Goal: Task Accomplishment & Management: Manage account settings

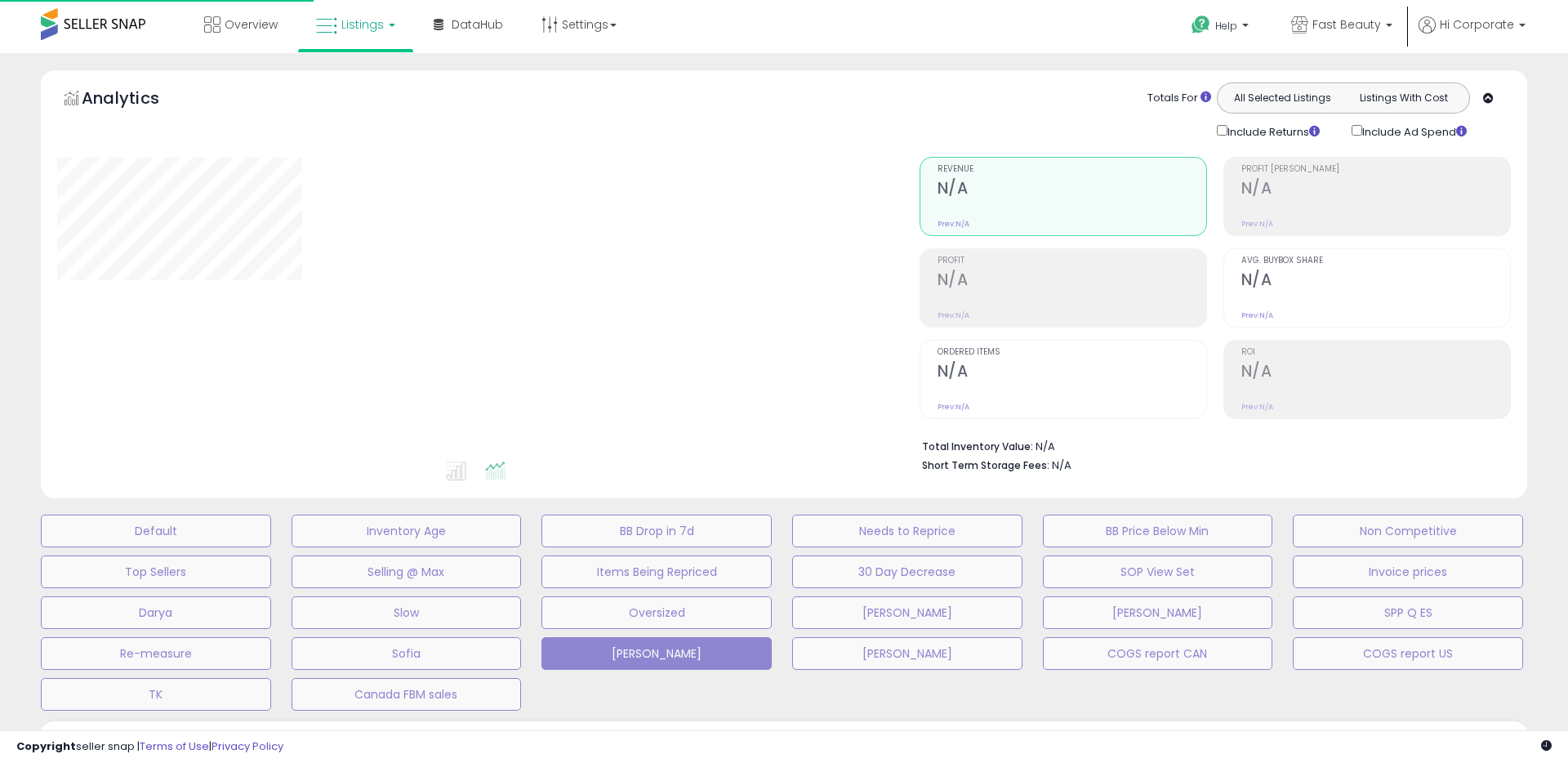
type input "**********"
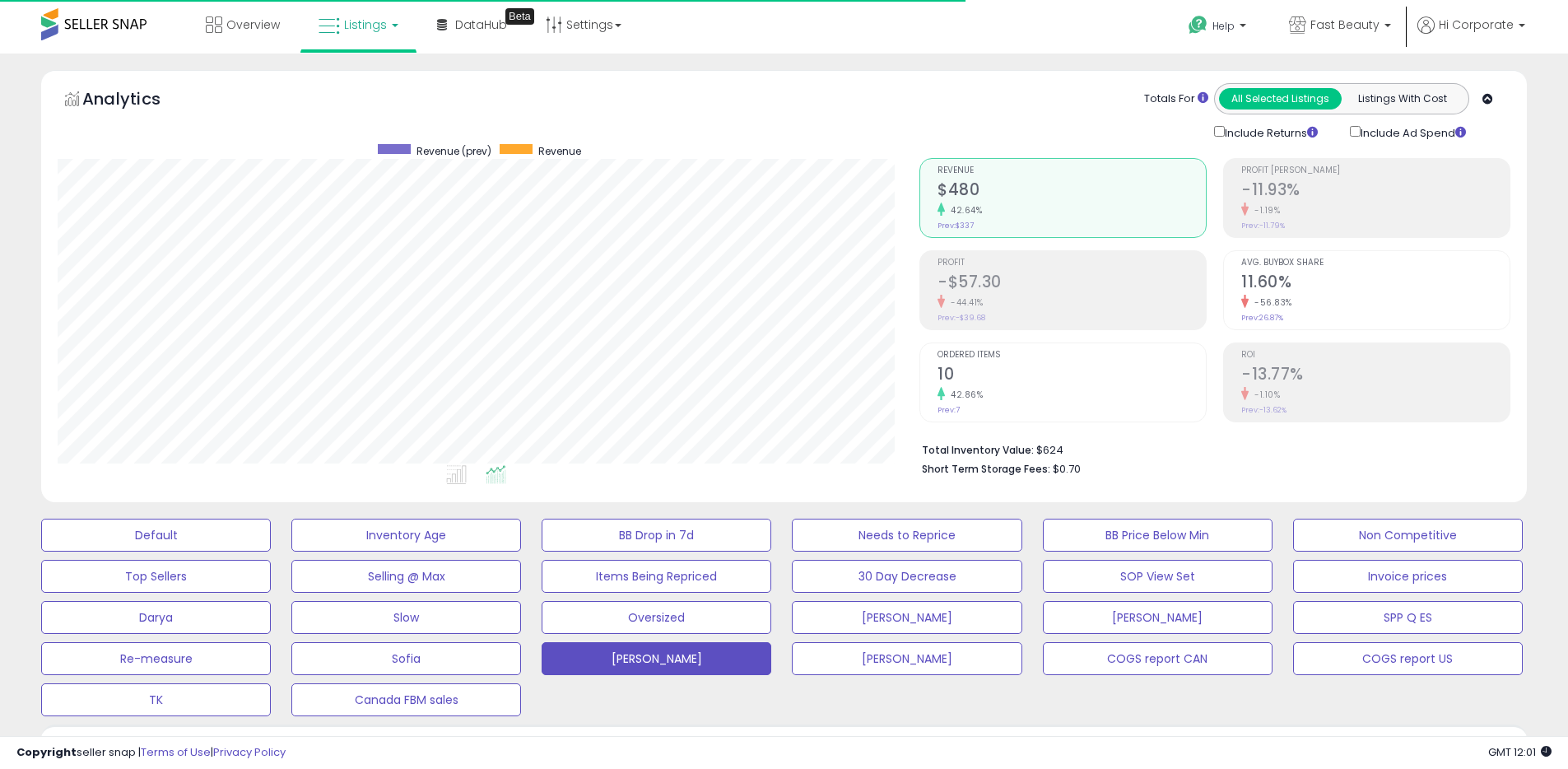
scroll to position [338, 862]
click at [1340, 22] on span "Fast Beauty" at bounding box center [1344, 25] width 69 height 17
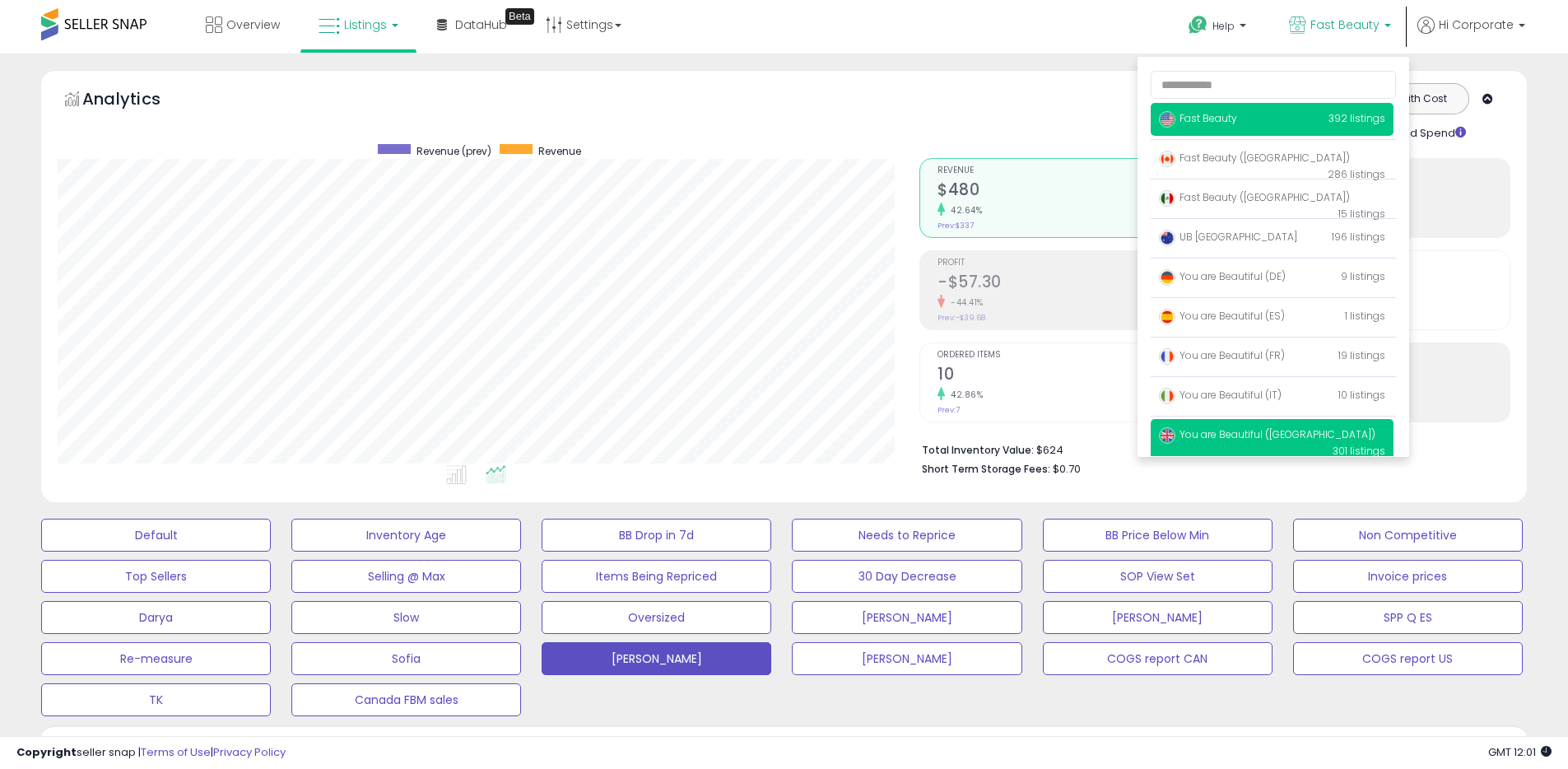
click at [1246, 438] on span "You are Beautiful ([GEOGRAPHIC_DATA])" at bounding box center [1266, 434] width 216 height 14
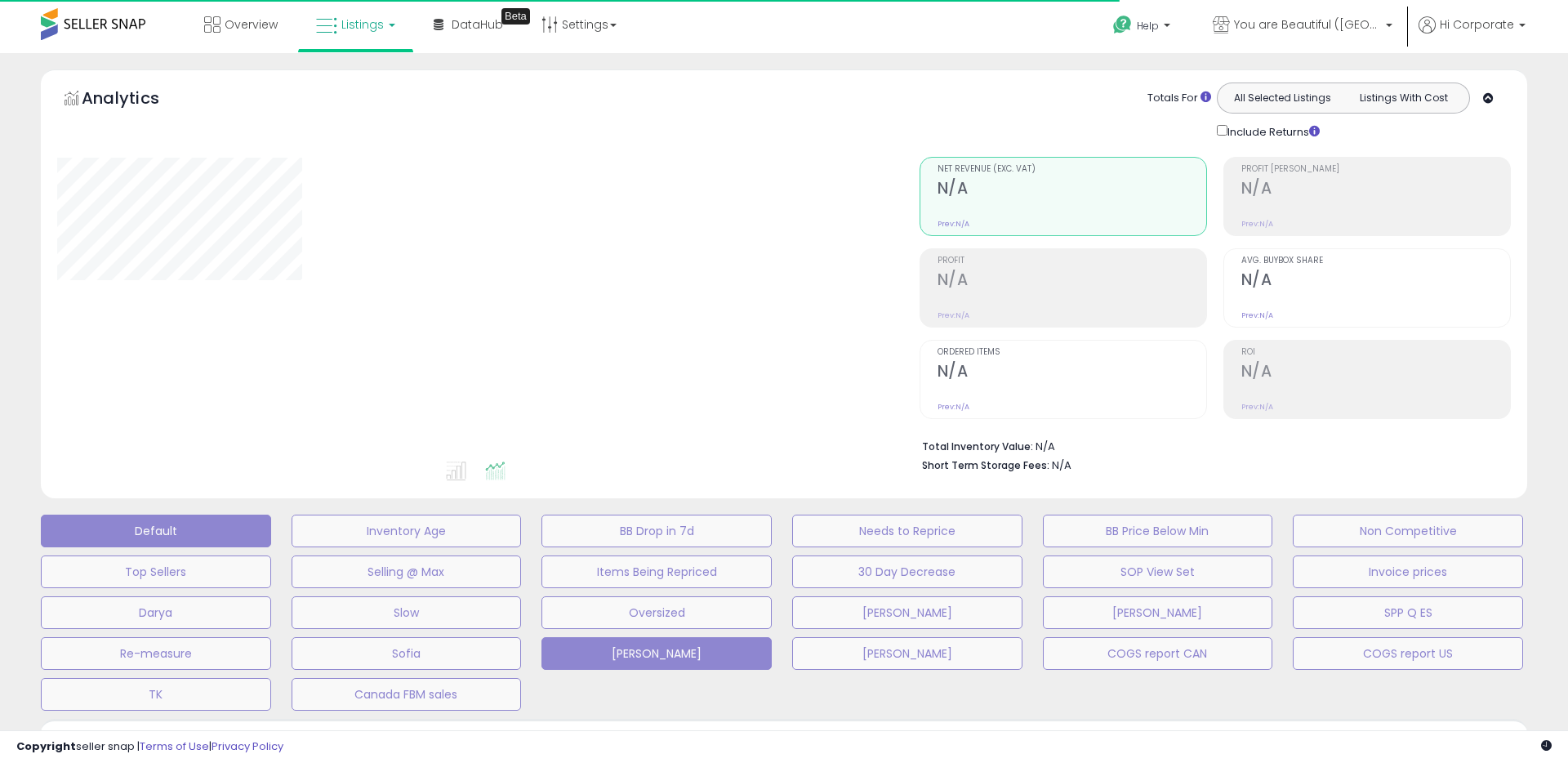
type input "**********"
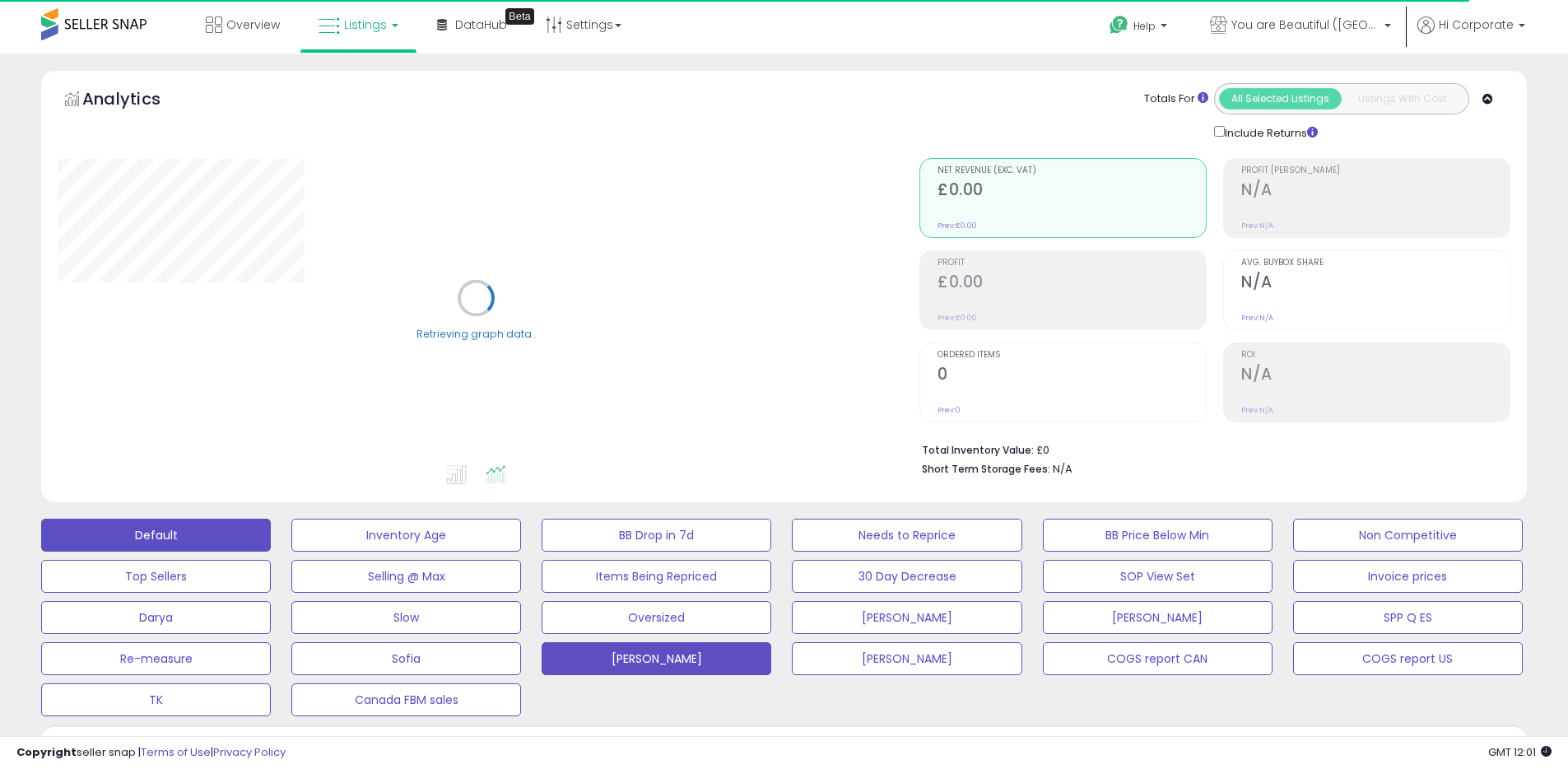
click at [173, 531] on button "Default" at bounding box center [155, 534] width 230 height 33
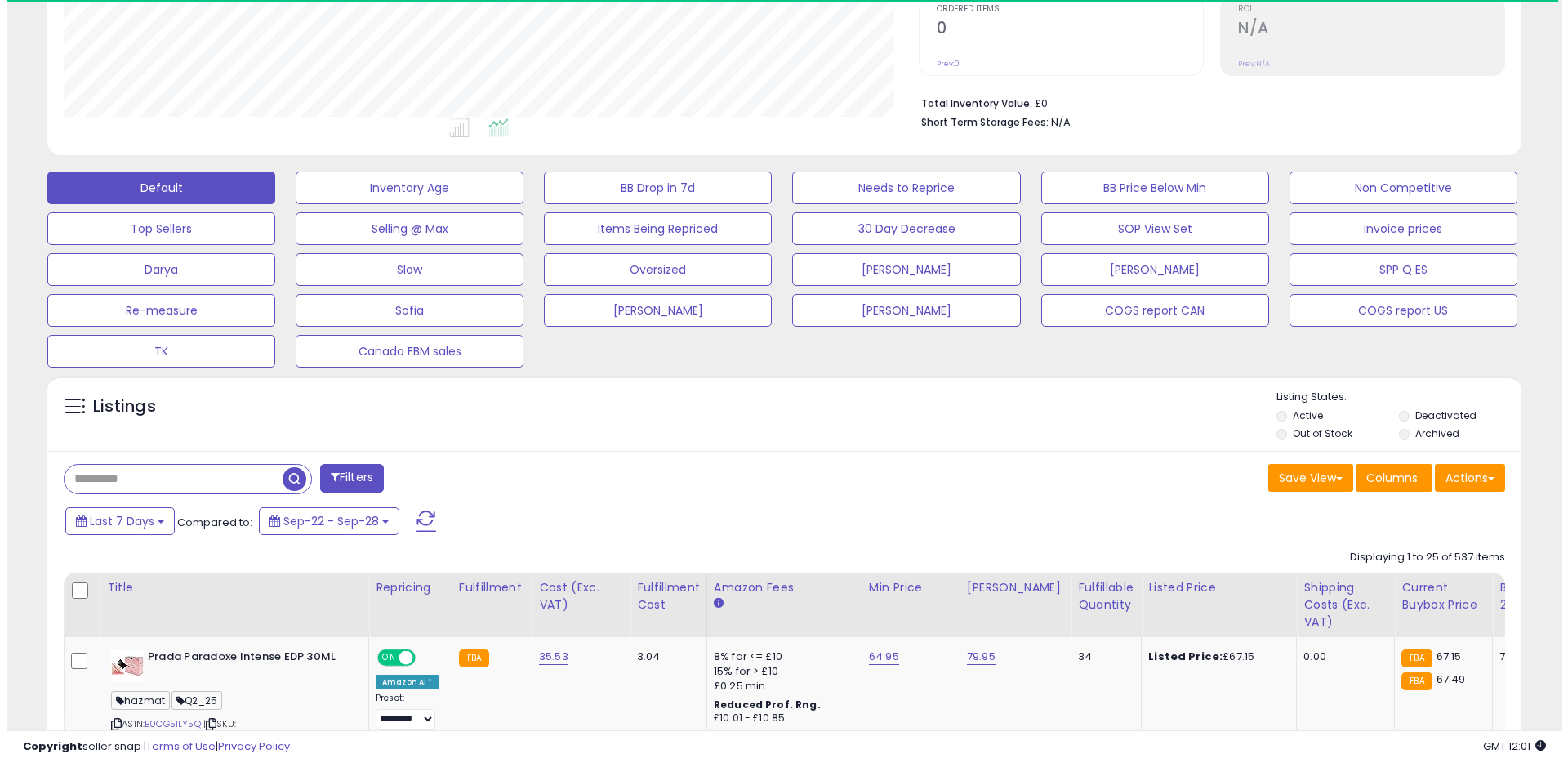
scroll to position [335, 855]
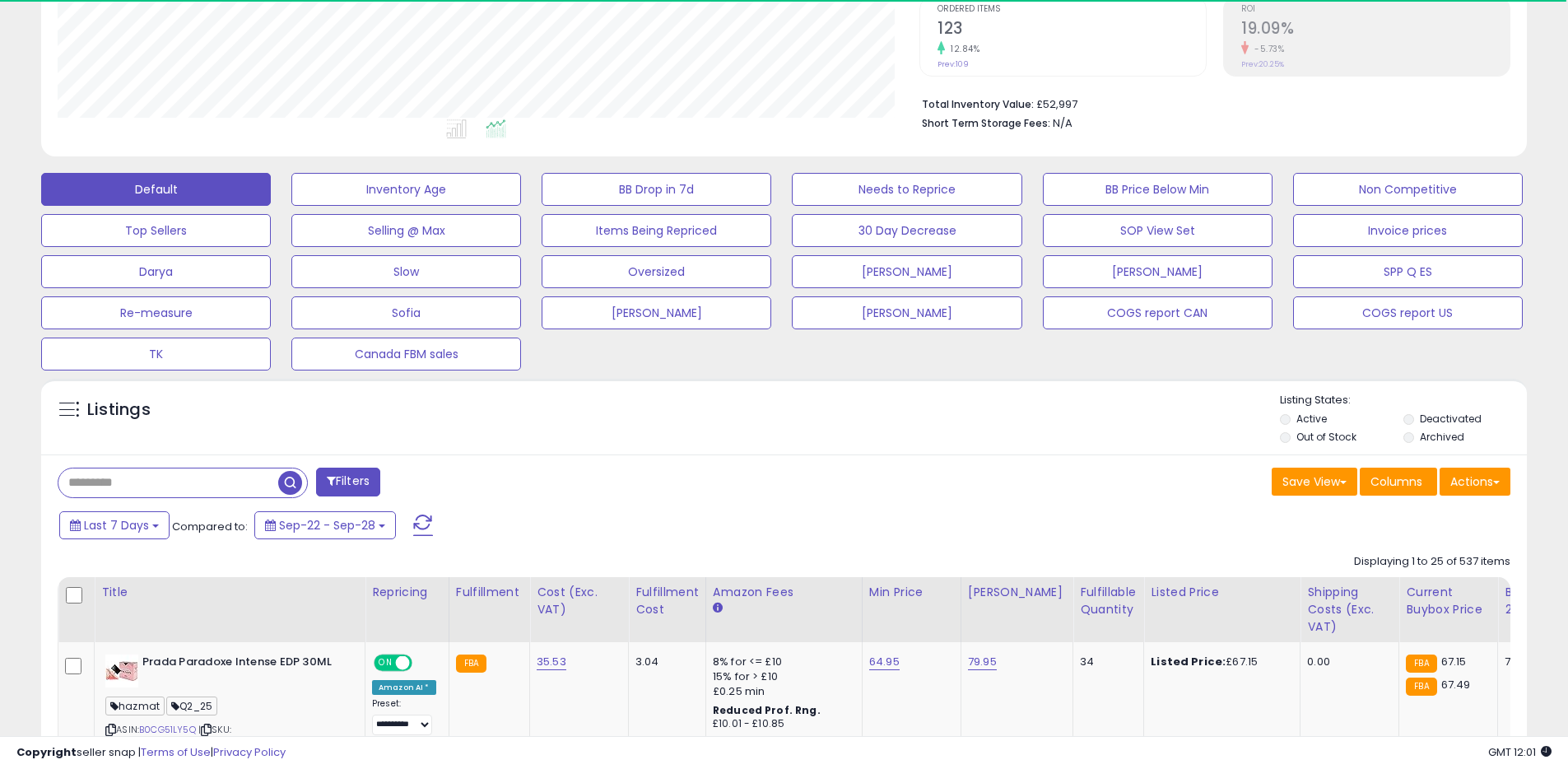
click at [1434, 418] on label "Deactivated" at bounding box center [1450, 418] width 62 height 14
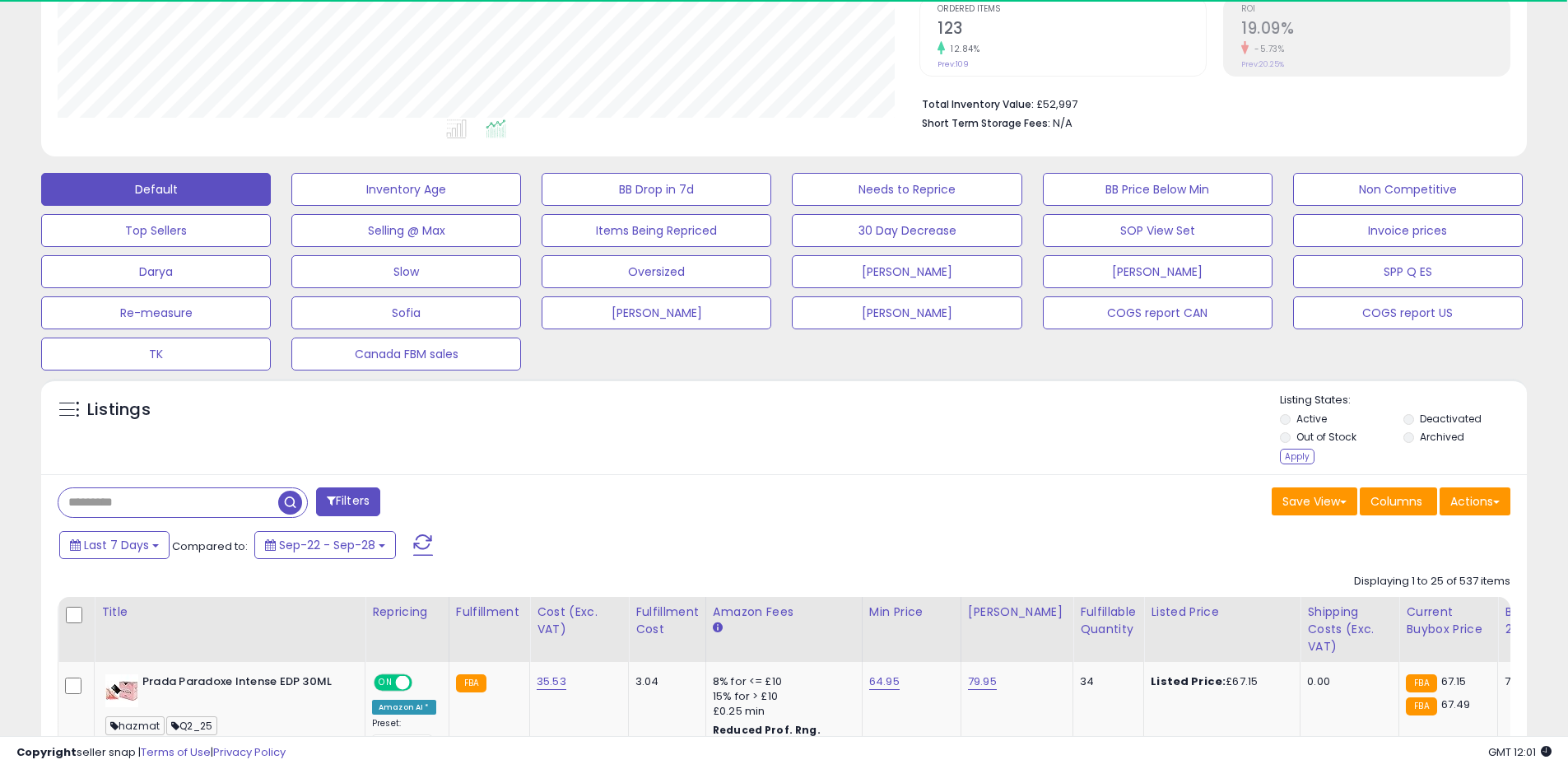
click at [1430, 437] on label "Archived" at bounding box center [1441, 436] width 45 height 14
click at [1303, 457] on div "Apply" at bounding box center [1297, 456] width 35 height 16
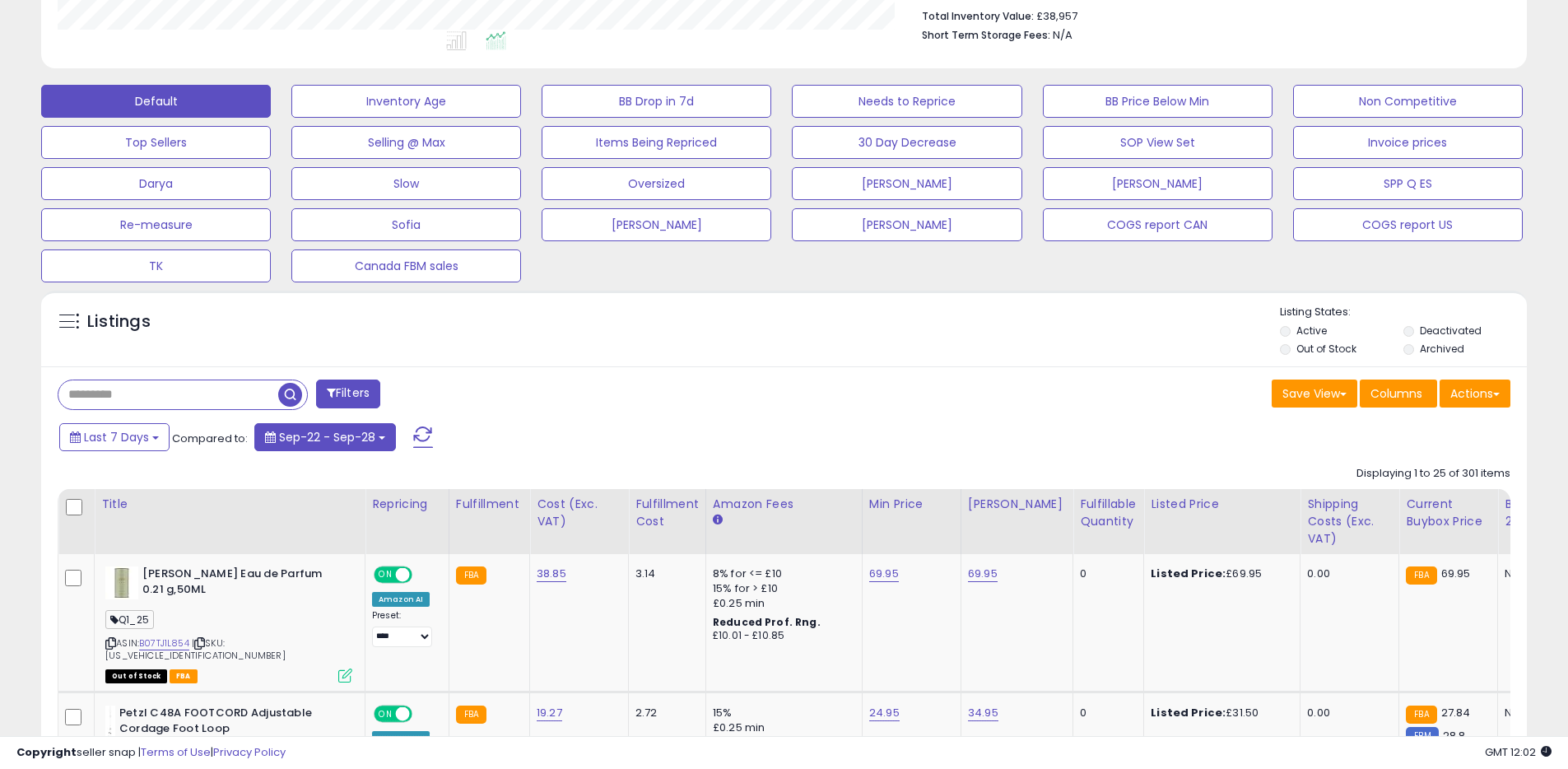
scroll to position [446, 0]
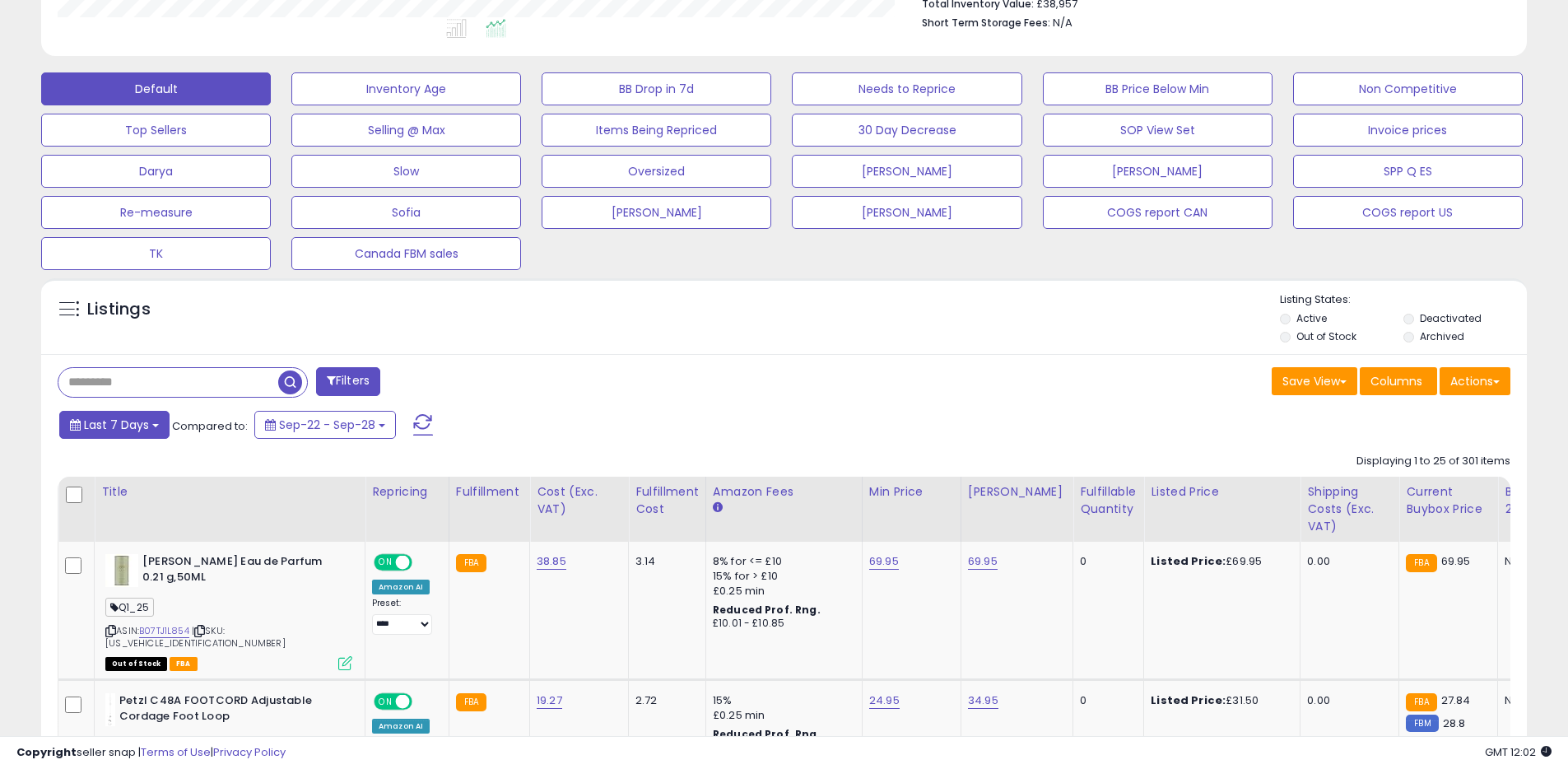
click at [145, 419] on span "Last 7 Days" at bounding box center [116, 424] width 65 height 17
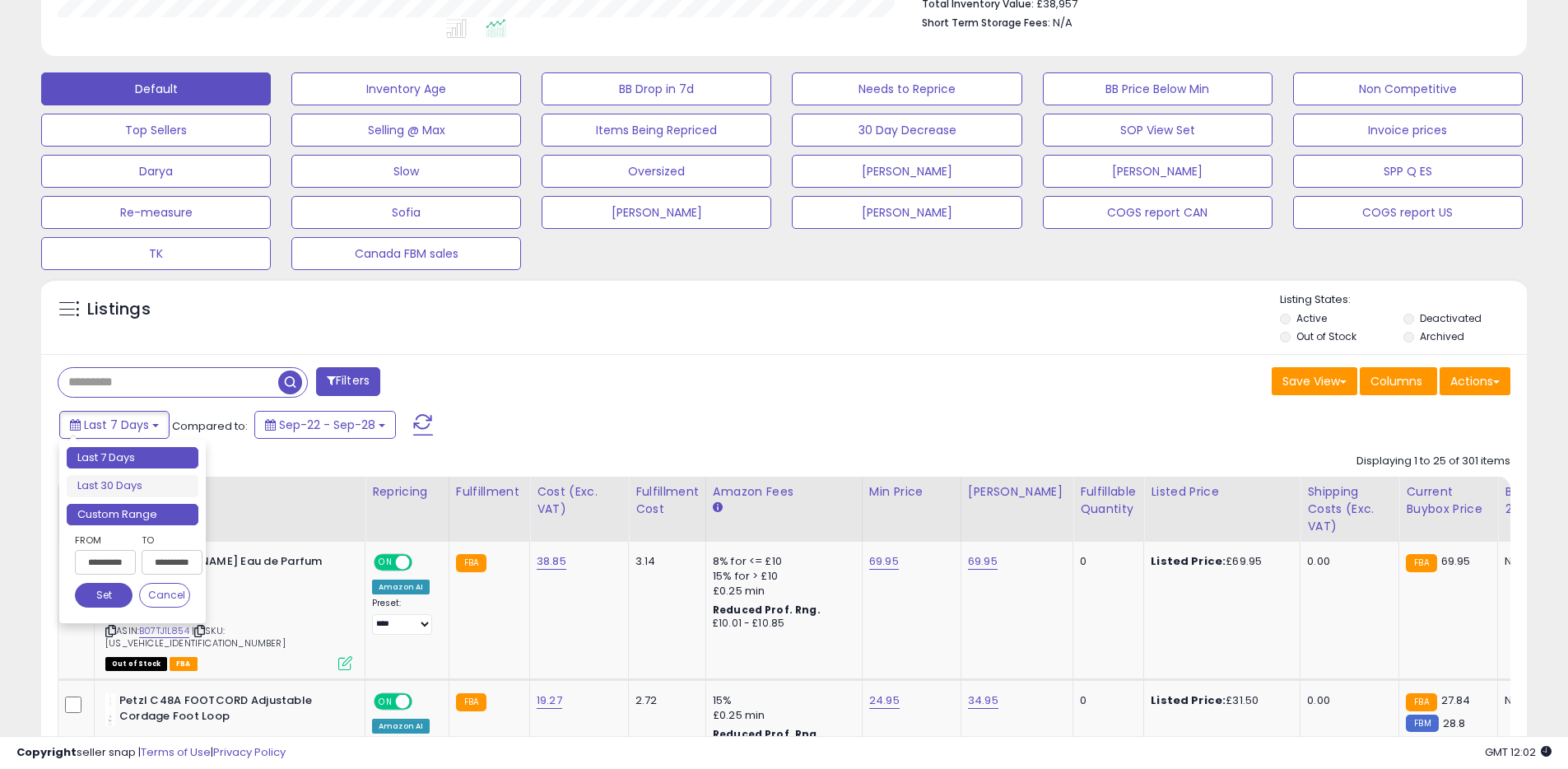
click at [134, 517] on li "Custom Range" at bounding box center [132, 515] width 131 height 22
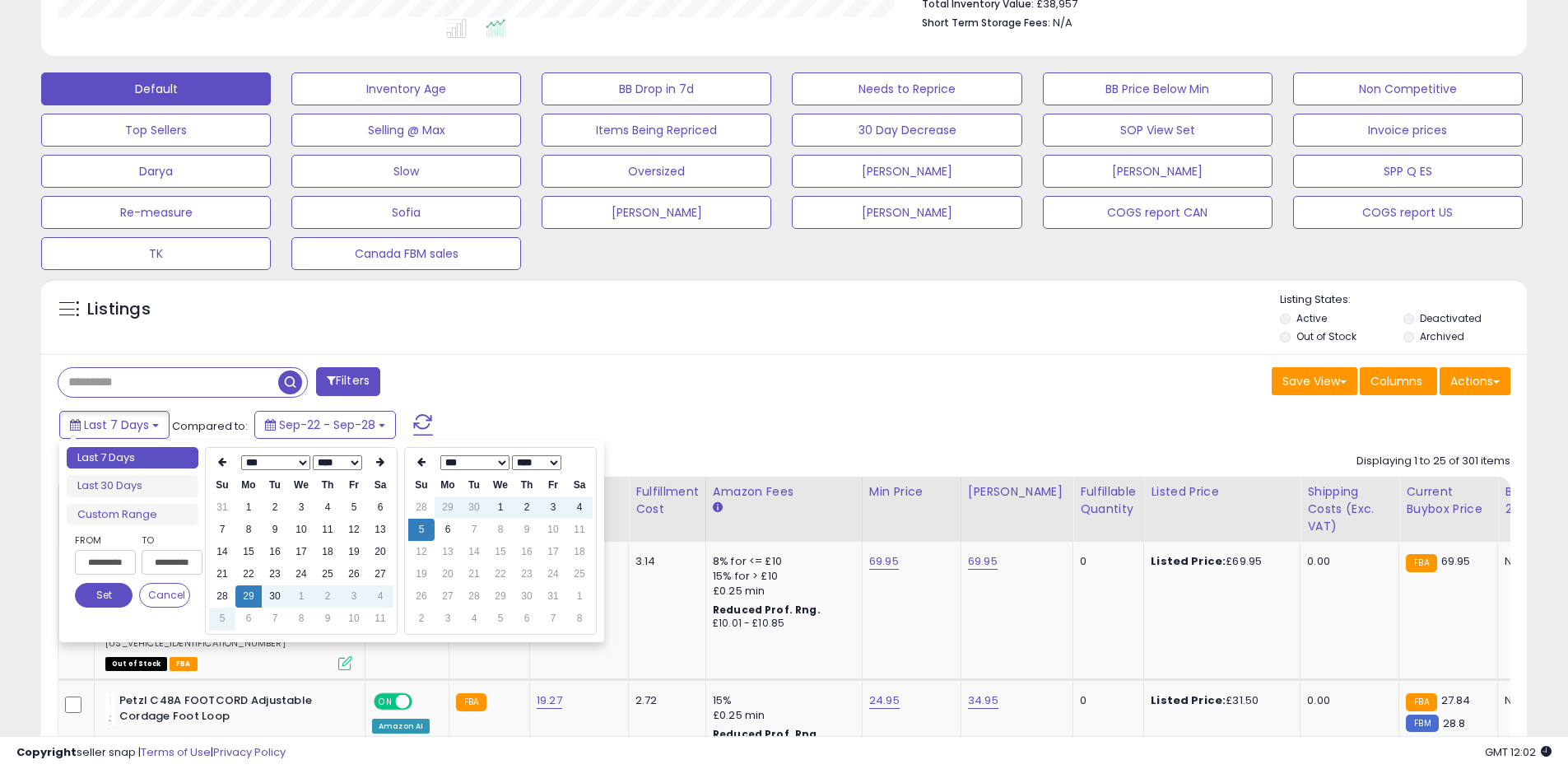
click at [348, 461] on select "**** **** **** **** **** **** **** **** **** **** **** **** **** **** **** ****…" at bounding box center [338, 462] width 50 height 15
click at [328, 527] on td "5" at bounding box center [328, 529] width 26 height 22
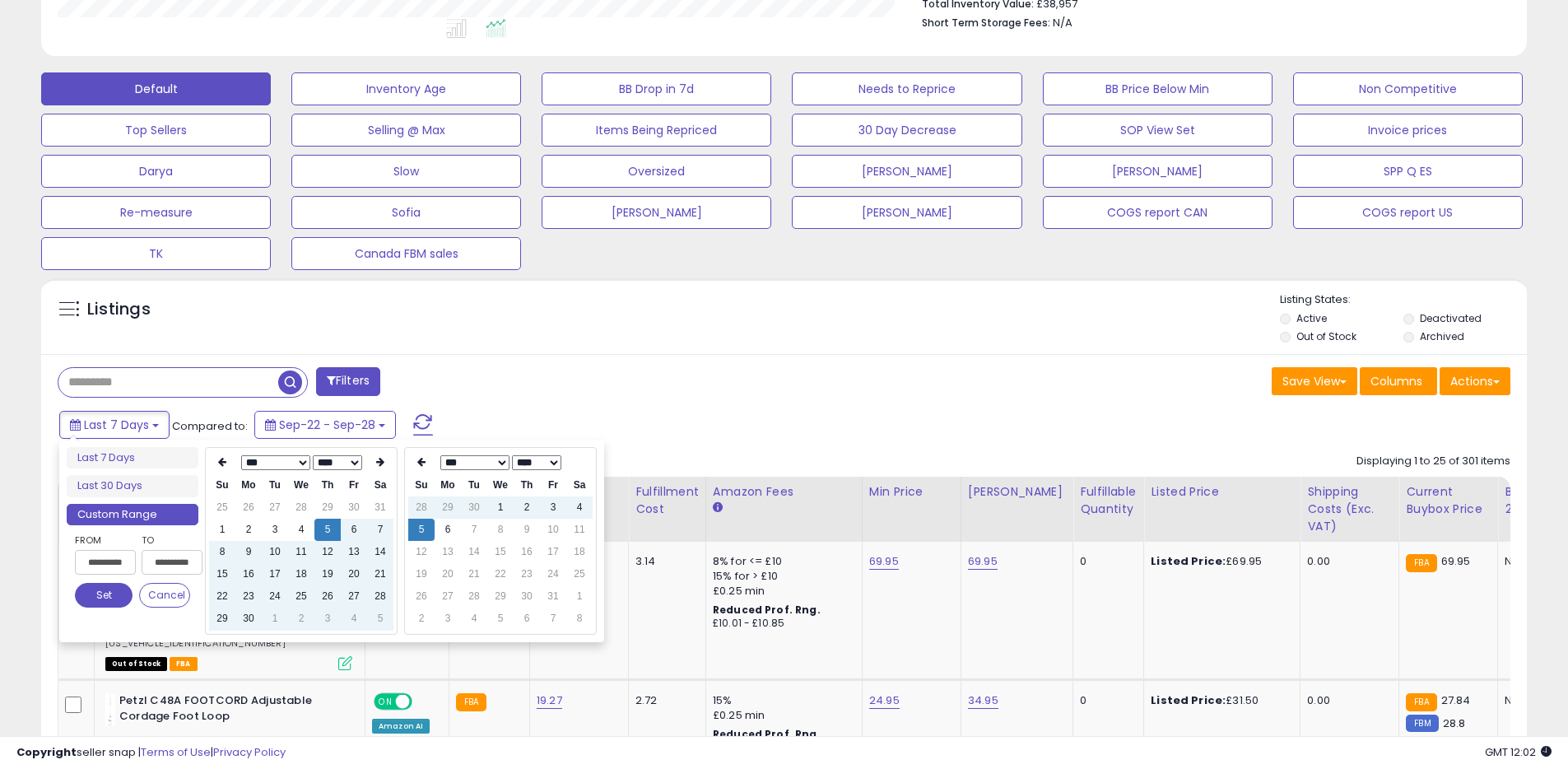
type input "**********"
click at [110, 588] on button "Set" at bounding box center [104, 595] width 58 height 25
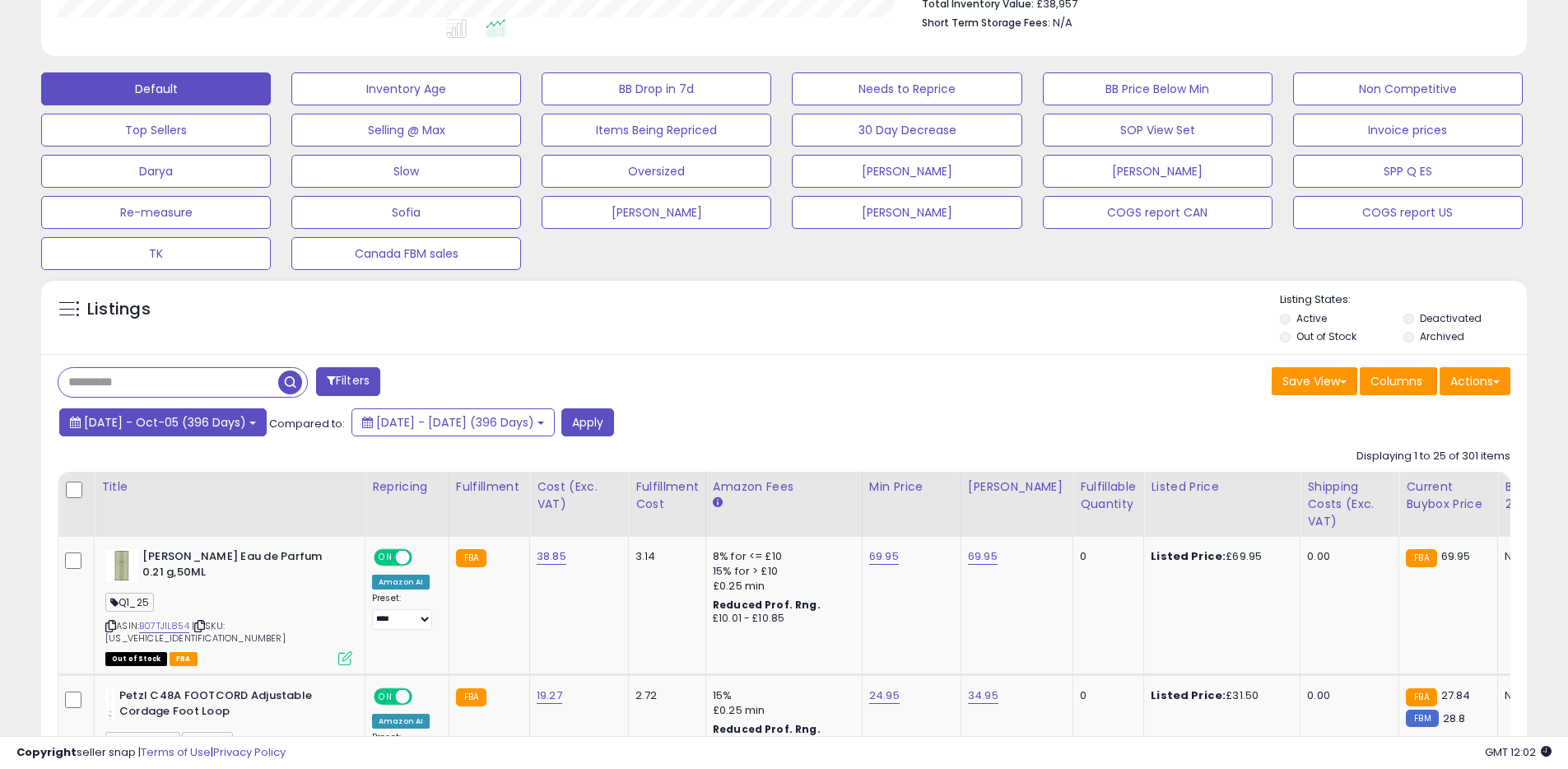
click at [267, 425] on button "2024-Sep-05 - Oct-05 (396 Days)" at bounding box center [162, 422] width 207 height 28
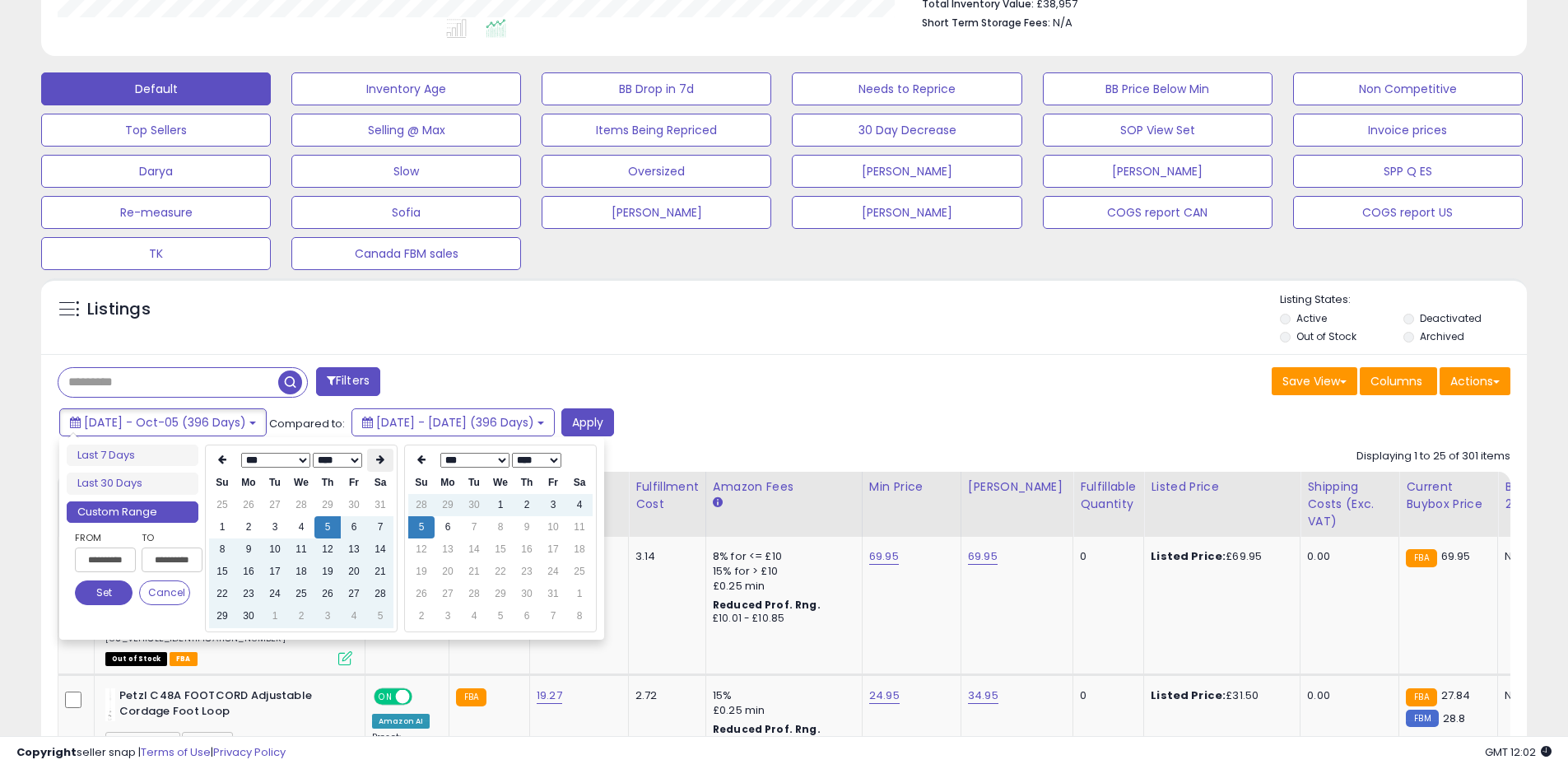
click at [382, 461] on icon at bounding box center [381, 459] width 8 height 10
click at [372, 507] on td "5" at bounding box center [380, 505] width 26 height 22
type input "**********"
click at [108, 591] on button "Set" at bounding box center [104, 592] width 58 height 25
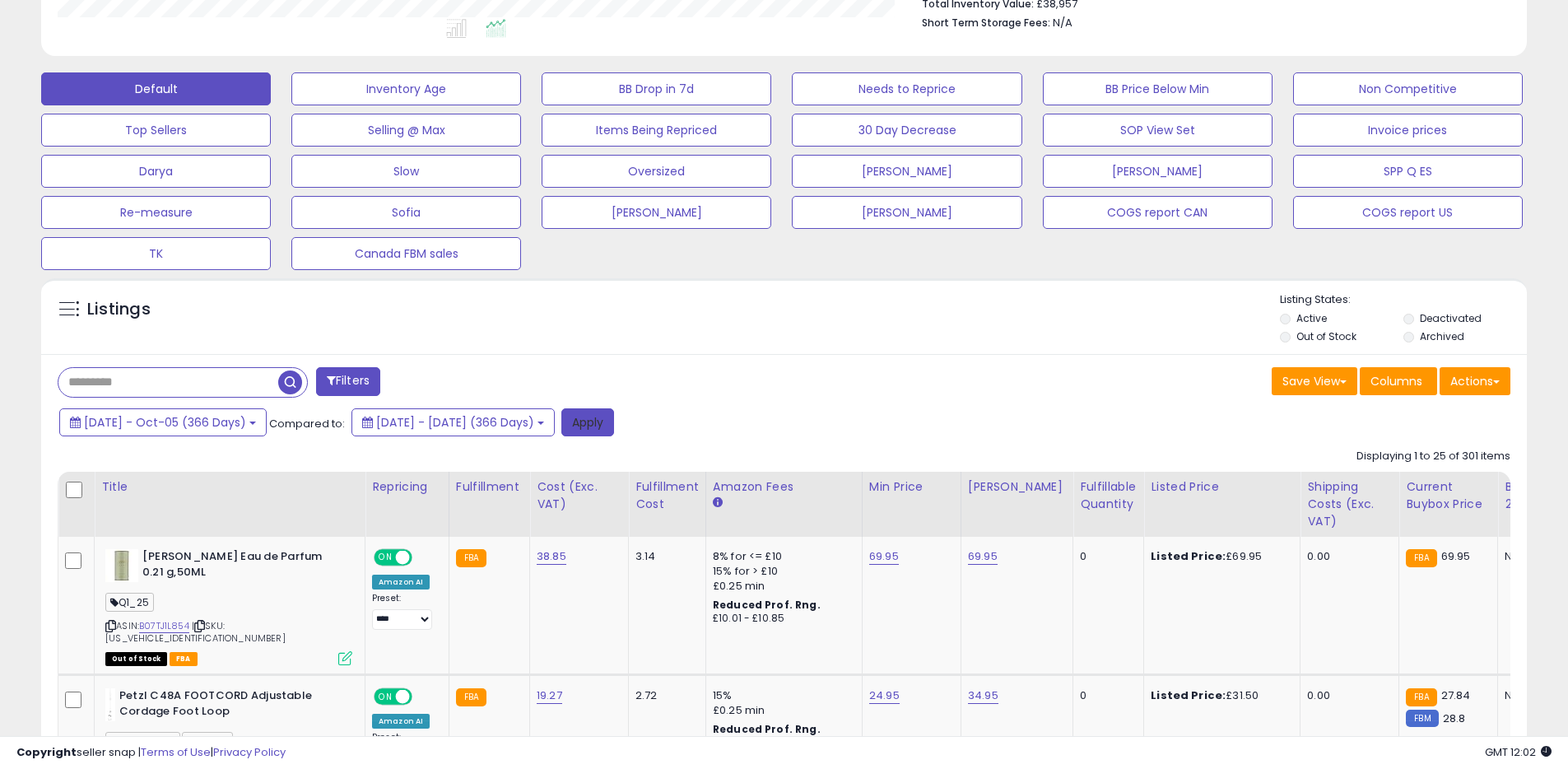
click at [614, 429] on button "Apply" at bounding box center [587, 422] width 53 height 28
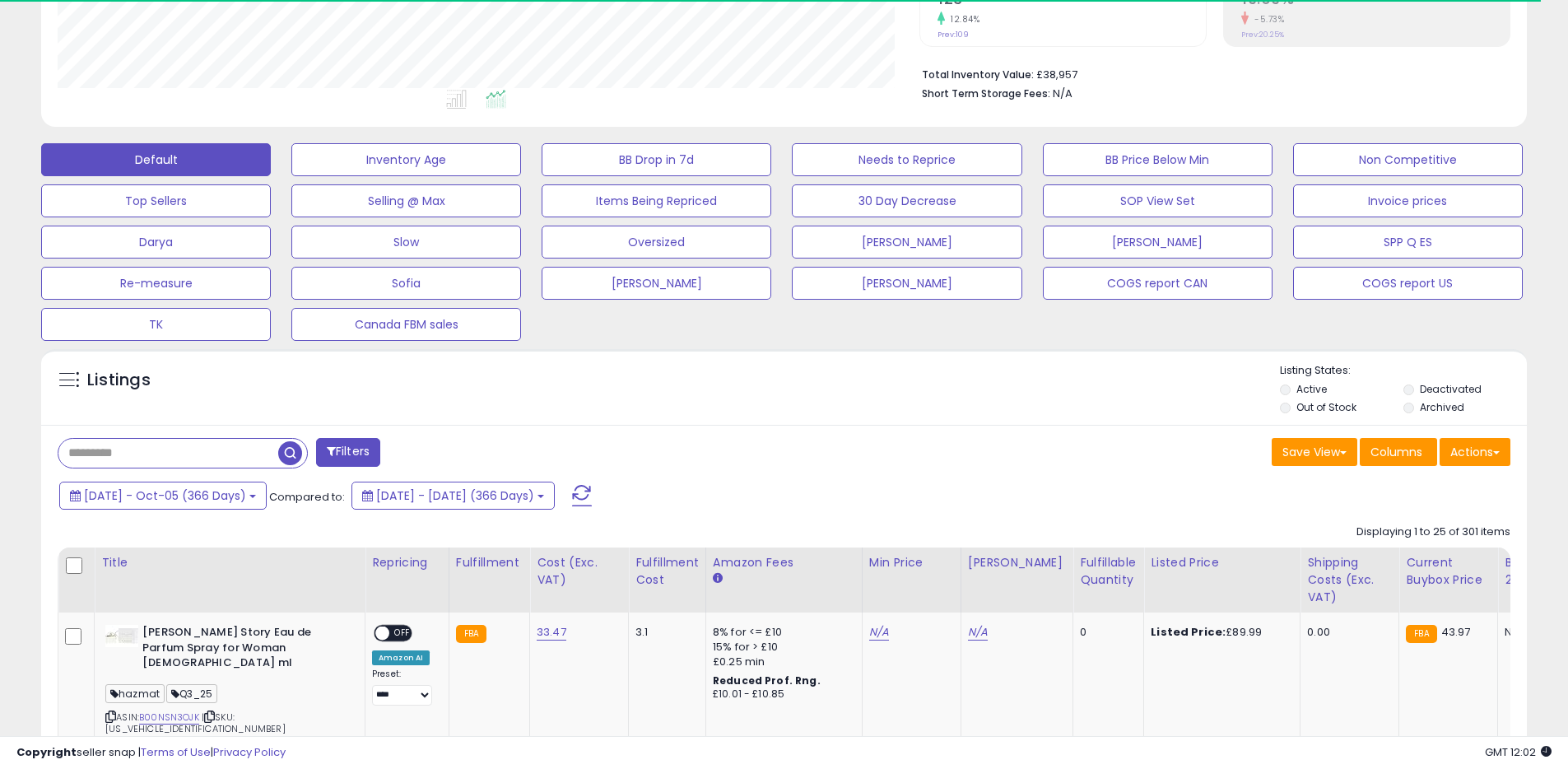
scroll to position [822626, 822162]
click at [1479, 447] on button "Actions" at bounding box center [1474, 452] width 71 height 28
click at [1408, 552] on link "Export All Columns" at bounding box center [1408, 557] width 180 height 26
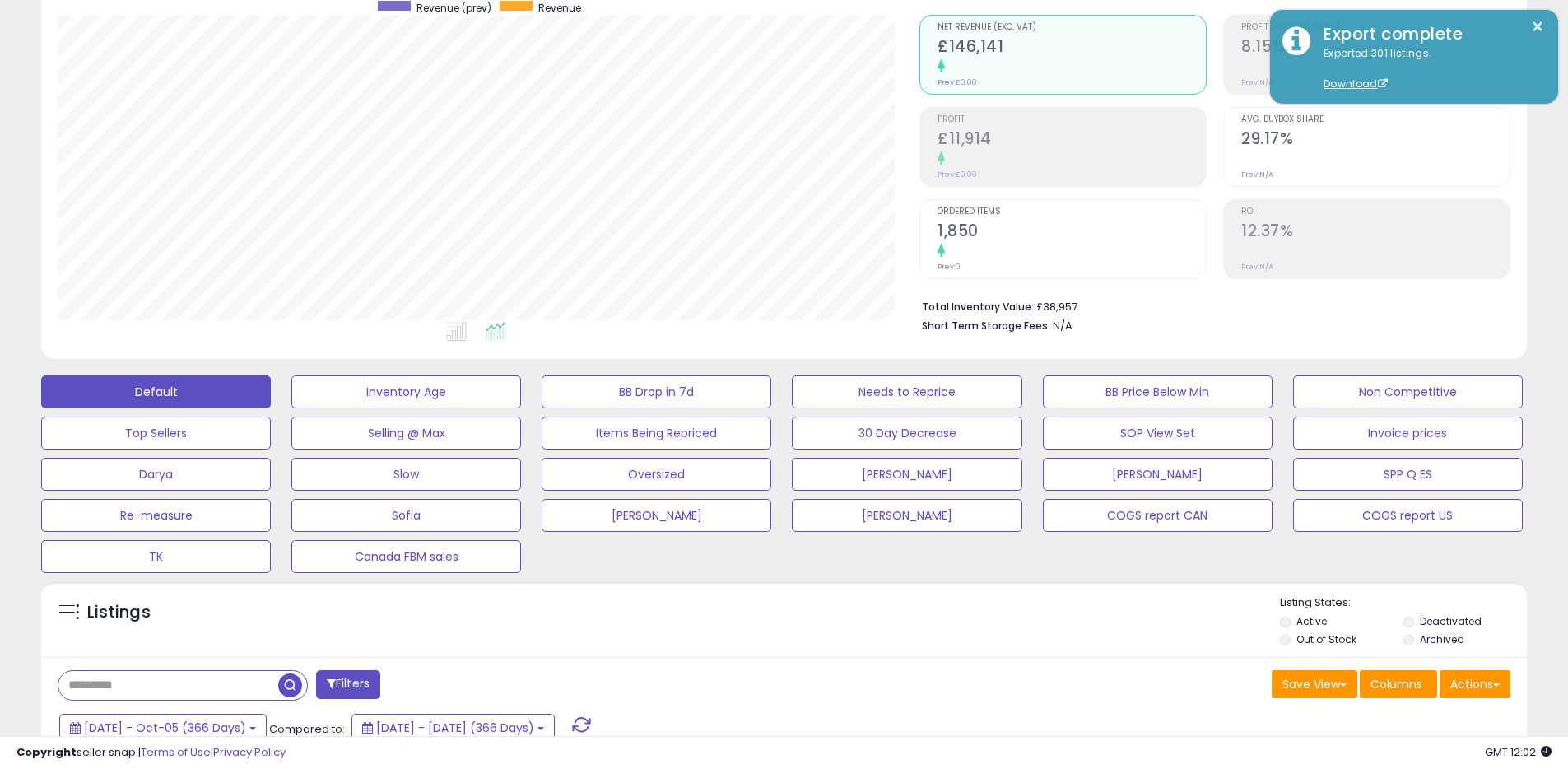
scroll to position [0, 0]
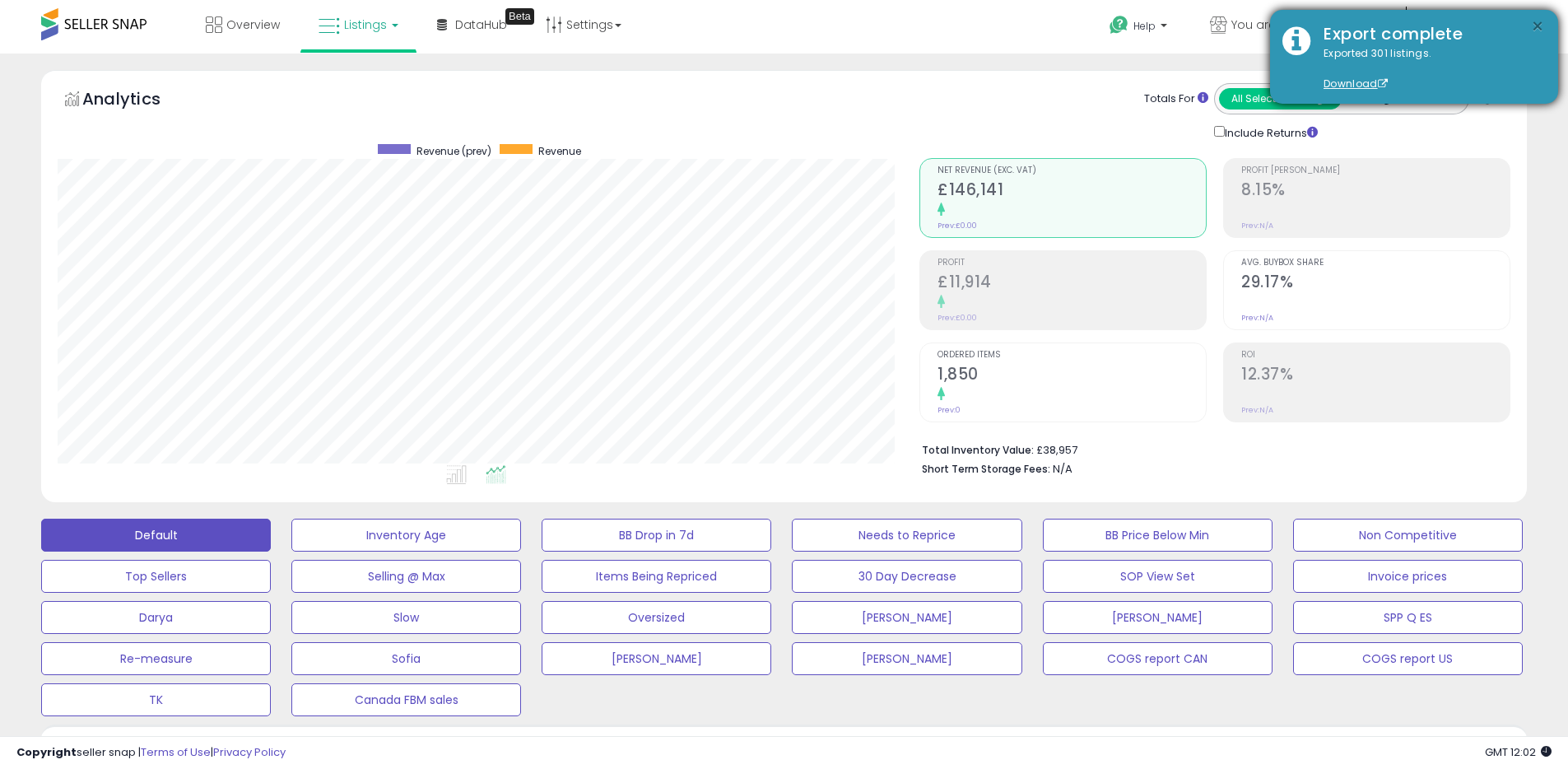
click at [1536, 30] on button "×" at bounding box center [1537, 27] width 13 height 21
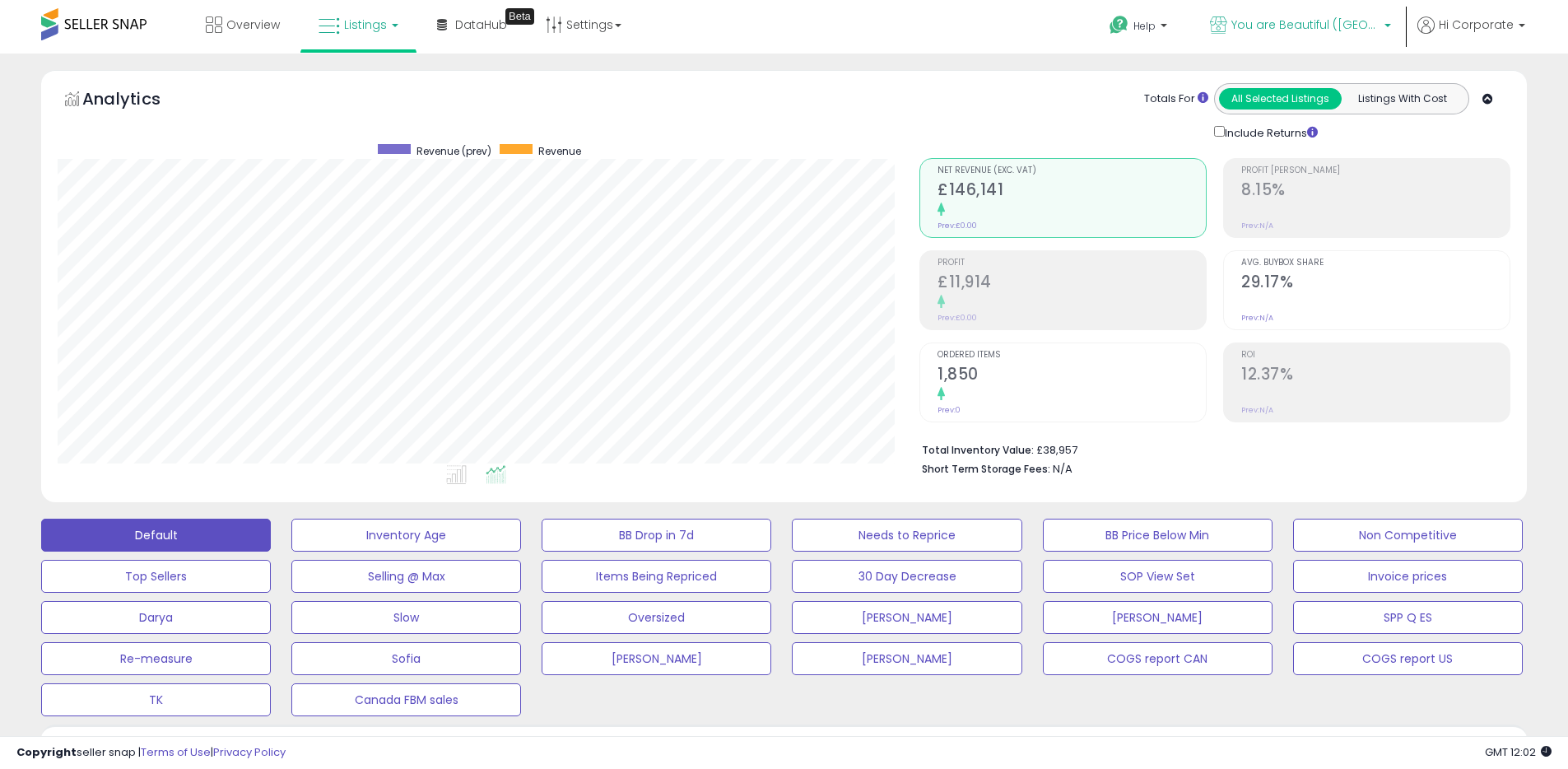
click at [1227, 29] on icon at bounding box center [1217, 25] width 17 height 17
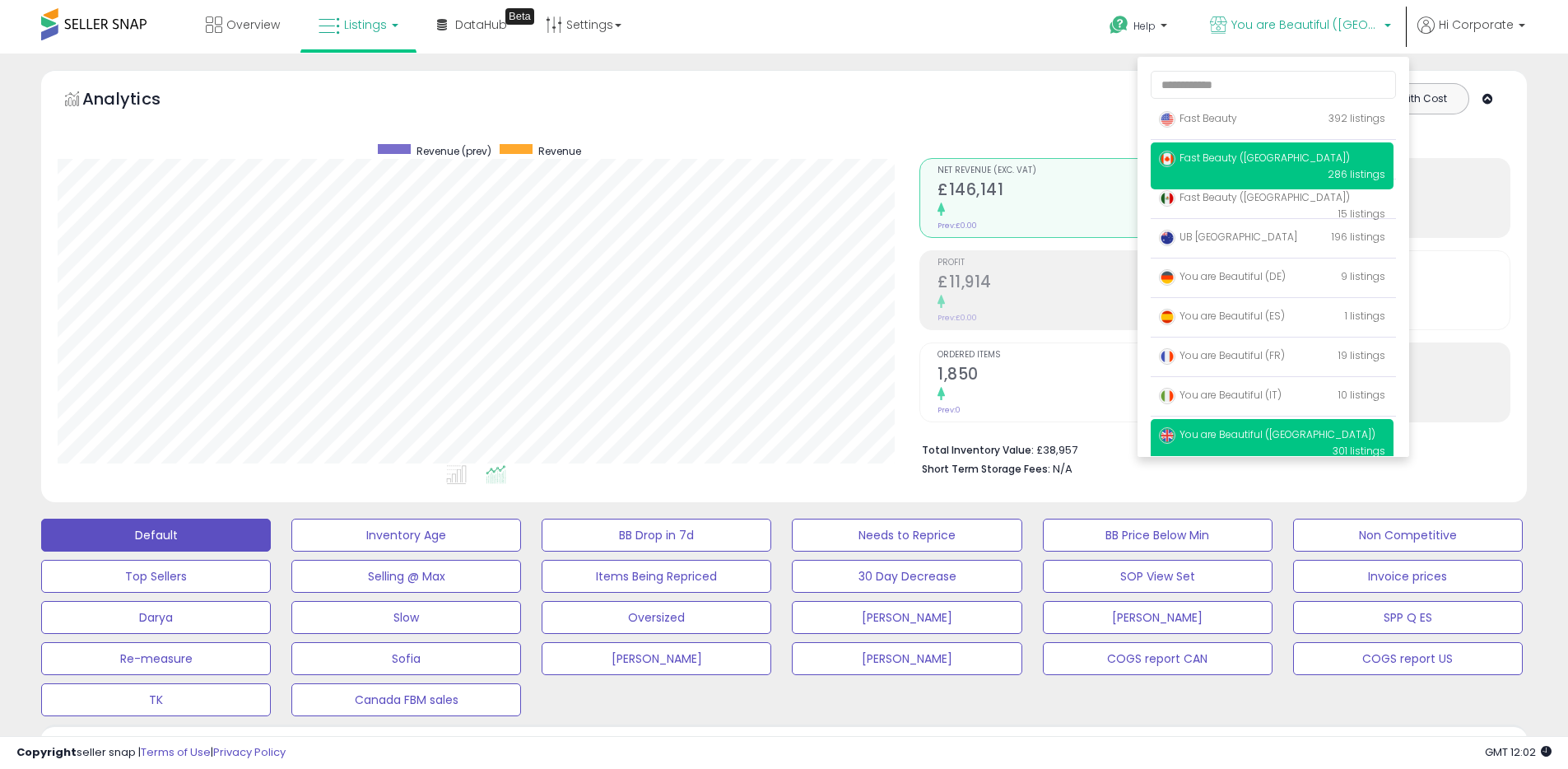
click at [1212, 154] on span "Fast Beauty ([GEOGRAPHIC_DATA])" at bounding box center [1254, 157] width 191 height 14
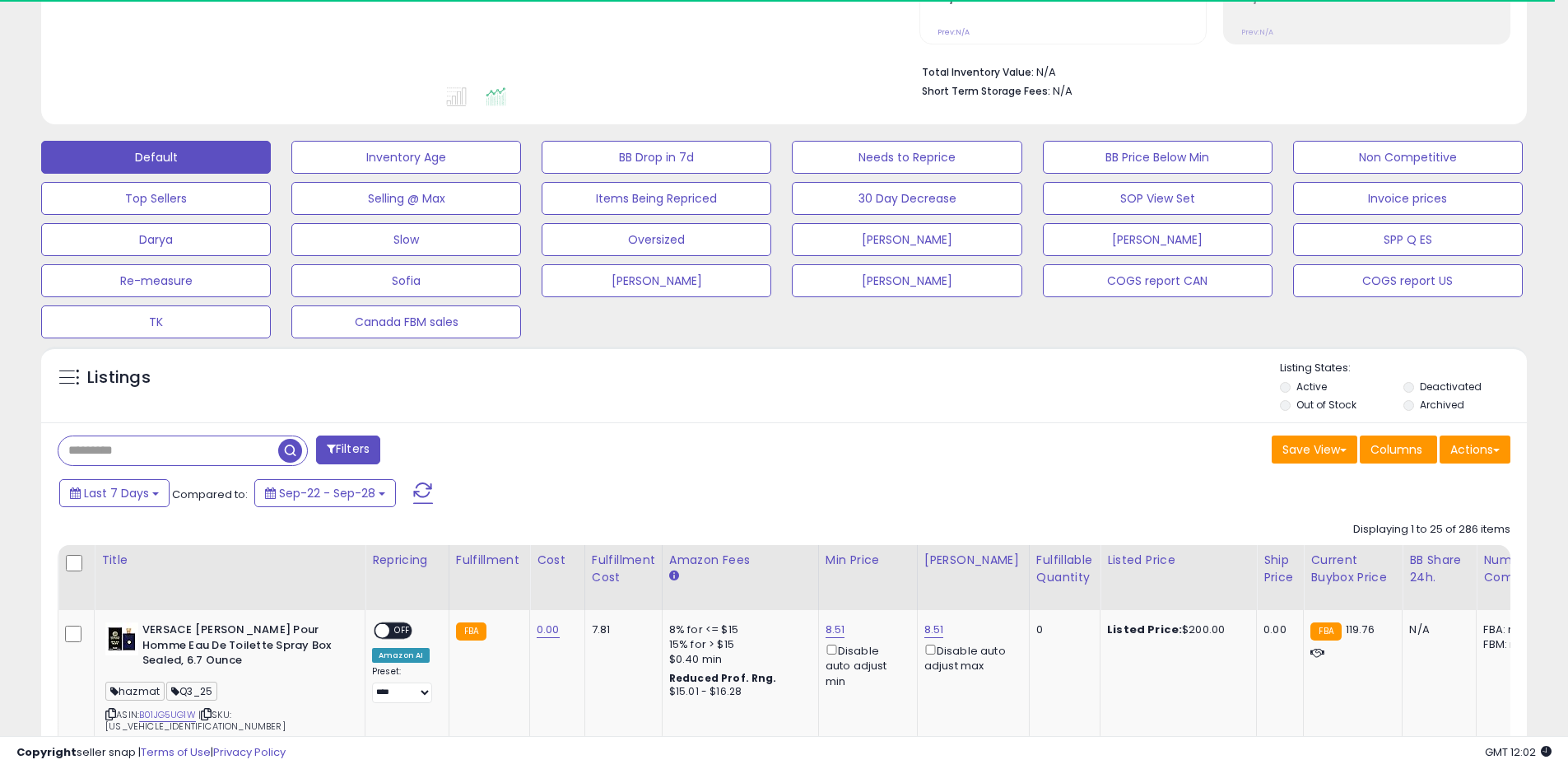
scroll to position [436, 0]
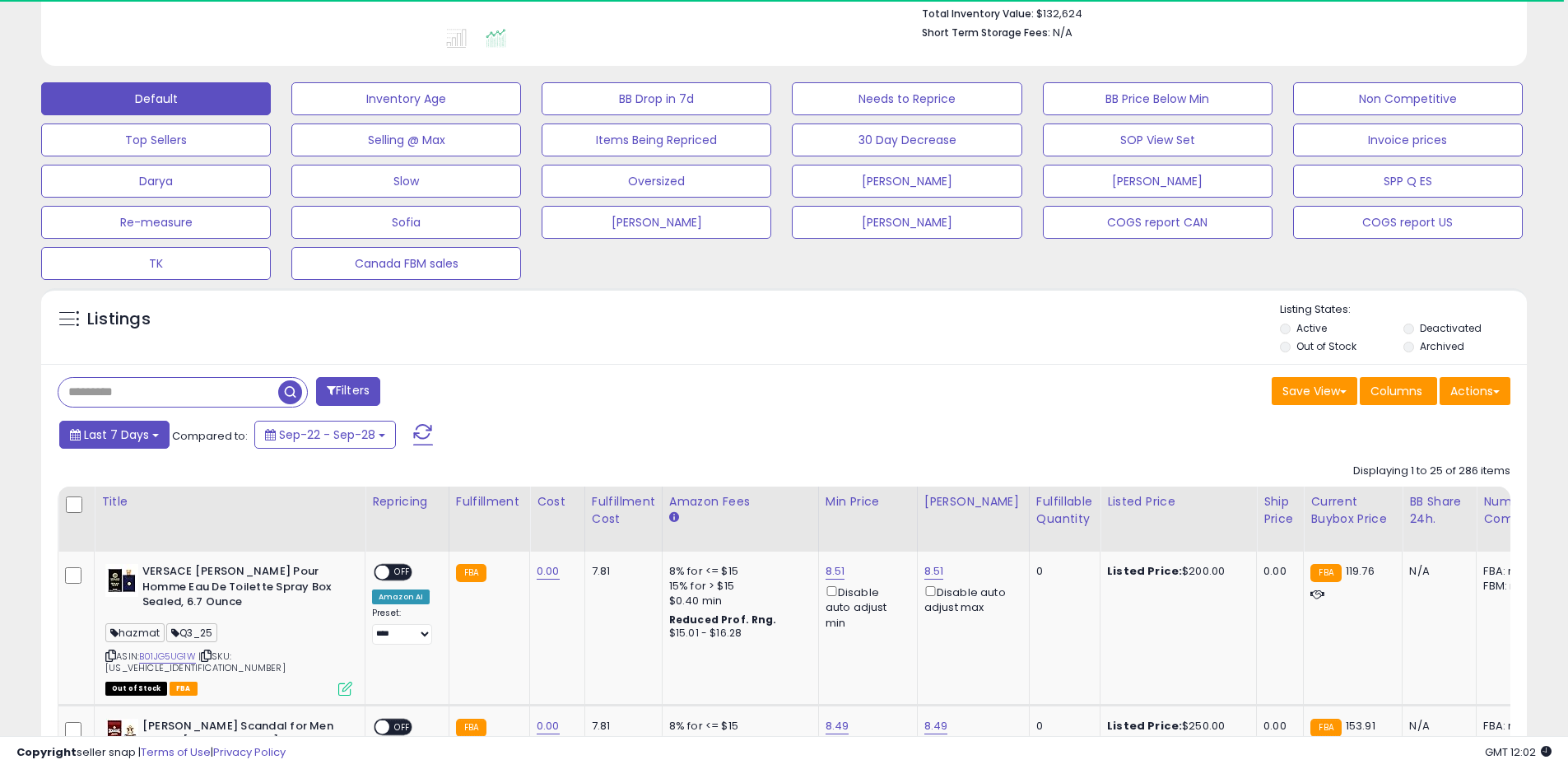
click at [139, 441] on span "Last 7 Days" at bounding box center [116, 434] width 65 height 17
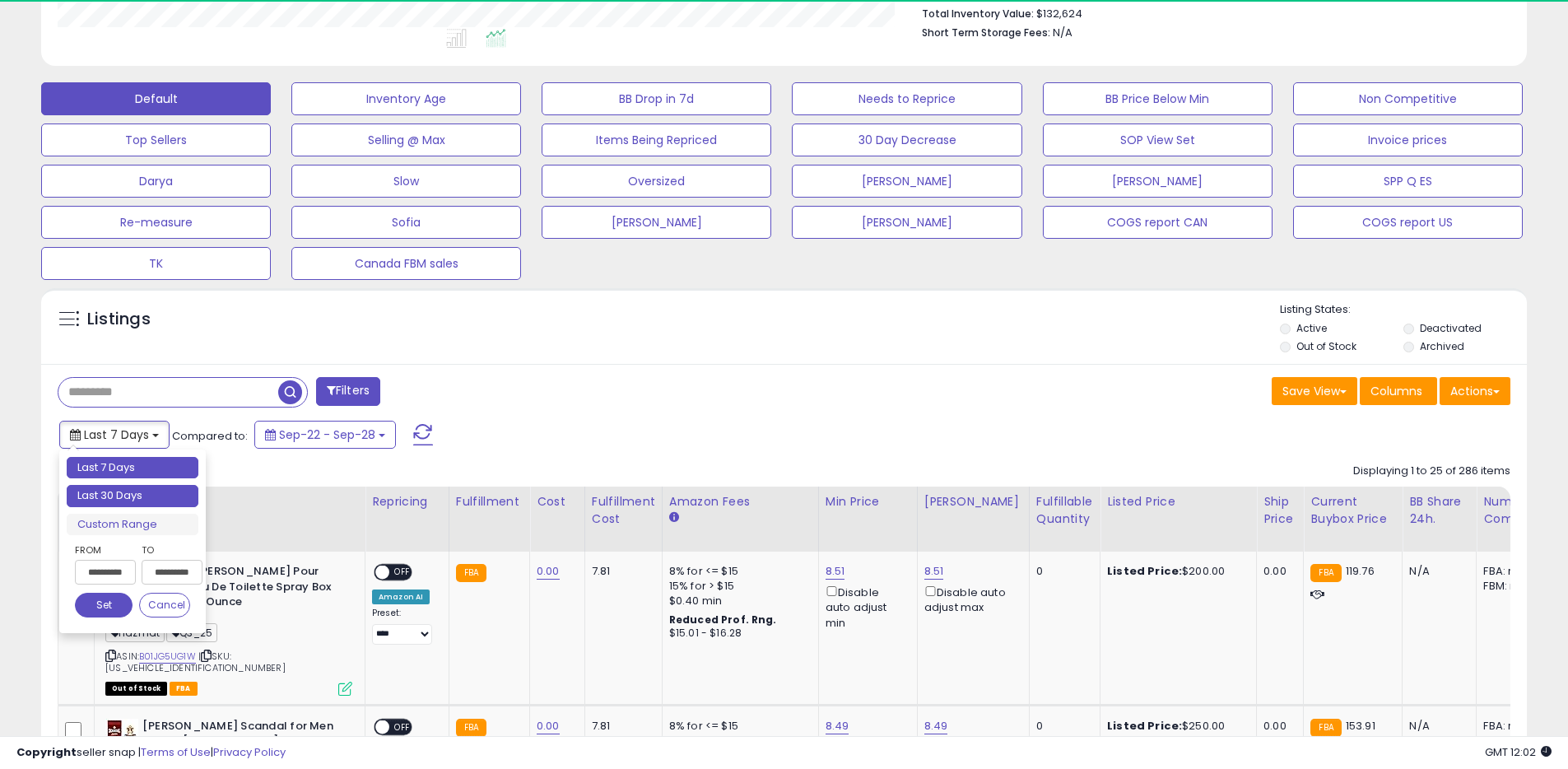
scroll to position [338, 862]
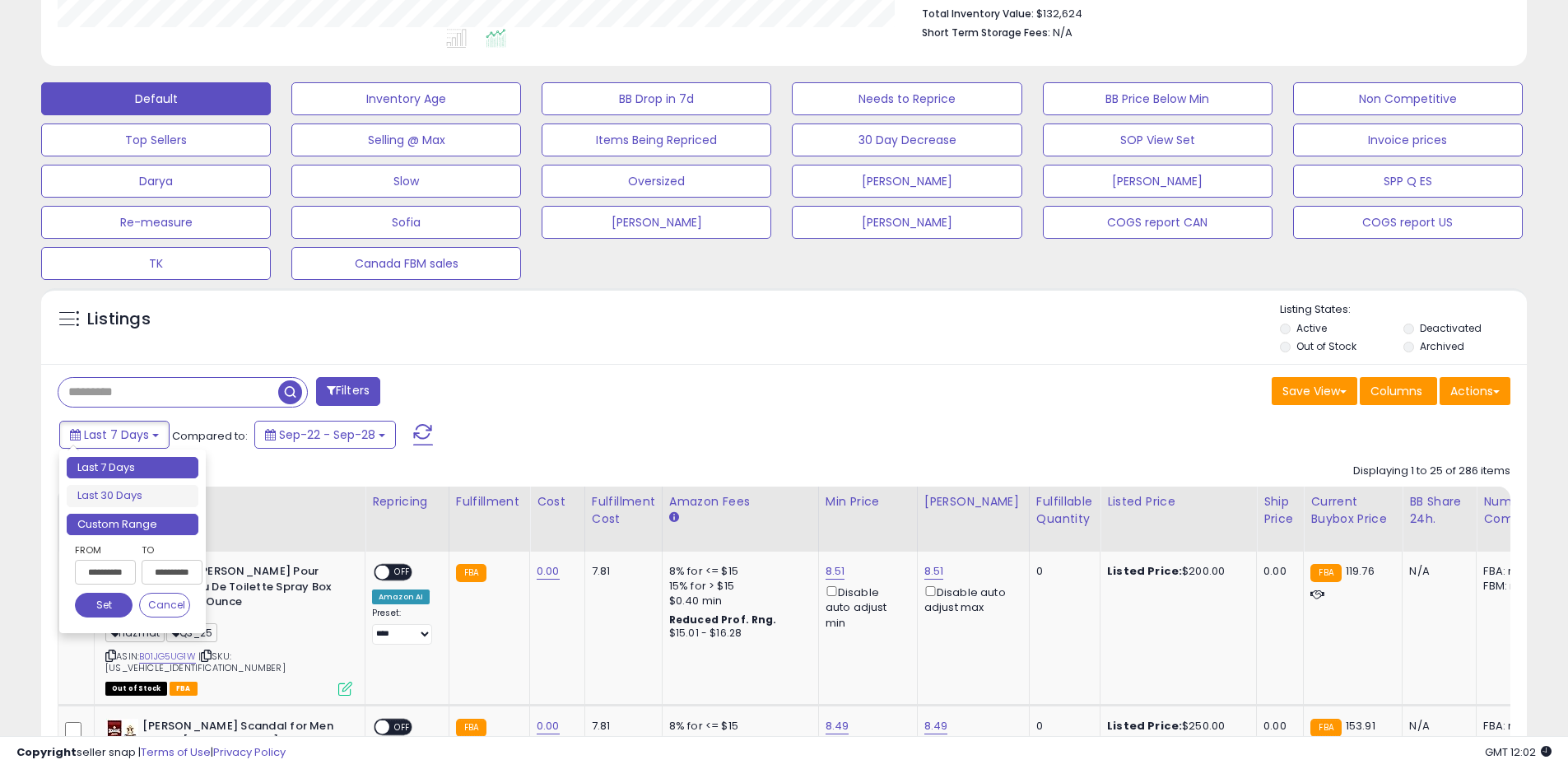
click at [139, 514] on li "Custom Range" at bounding box center [132, 525] width 131 height 22
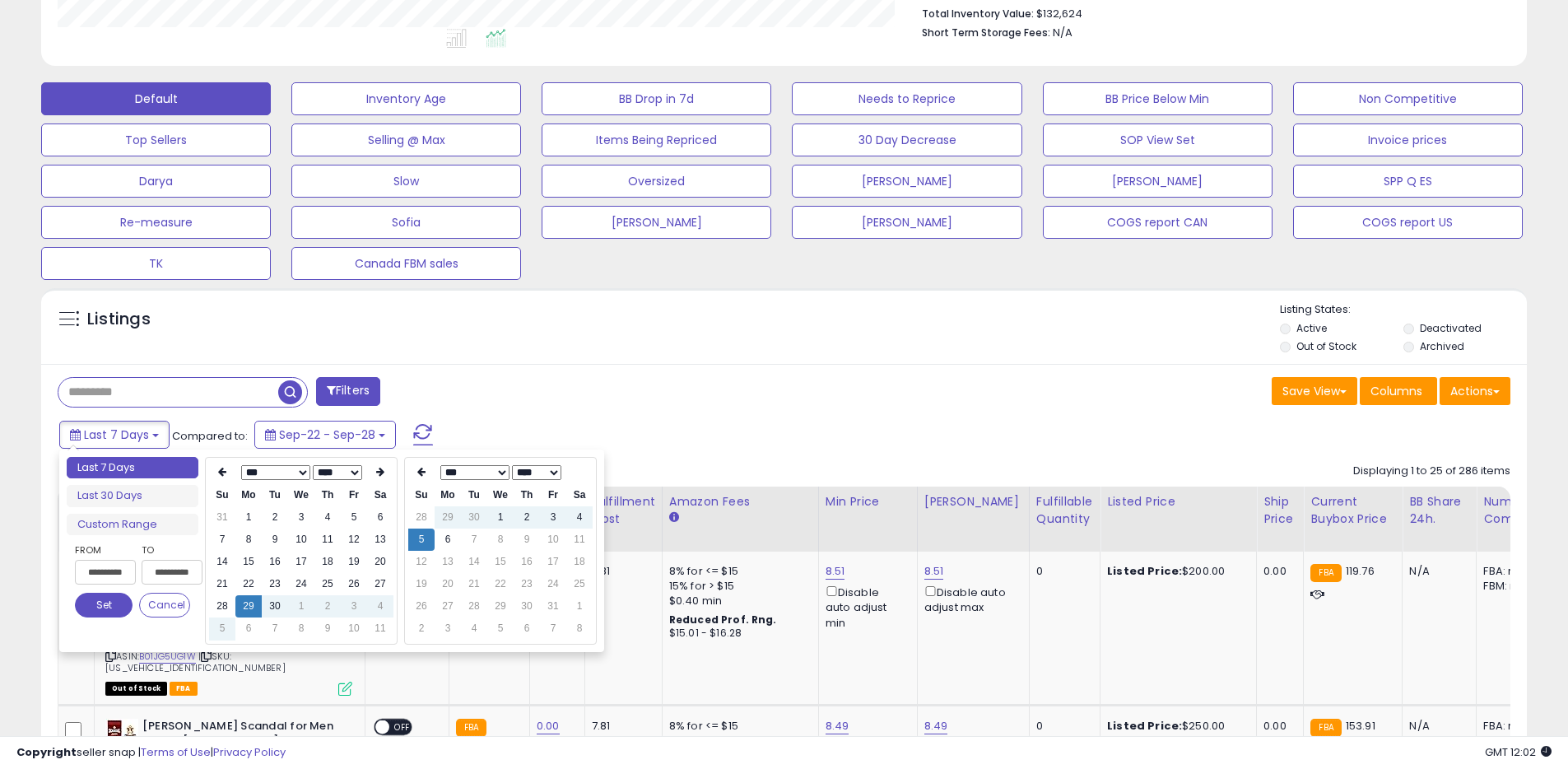
click at [328, 475] on select "**** **** **** **** **** **** **** **** **** **** **** **** **** **** **** ****…" at bounding box center [338, 472] width 50 height 15
click at [280, 473] on select "*** *** *** *** *** *** *** *** *** *** *** ***" at bounding box center [275, 472] width 69 height 15
click at [377, 519] on td "5" at bounding box center [380, 517] width 26 height 22
type input "**********"
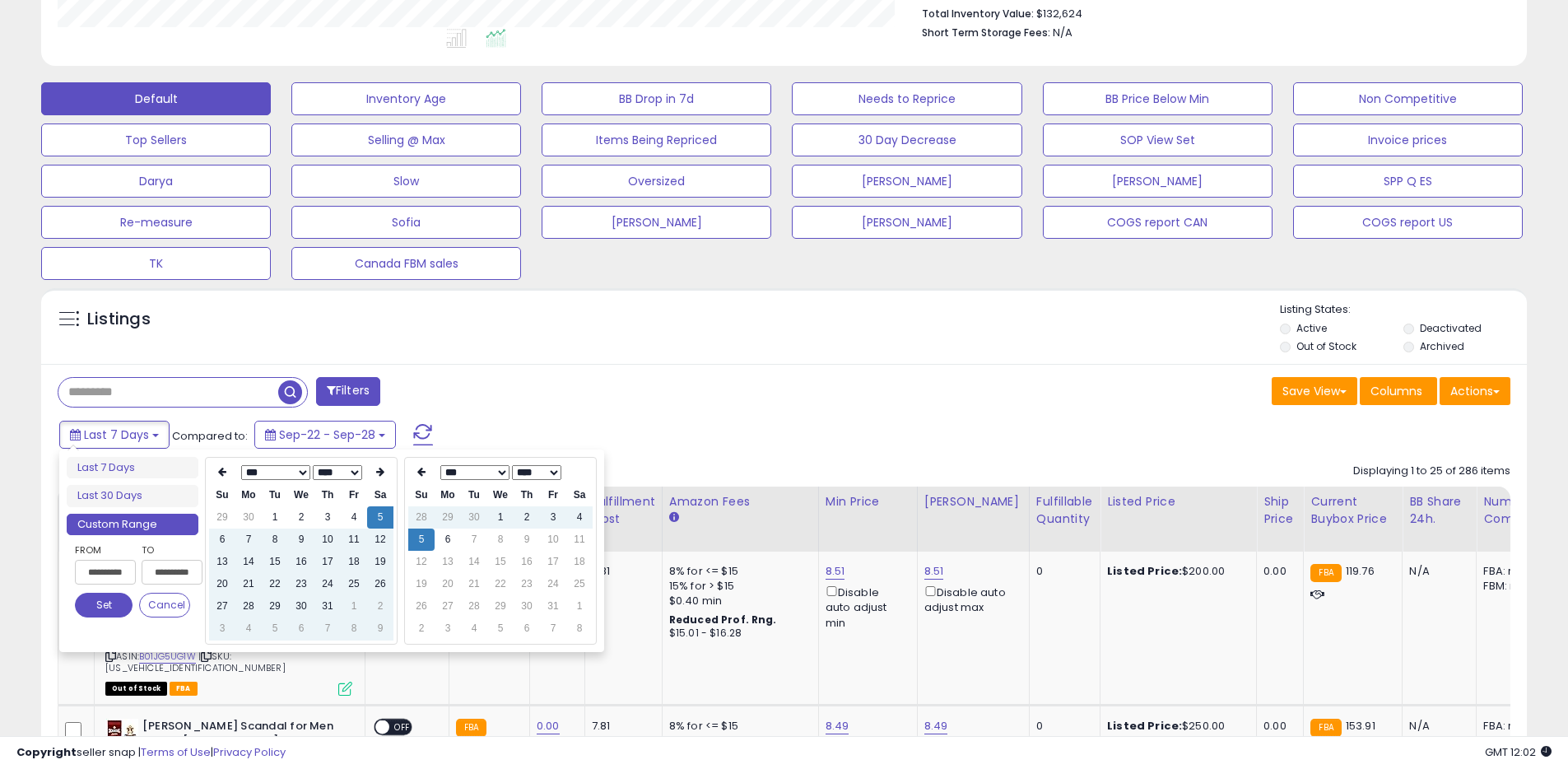
click at [101, 602] on button "Set" at bounding box center [104, 605] width 58 height 25
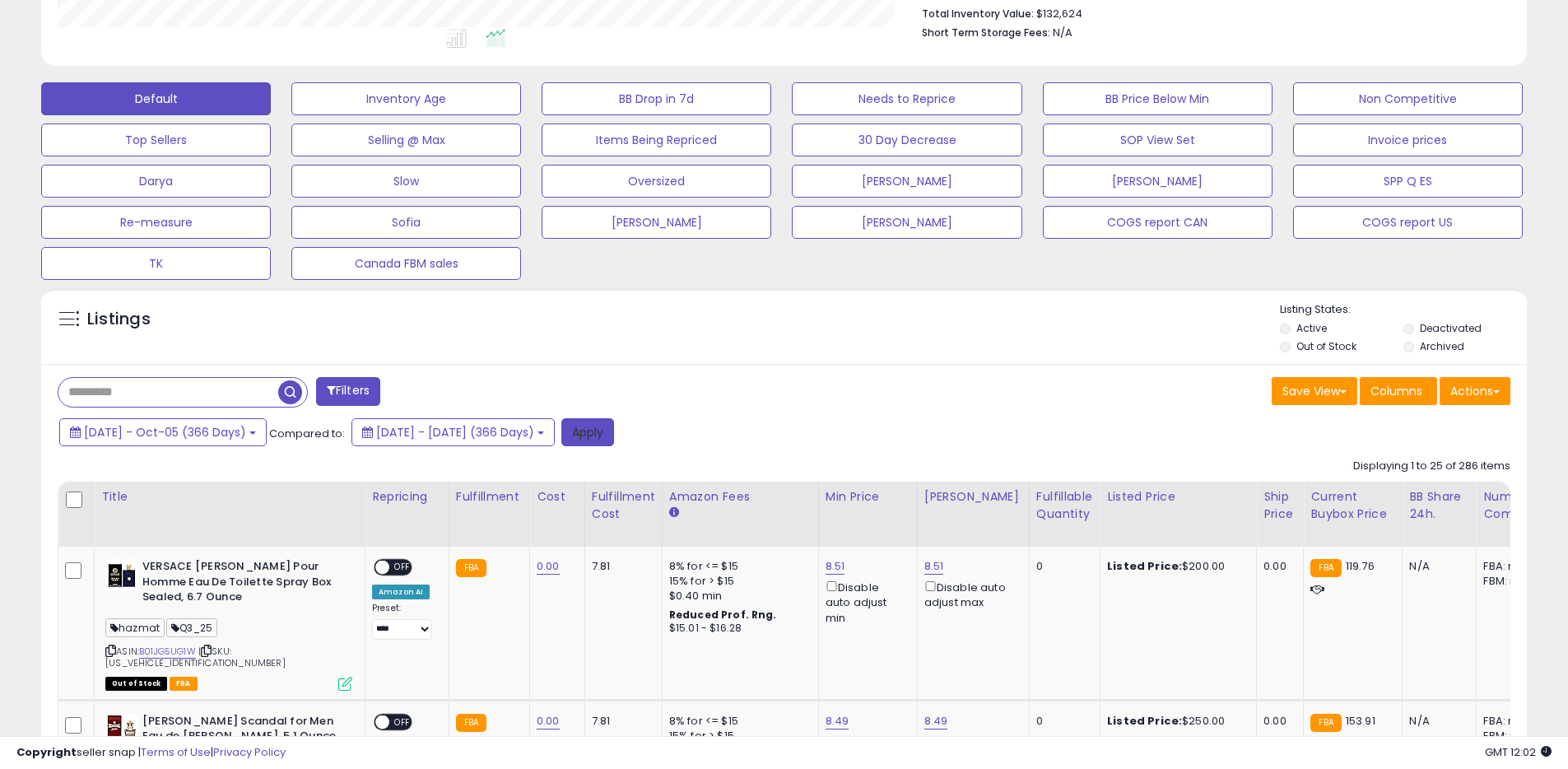
click at [614, 440] on button "Apply" at bounding box center [587, 432] width 53 height 28
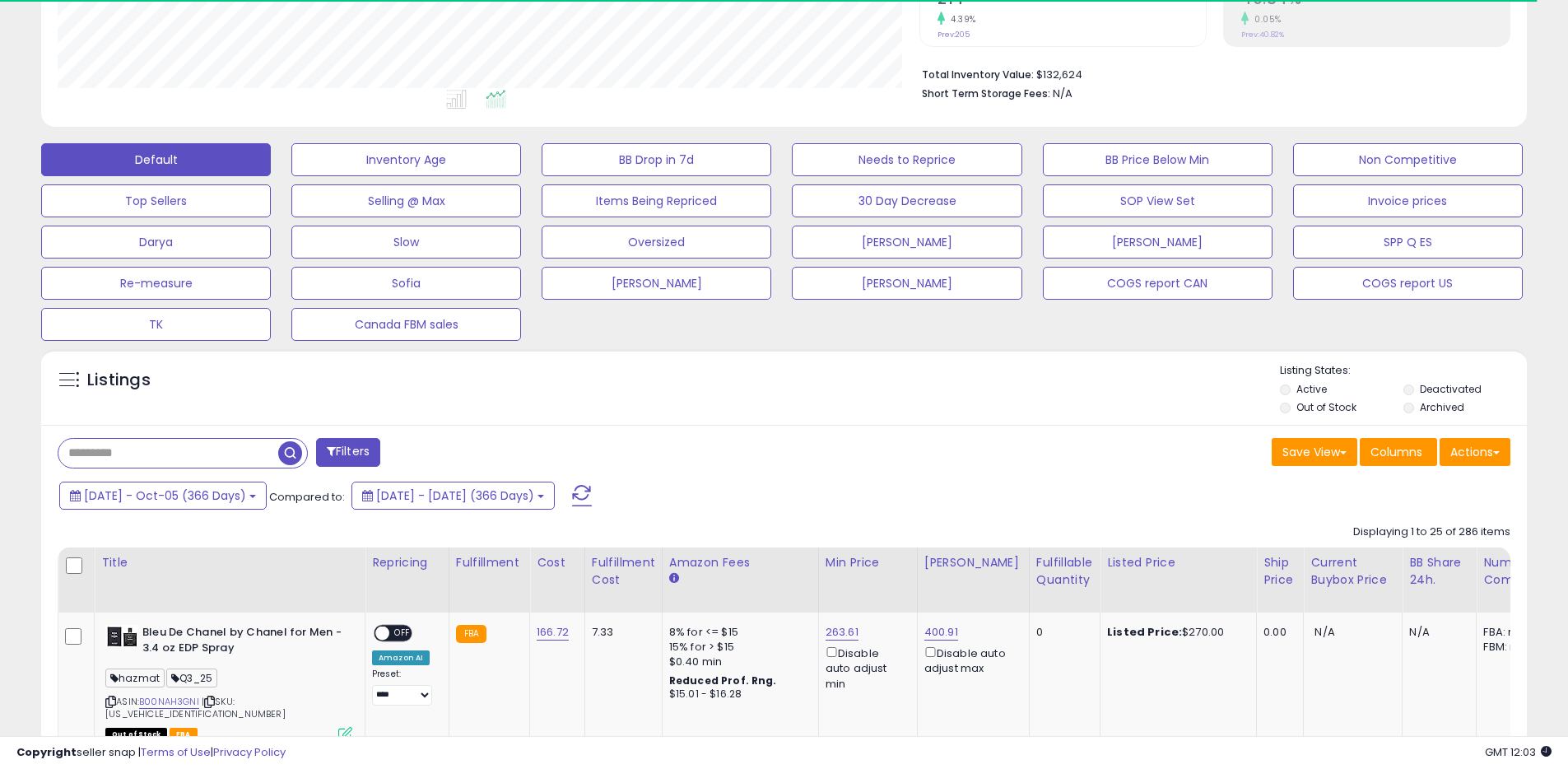
scroll to position [822626, 822162]
click at [1498, 451] on span at bounding box center [1496, 452] width 7 height 3
click at [1381, 559] on link "Export All Columns" at bounding box center [1408, 557] width 180 height 26
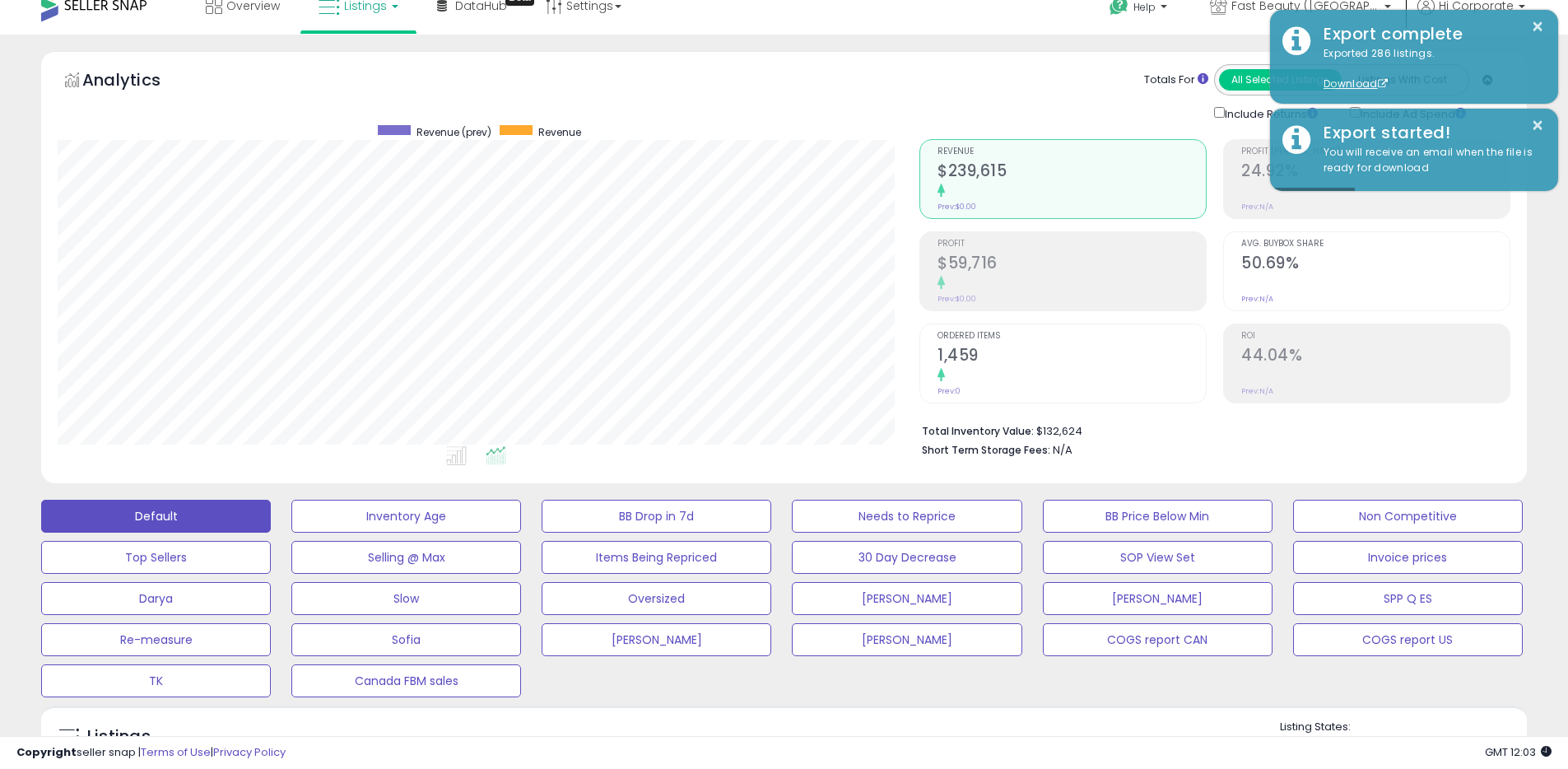
scroll to position [0, 0]
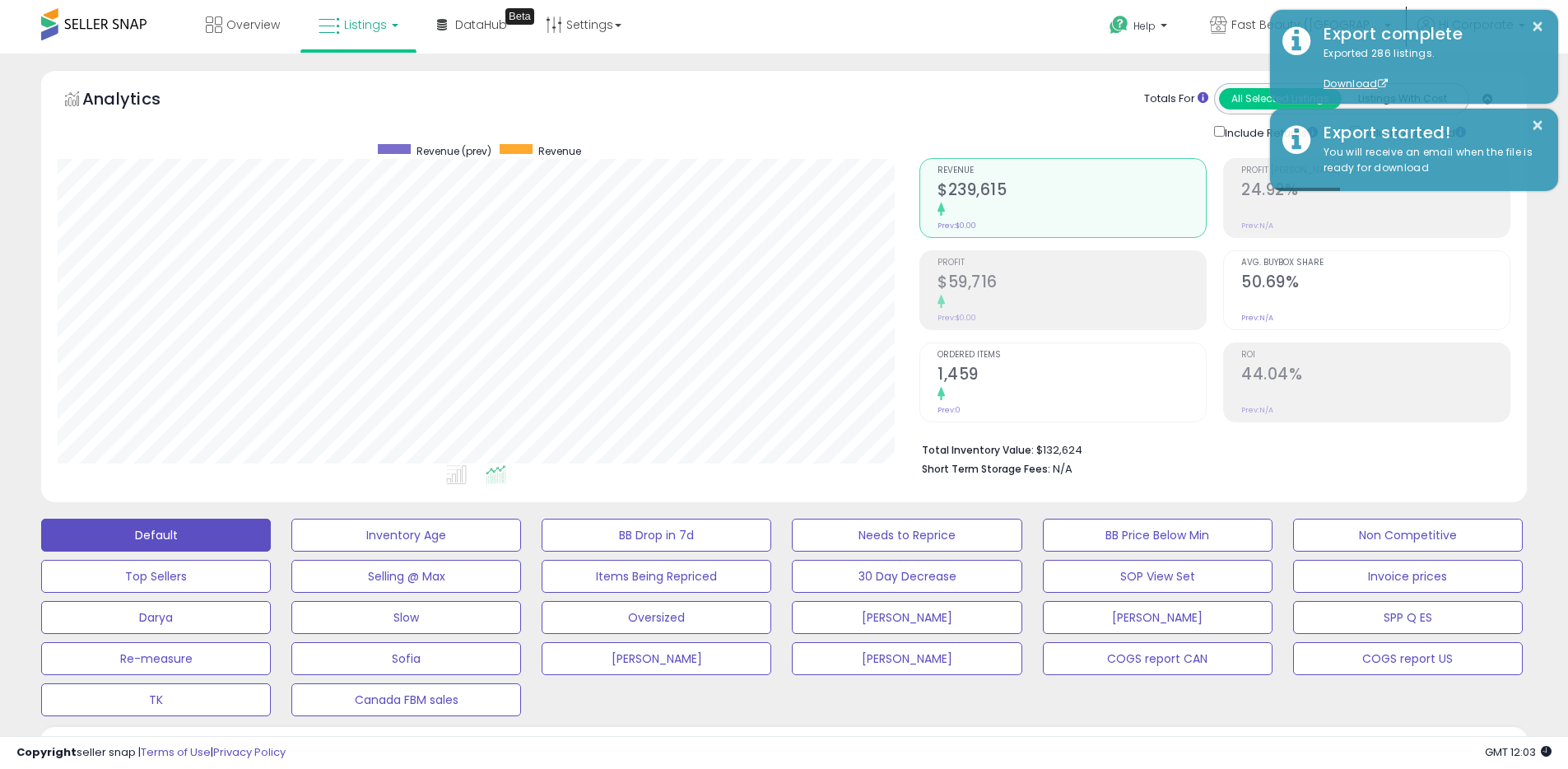
click at [1090, 40] on div "Help Contact Support Search Knowledge Hub Request a Feature Profile" at bounding box center [1284, 35] width 518 height 70
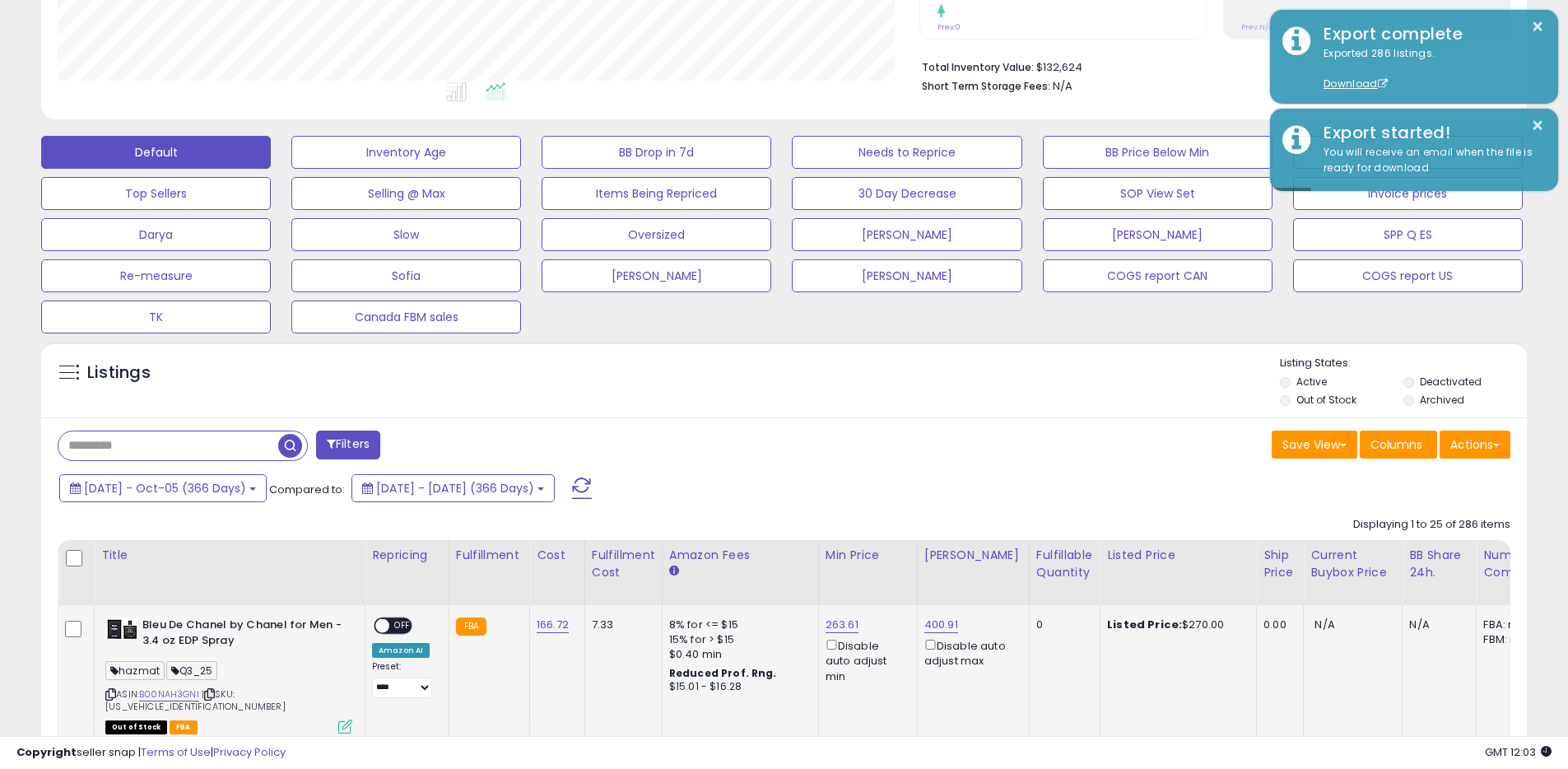
scroll to position [379, 0]
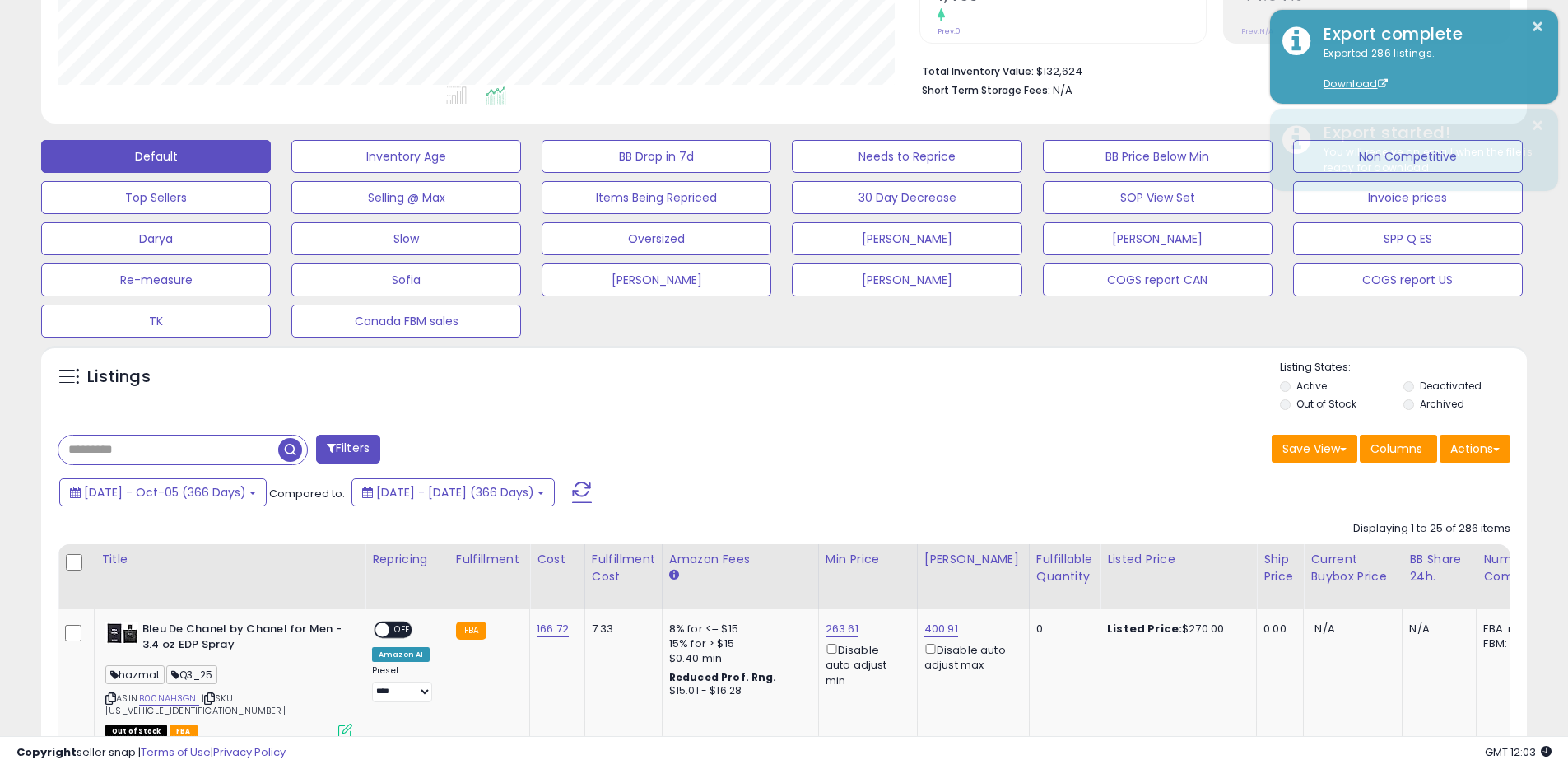
click at [1054, 415] on div "Listings Active" at bounding box center [783, 384] width 1485 height 76
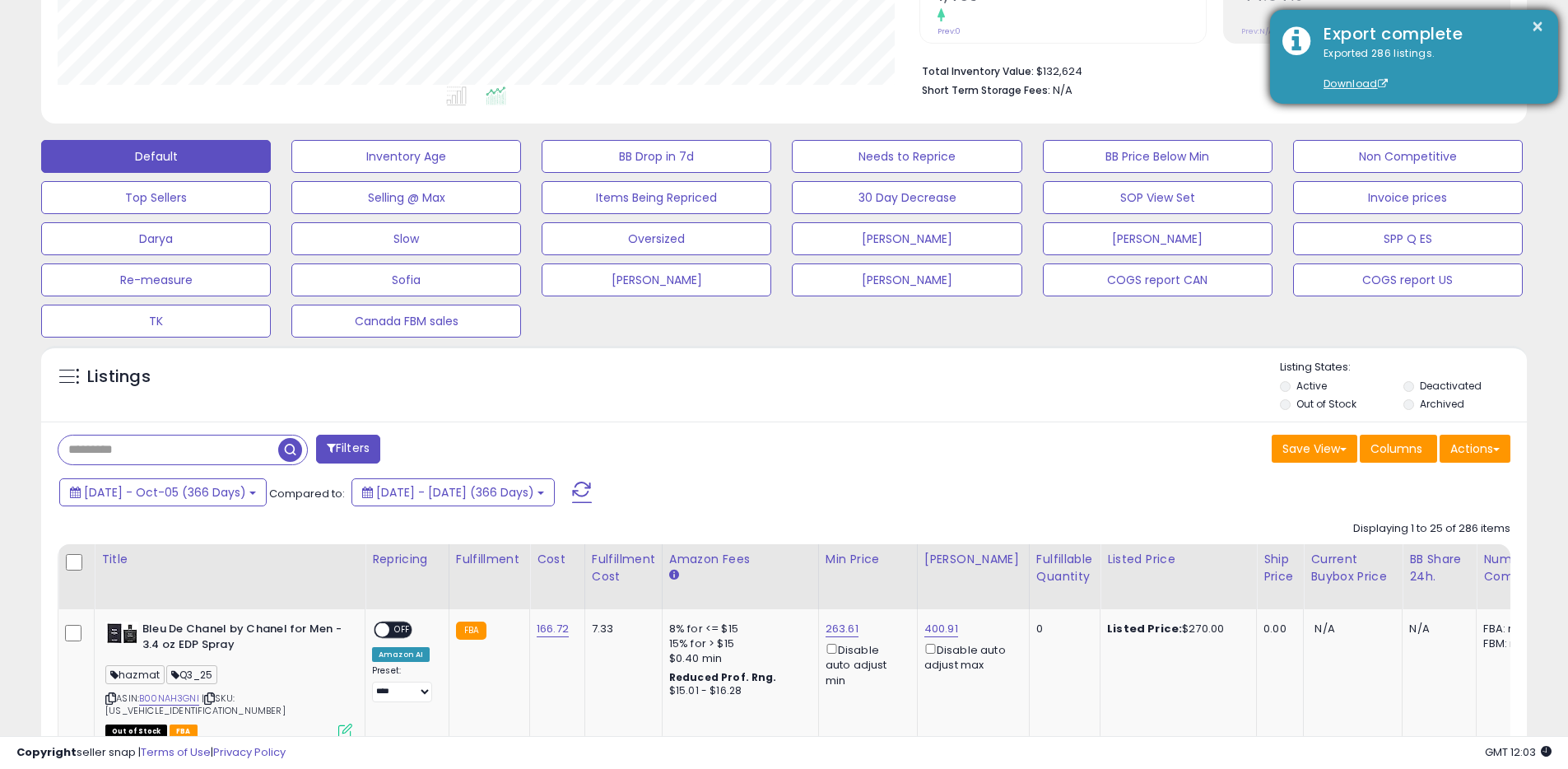
click at [1526, 23] on div "Export complete" at bounding box center [1428, 34] width 234 height 24
click at [1535, 25] on button "×" at bounding box center [1537, 27] width 13 height 21
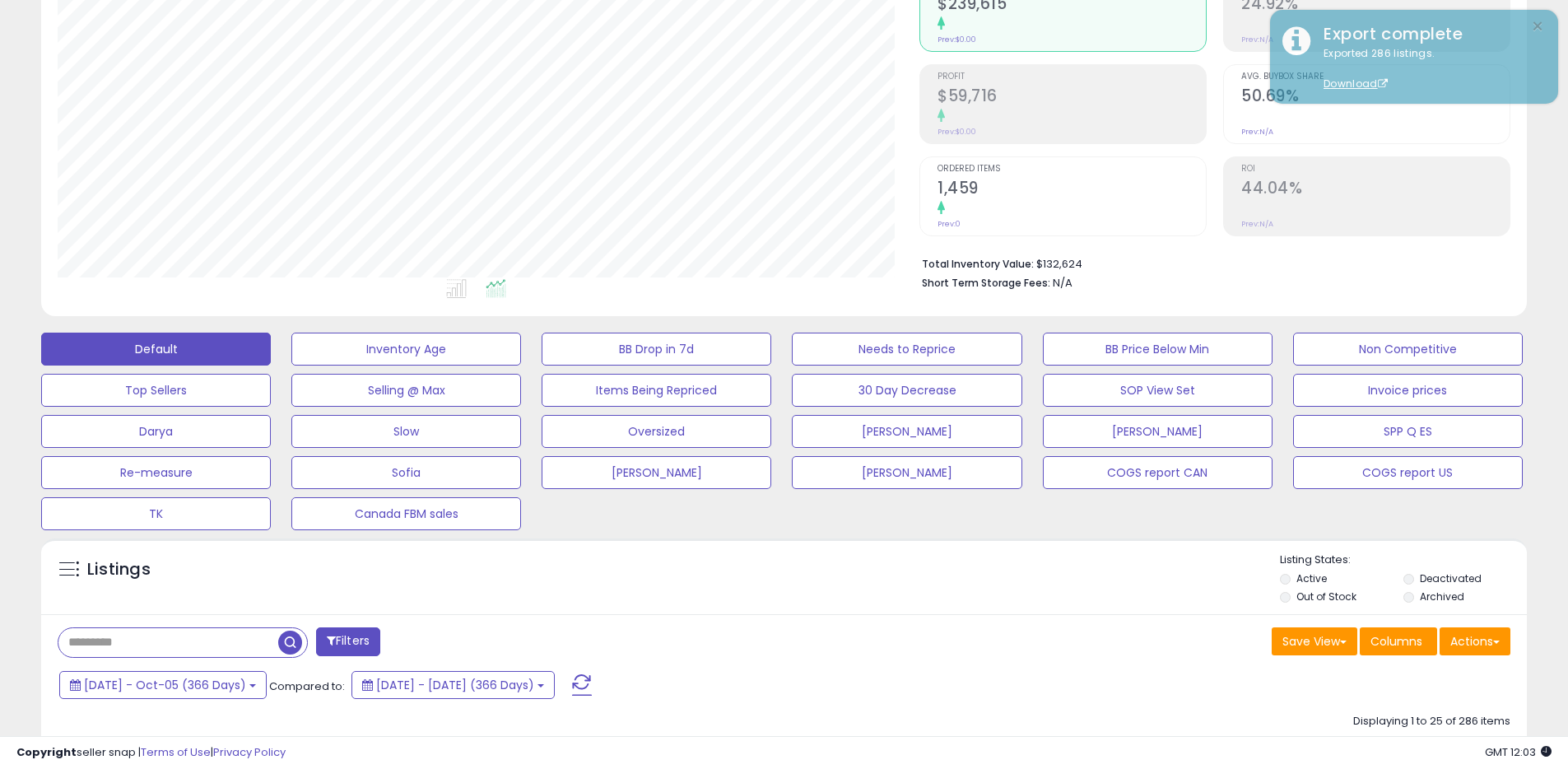
scroll to position [0, 0]
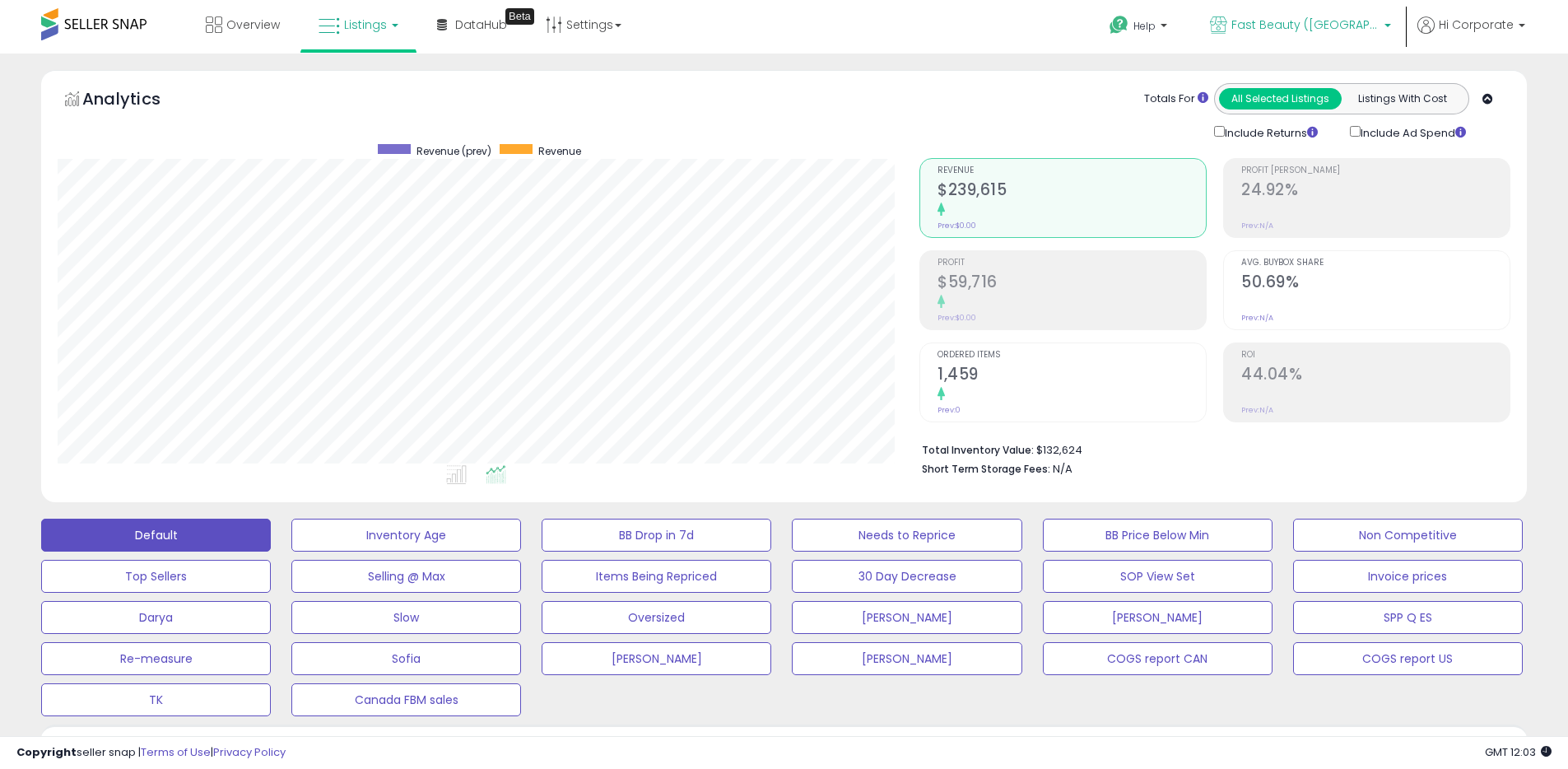
click at [1274, 33] on p "Fast Beauty ([GEOGRAPHIC_DATA])" at bounding box center [1300, 27] width 181 height 21
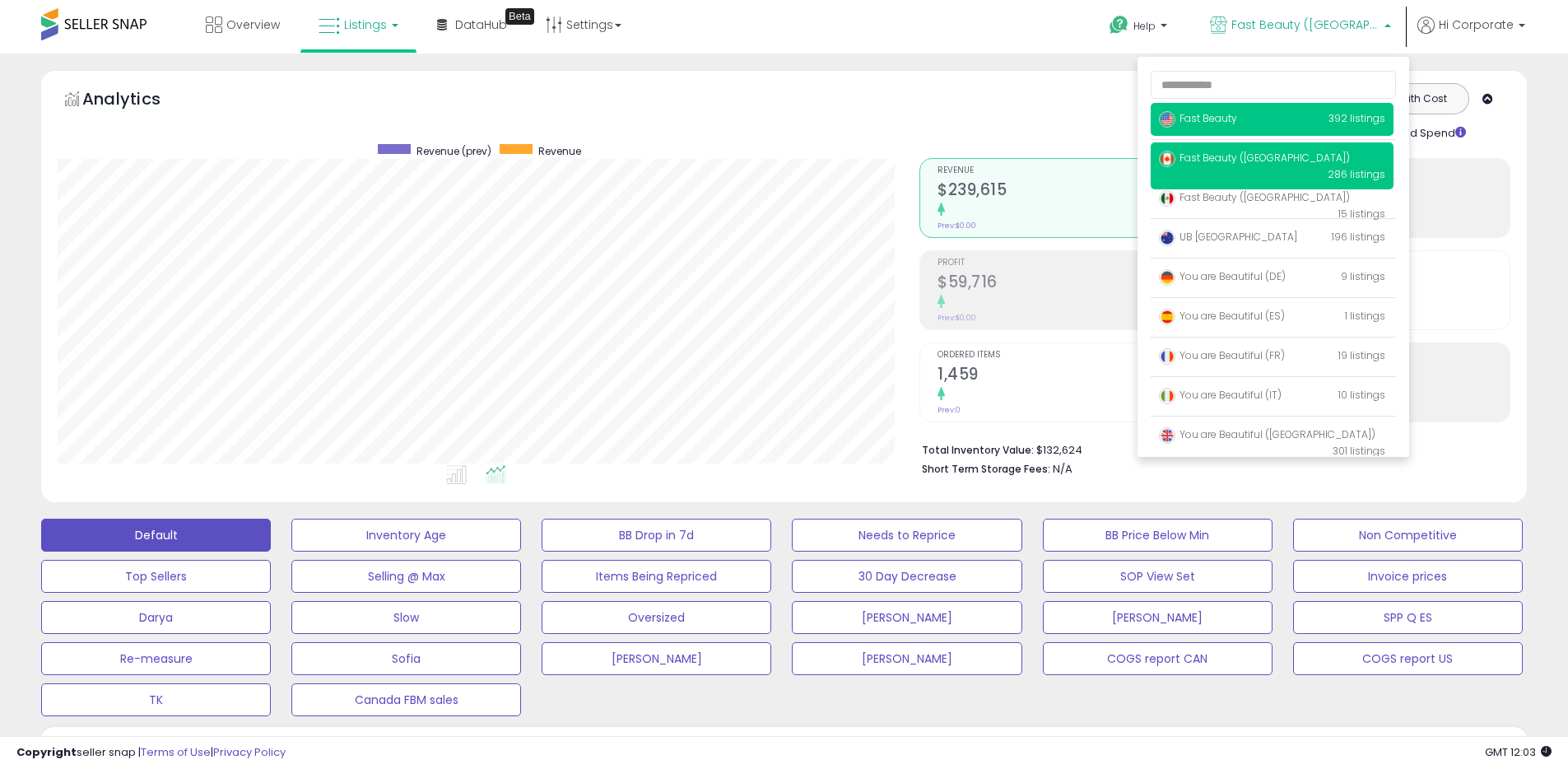
click at [1216, 115] on span "Fast Beauty" at bounding box center [1197, 119] width 78 height 14
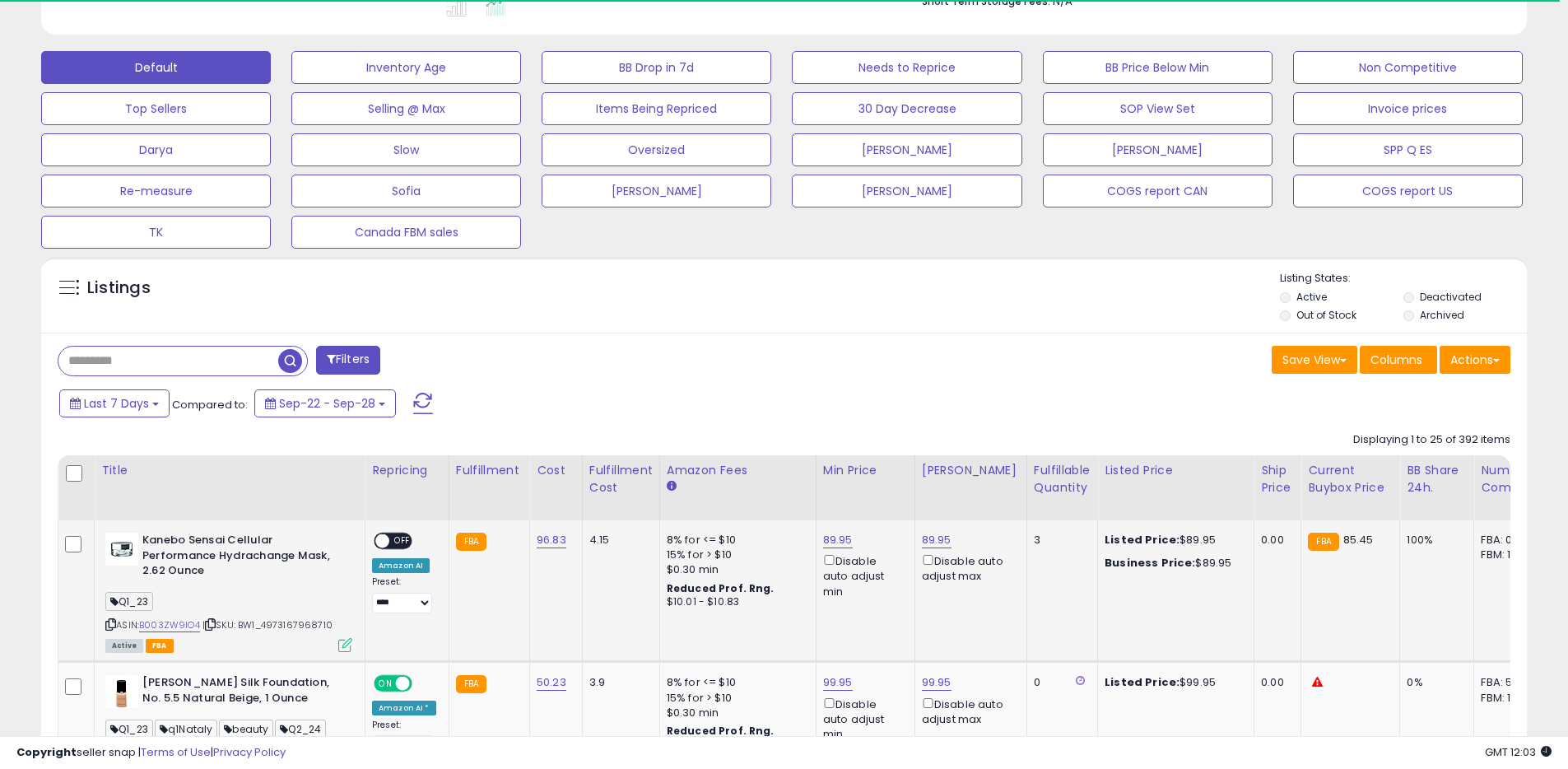
scroll to position [473, 0]
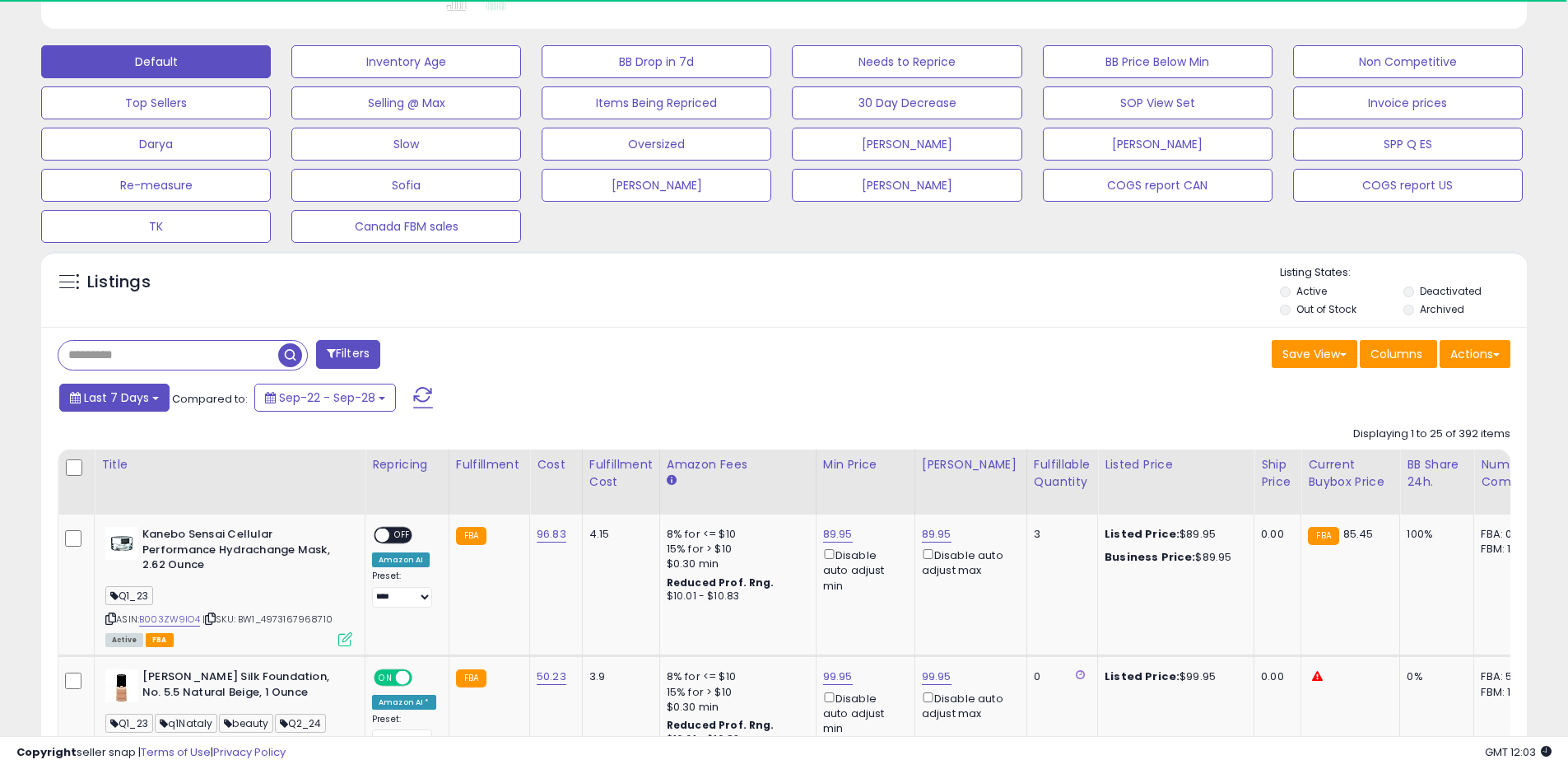
click at [126, 403] on span "Last 7 Days" at bounding box center [116, 397] width 65 height 17
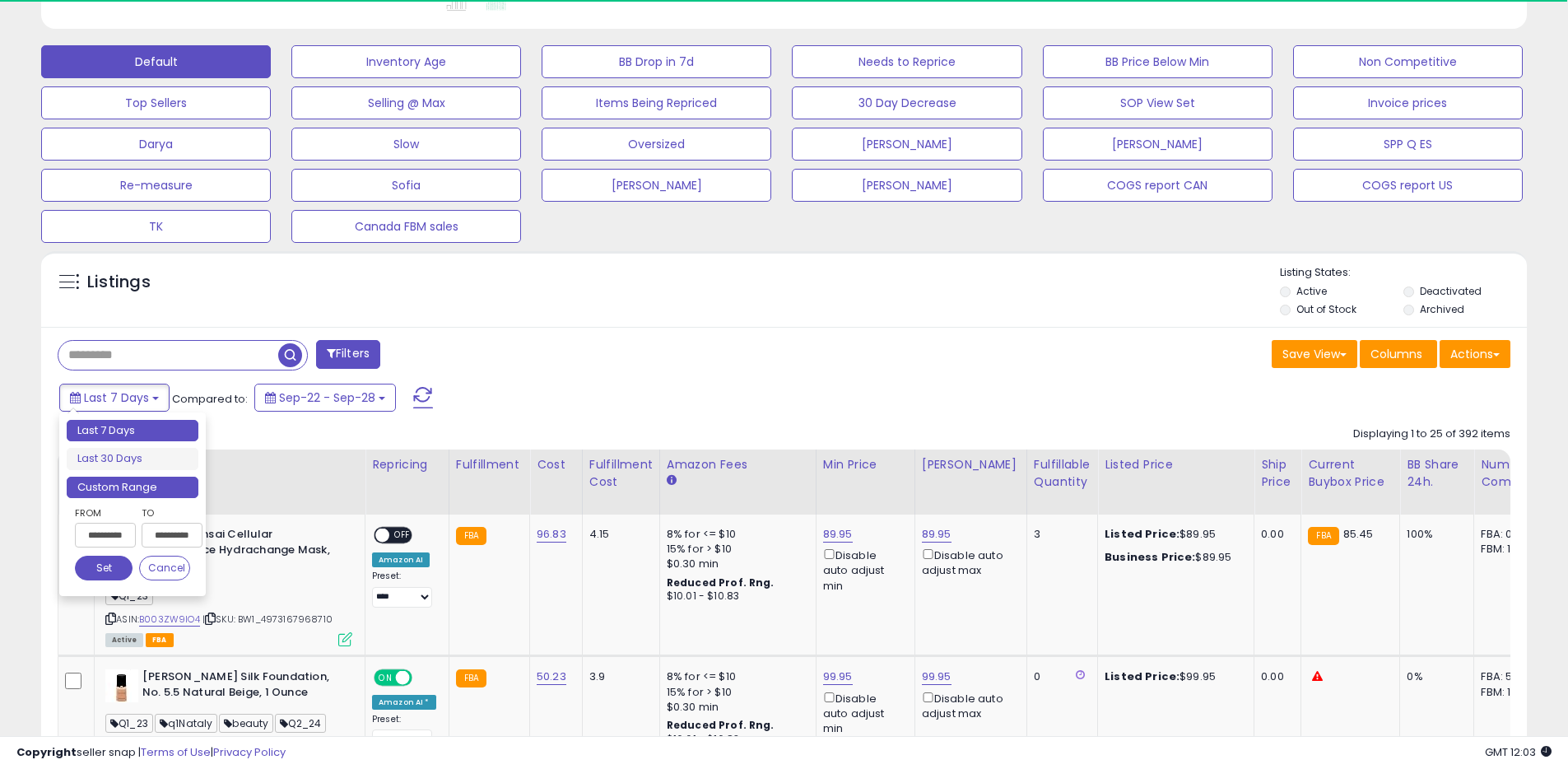
click at [129, 486] on li "Custom Range" at bounding box center [132, 487] width 131 height 22
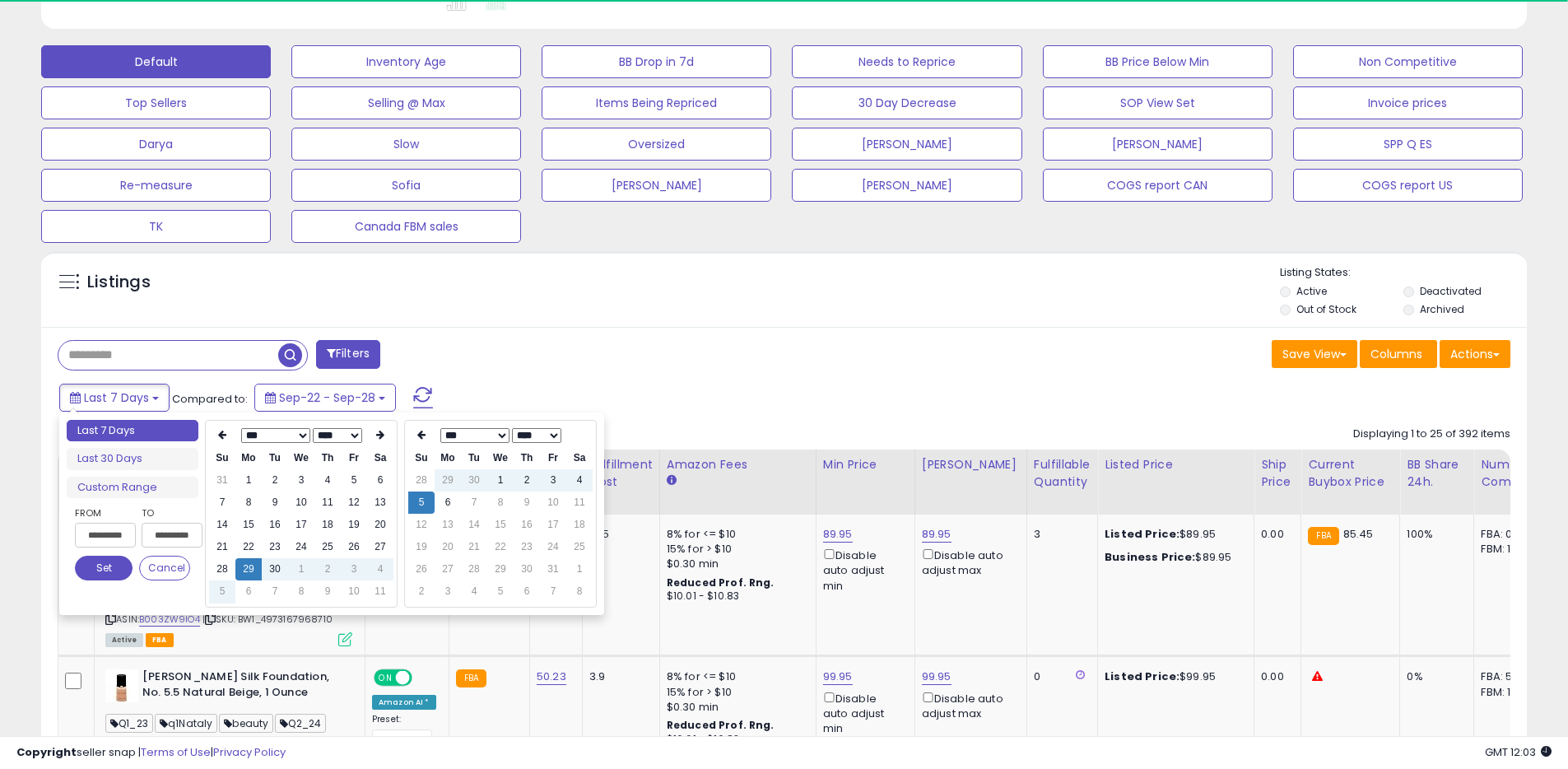
click at [329, 433] on select "**** **** **** **** **** **** **** **** **** **** **** **** **** **** **** ****…" at bounding box center [338, 435] width 50 height 15
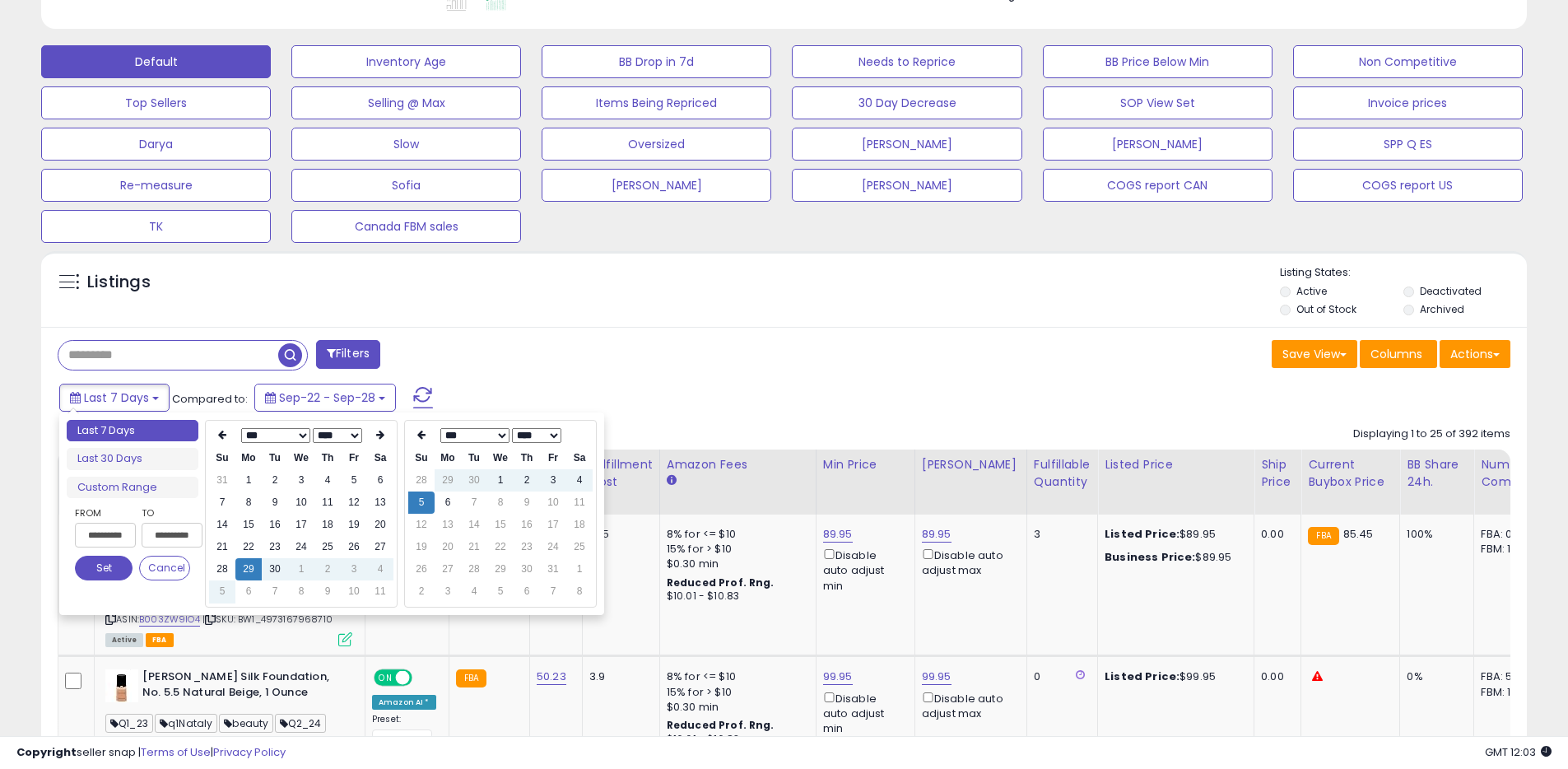
scroll to position [338, 862]
click at [277, 442] on select "*** *** *** *** *** *** *** *** *** *** *** ***" at bounding box center [275, 435] width 69 height 15
click at [372, 481] on td "5" at bounding box center [380, 480] width 26 height 22
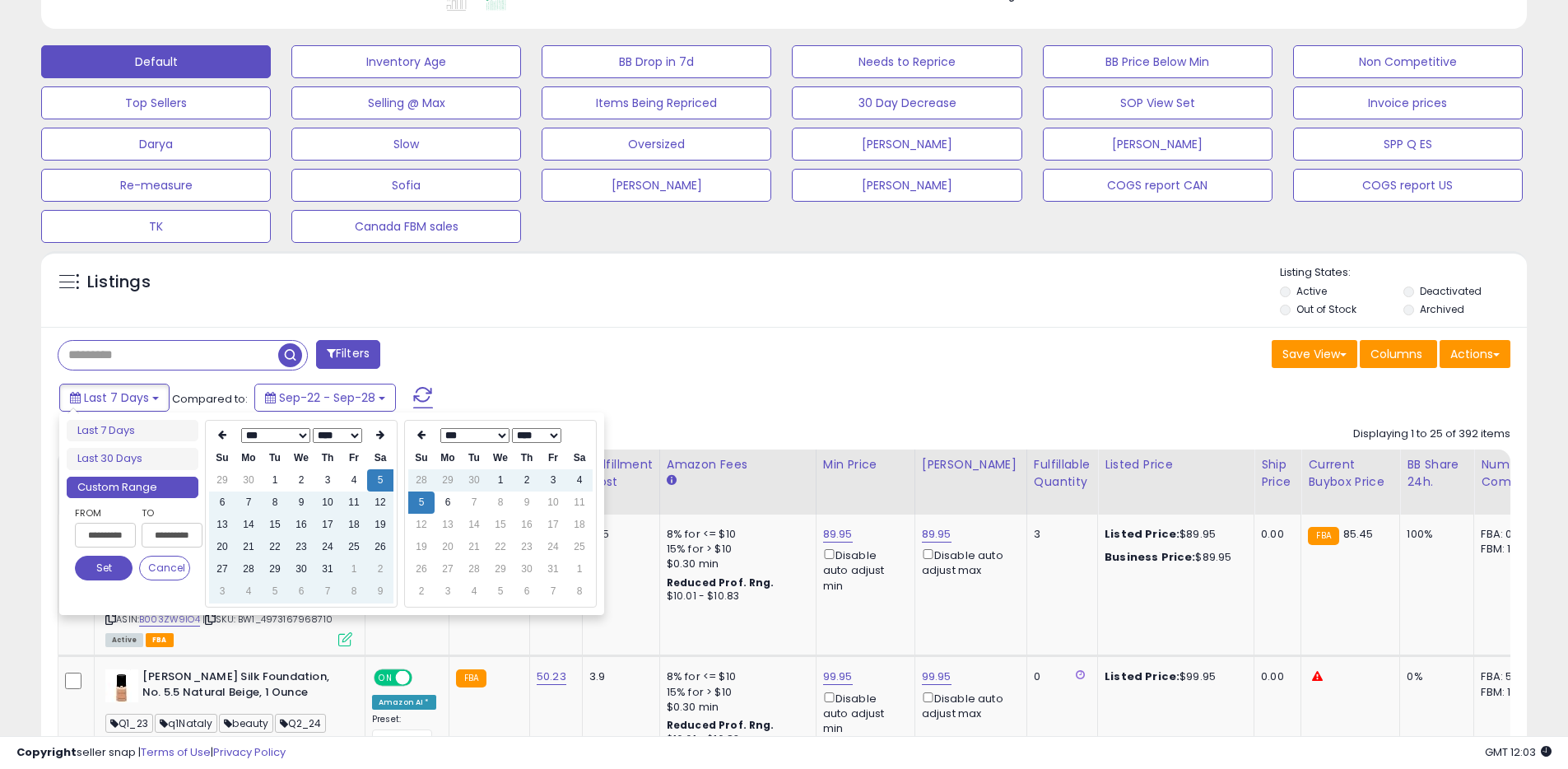
type input "**********"
click at [107, 562] on button "Set" at bounding box center [104, 568] width 58 height 25
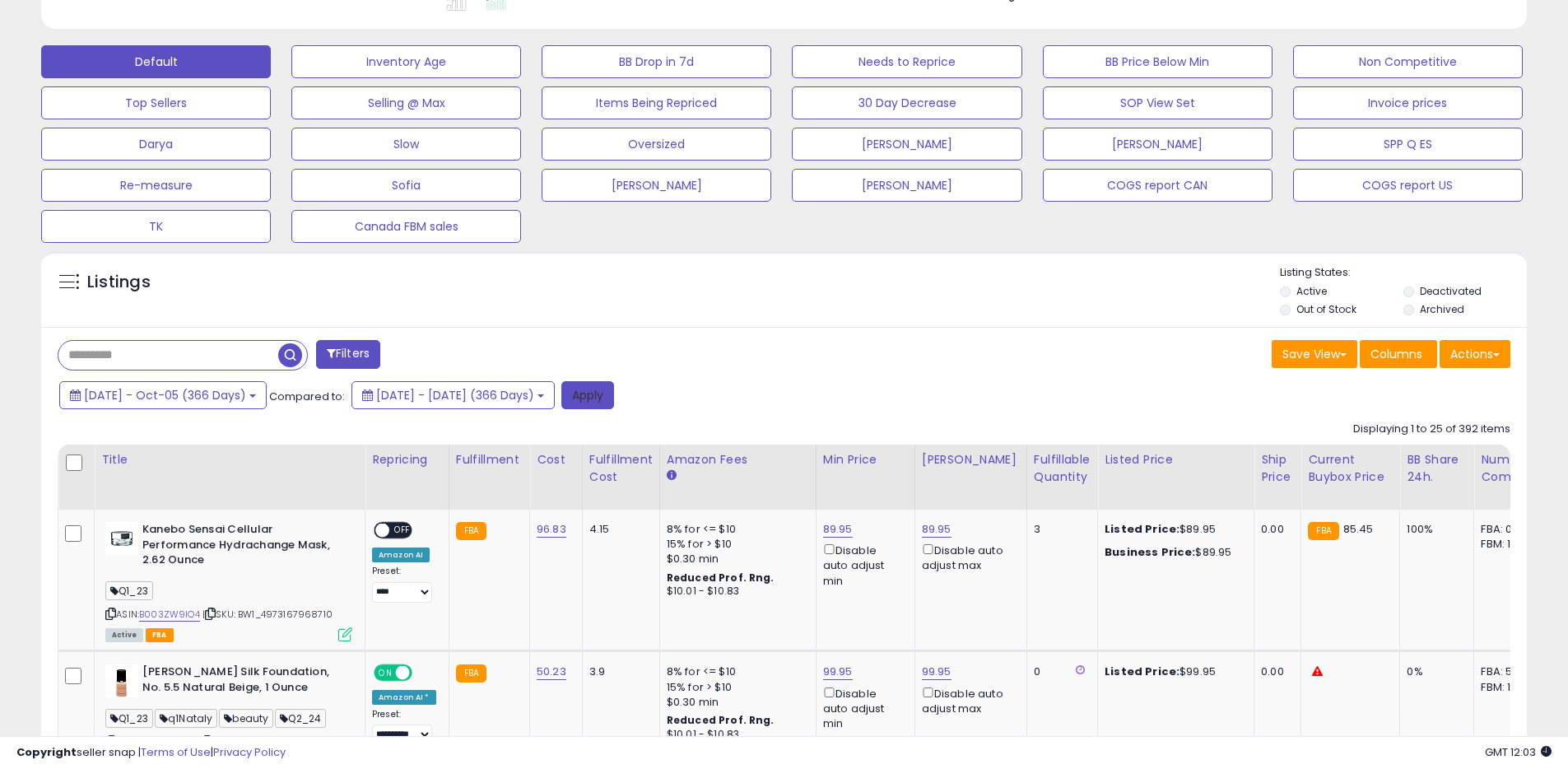
click at [614, 403] on button "Apply" at bounding box center [587, 395] width 53 height 28
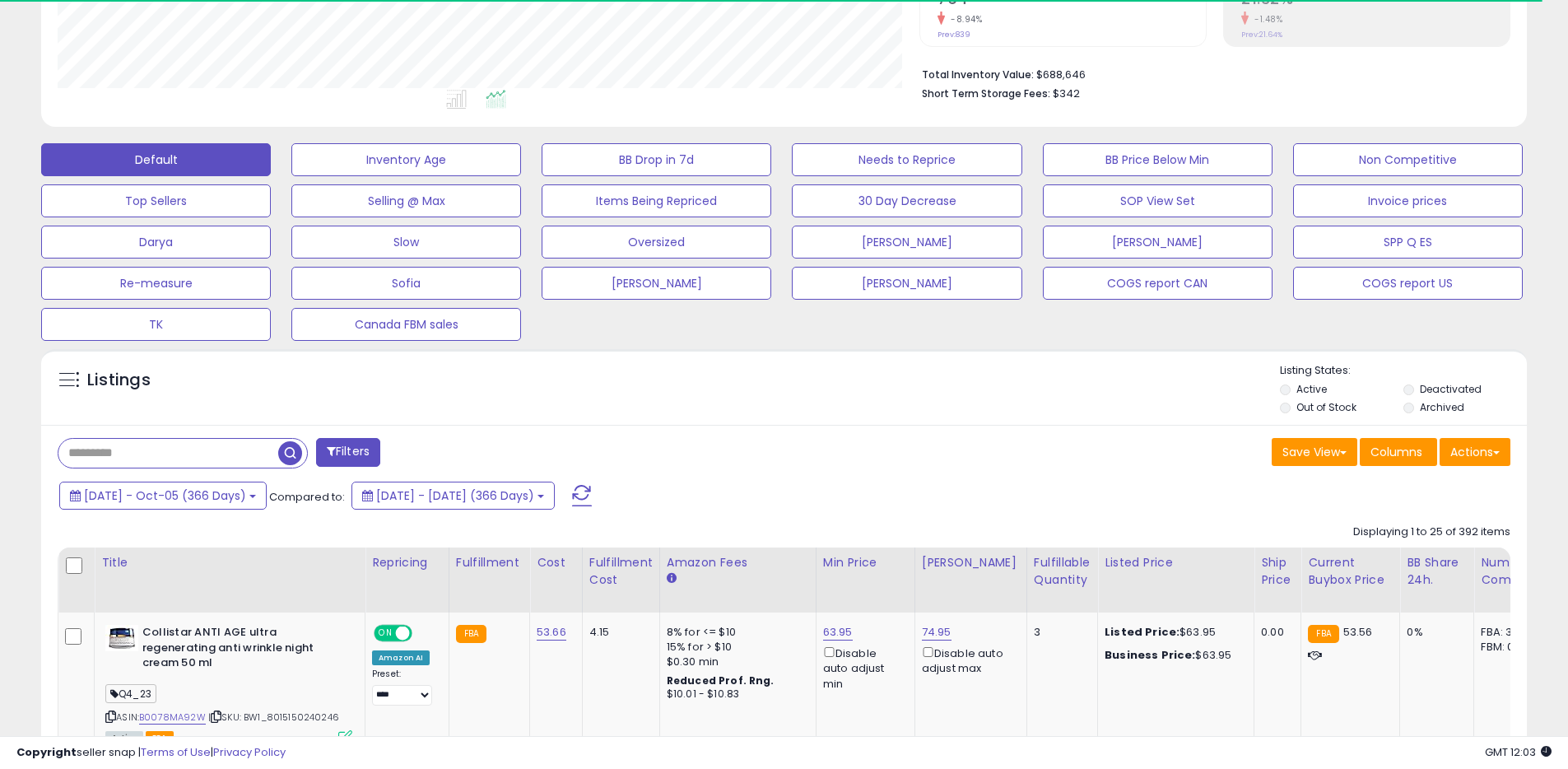
scroll to position [822626, 822162]
click at [1456, 441] on button "Actions" at bounding box center [1474, 452] width 71 height 28
click at [1385, 553] on link "Export All Columns" at bounding box center [1408, 557] width 180 height 26
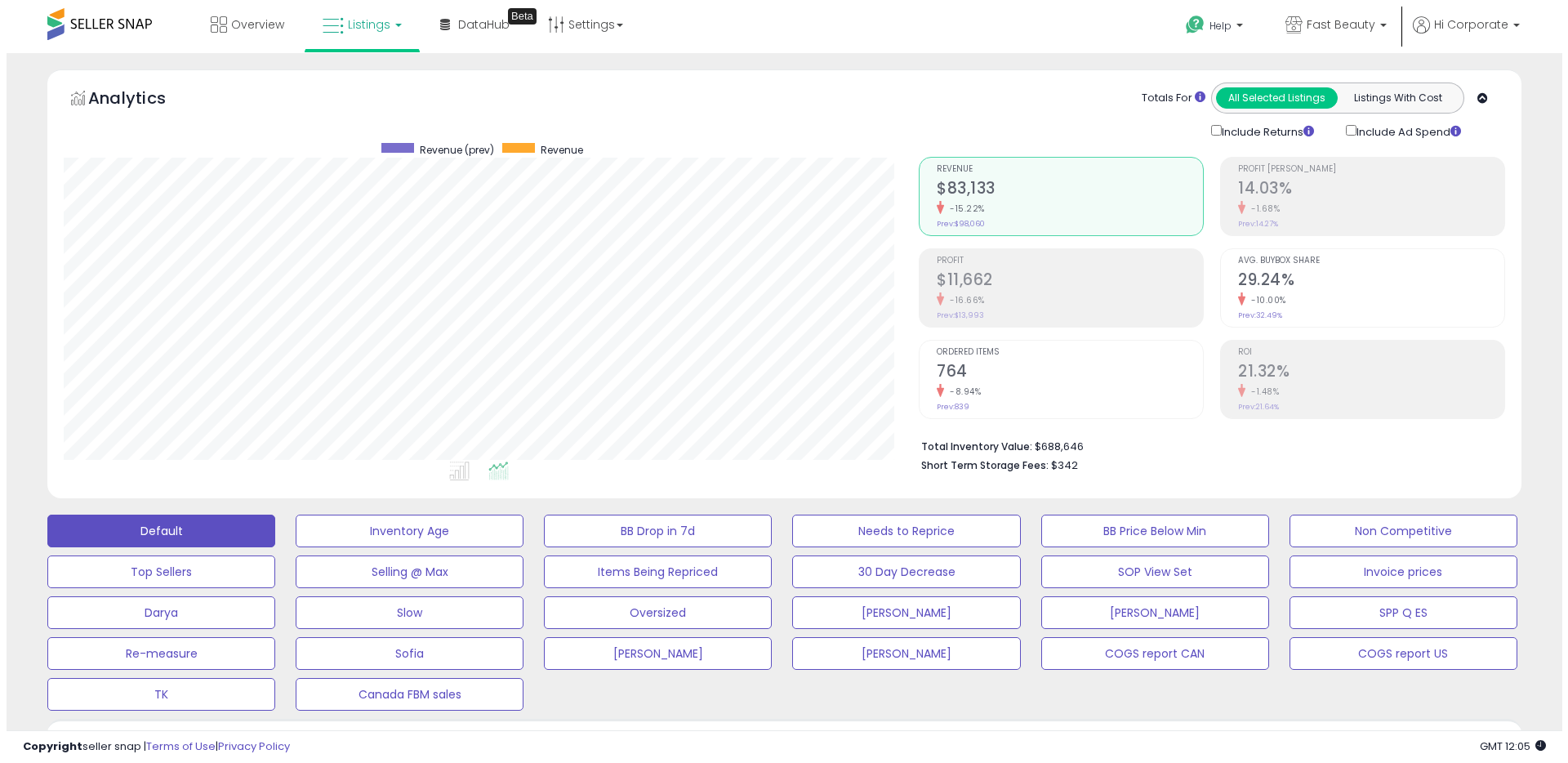
scroll to position [346, 0]
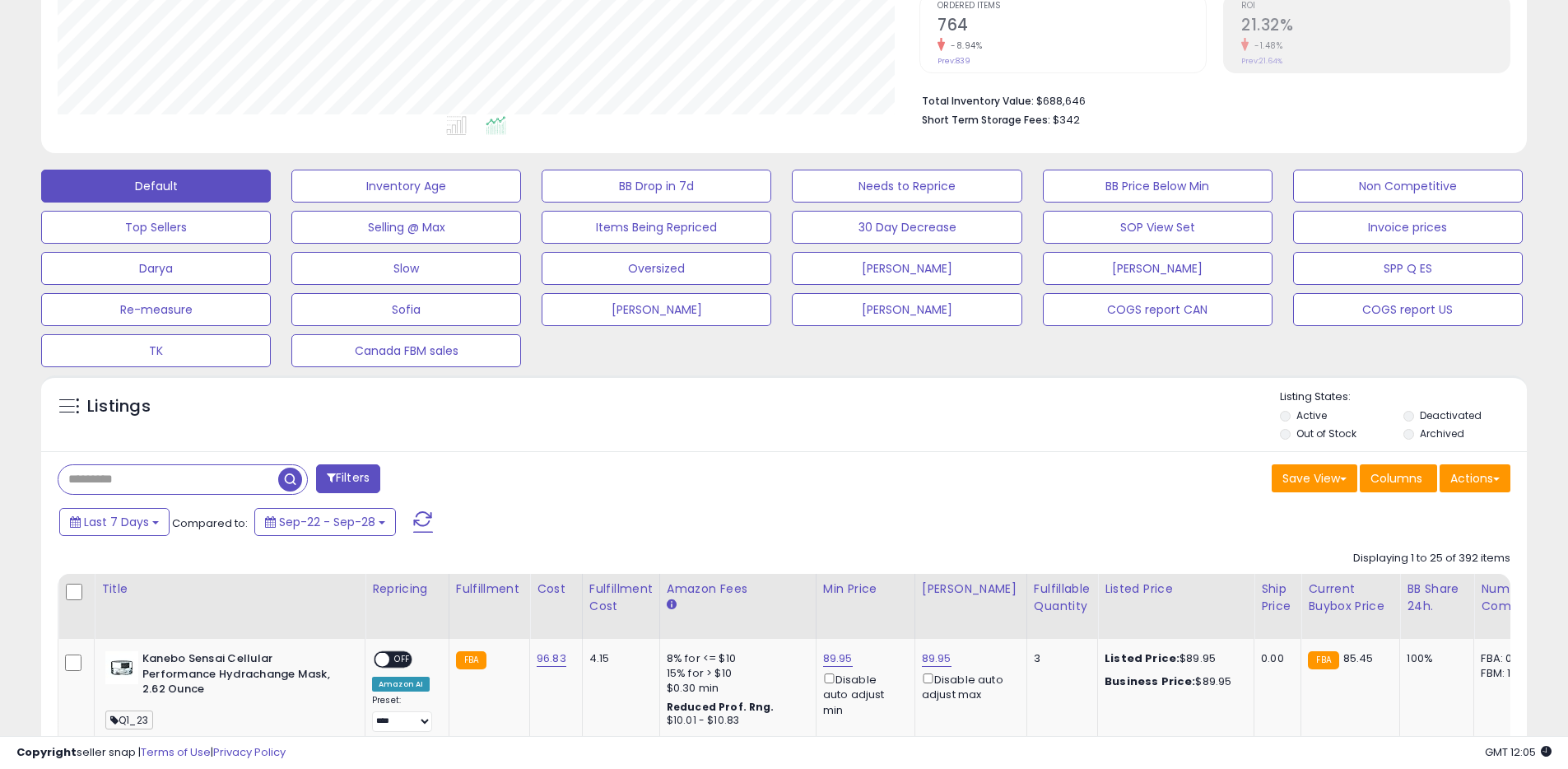
click at [1448, 409] on label "Deactivated" at bounding box center [1450, 415] width 62 height 14
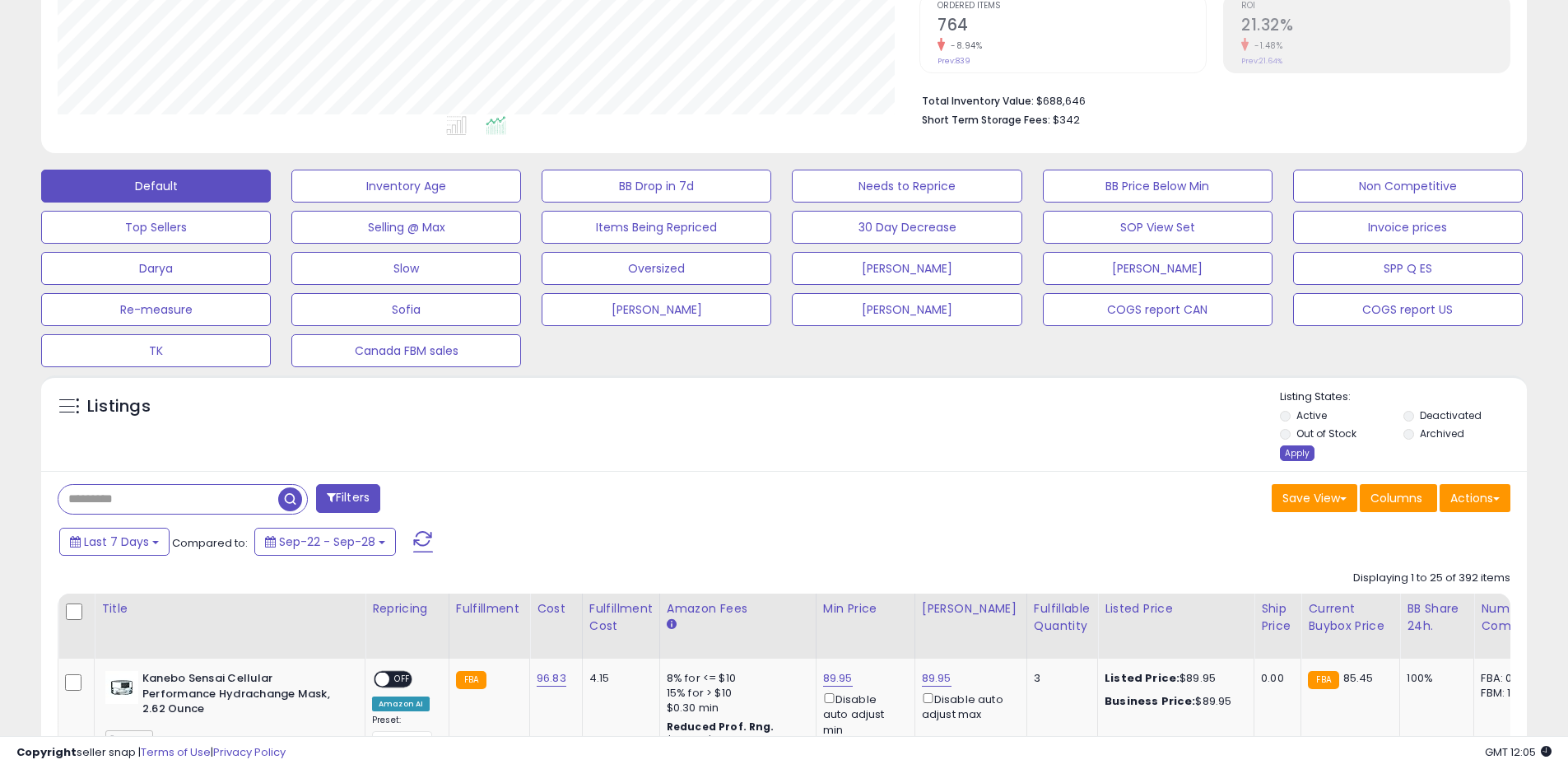
click at [1305, 456] on div "Apply" at bounding box center [1297, 453] width 35 height 16
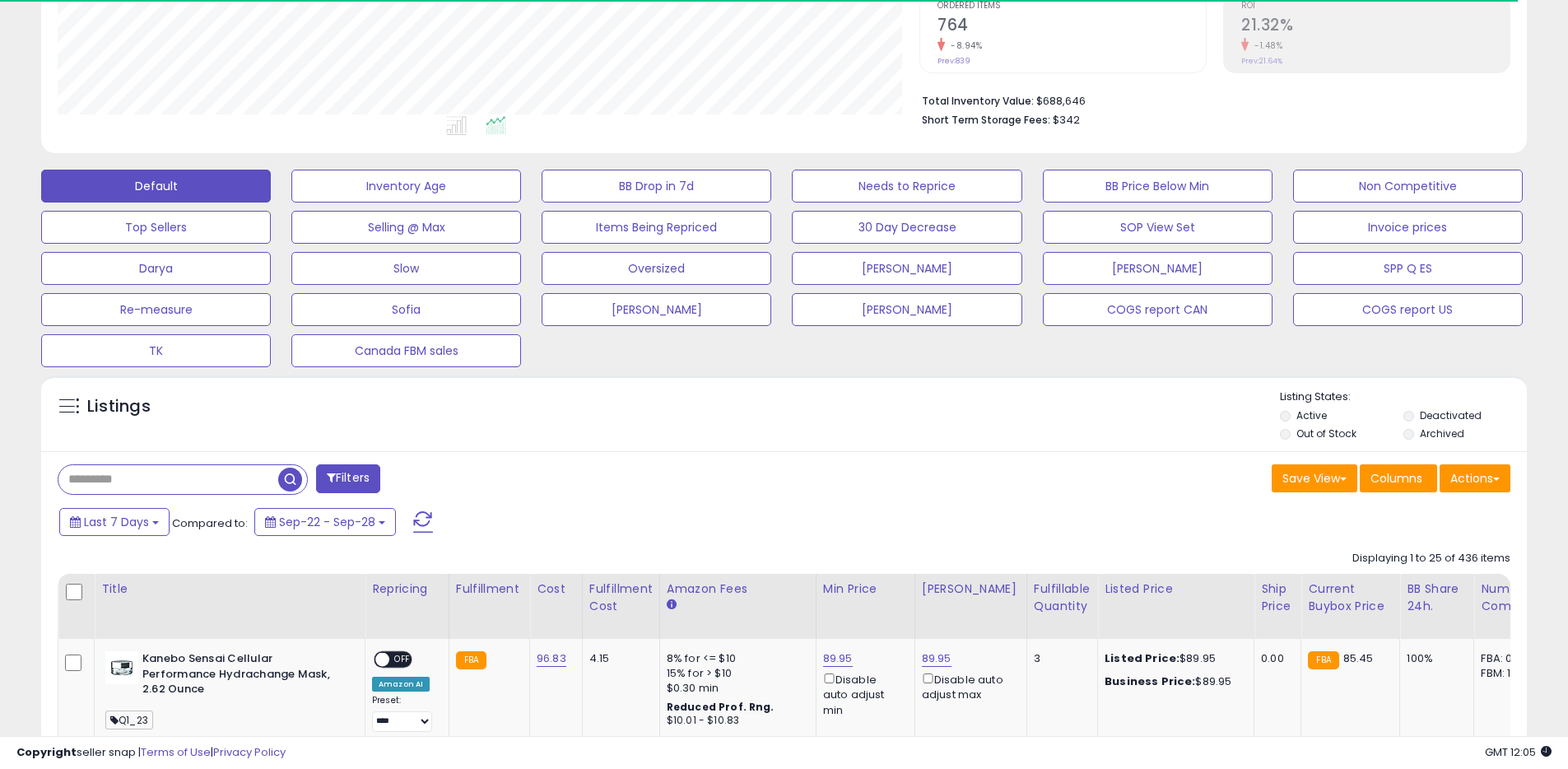
scroll to position [822626, 822162]
click at [1488, 485] on button "Actions" at bounding box center [1474, 478] width 71 height 28
click at [1428, 577] on link "Export All Columns" at bounding box center [1408, 584] width 180 height 26
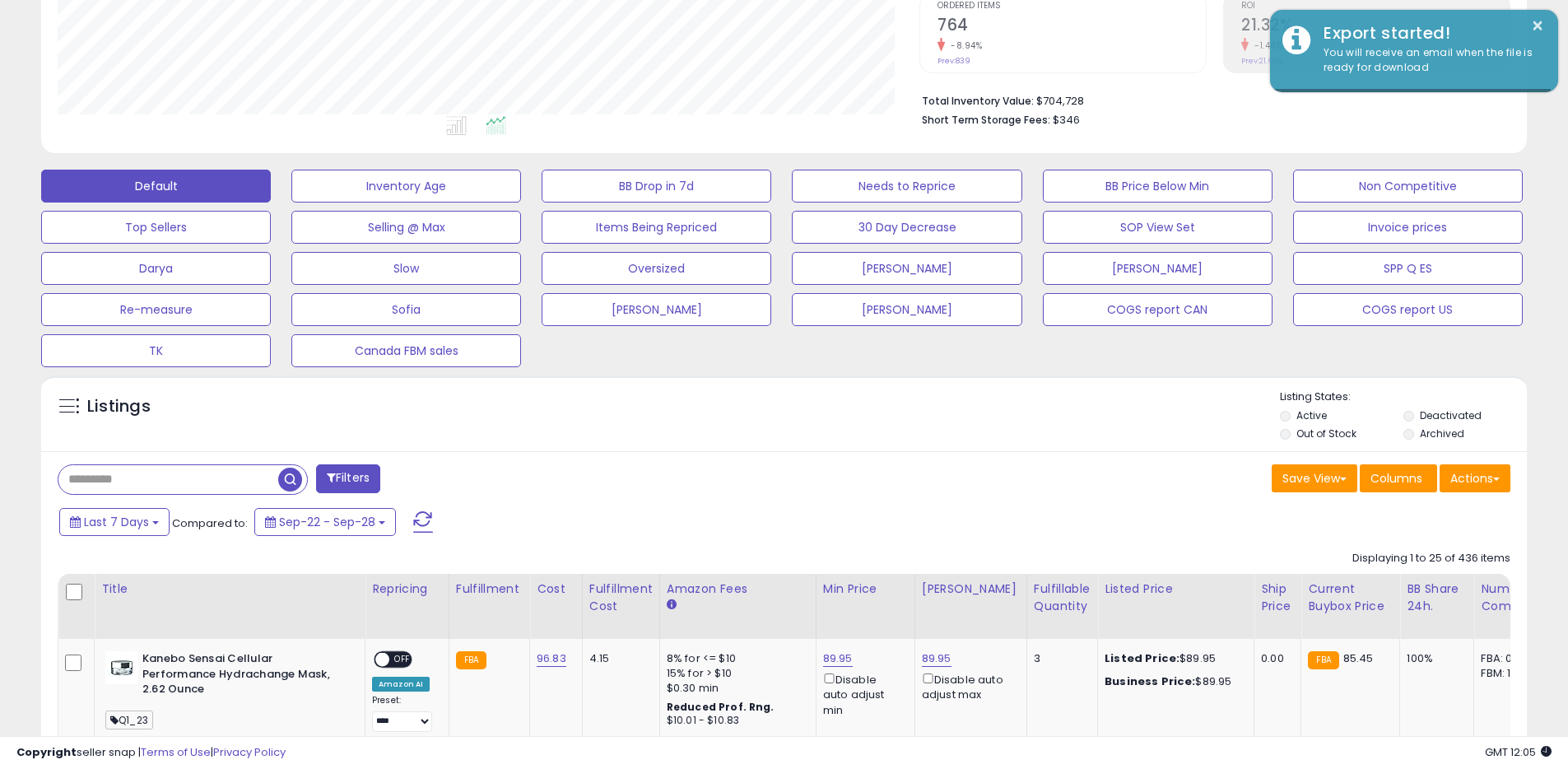
scroll to position [338, 862]
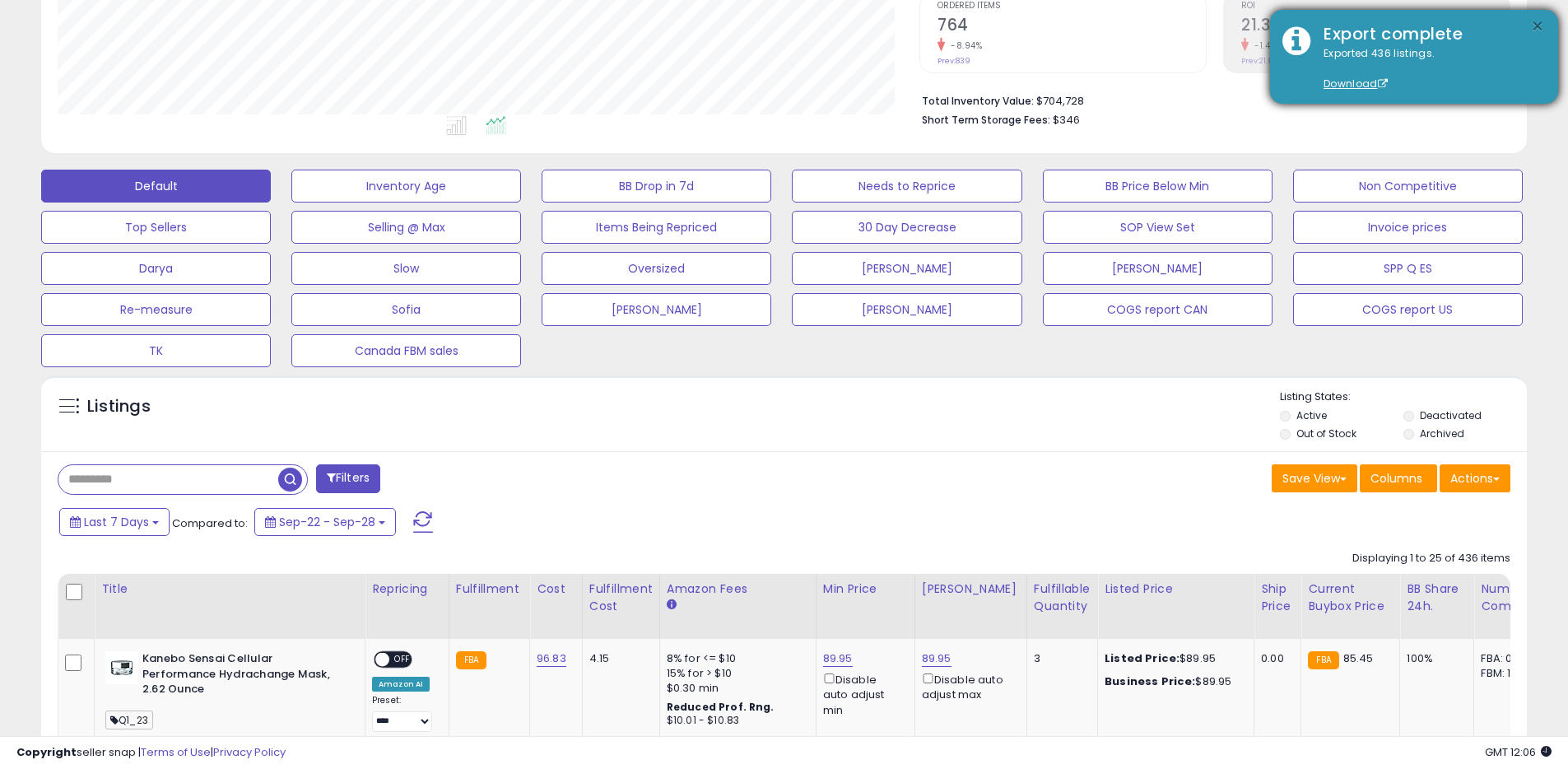
click at [1532, 28] on button "×" at bounding box center [1537, 27] width 13 height 21
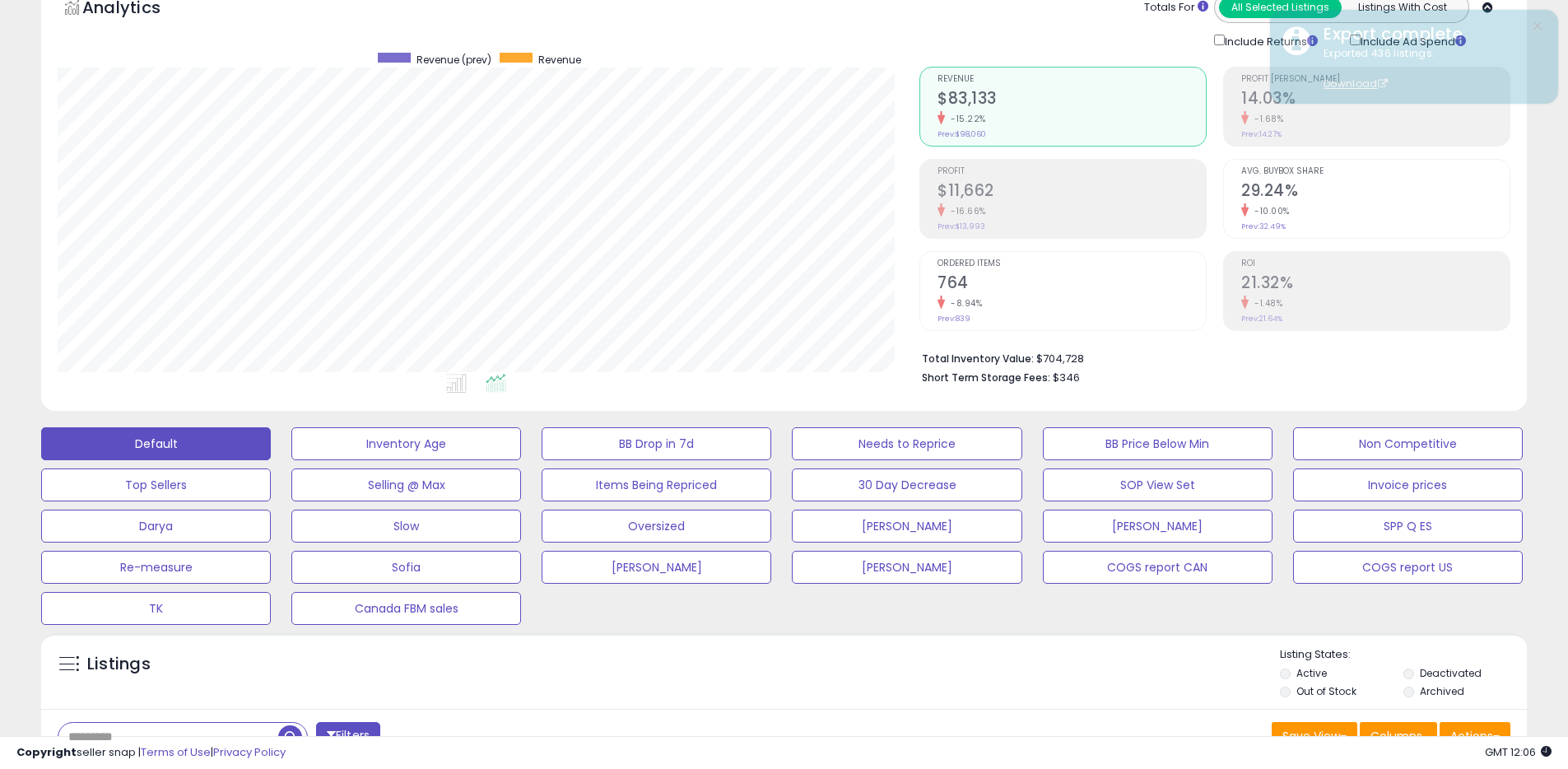
scroll to position [0, 0]
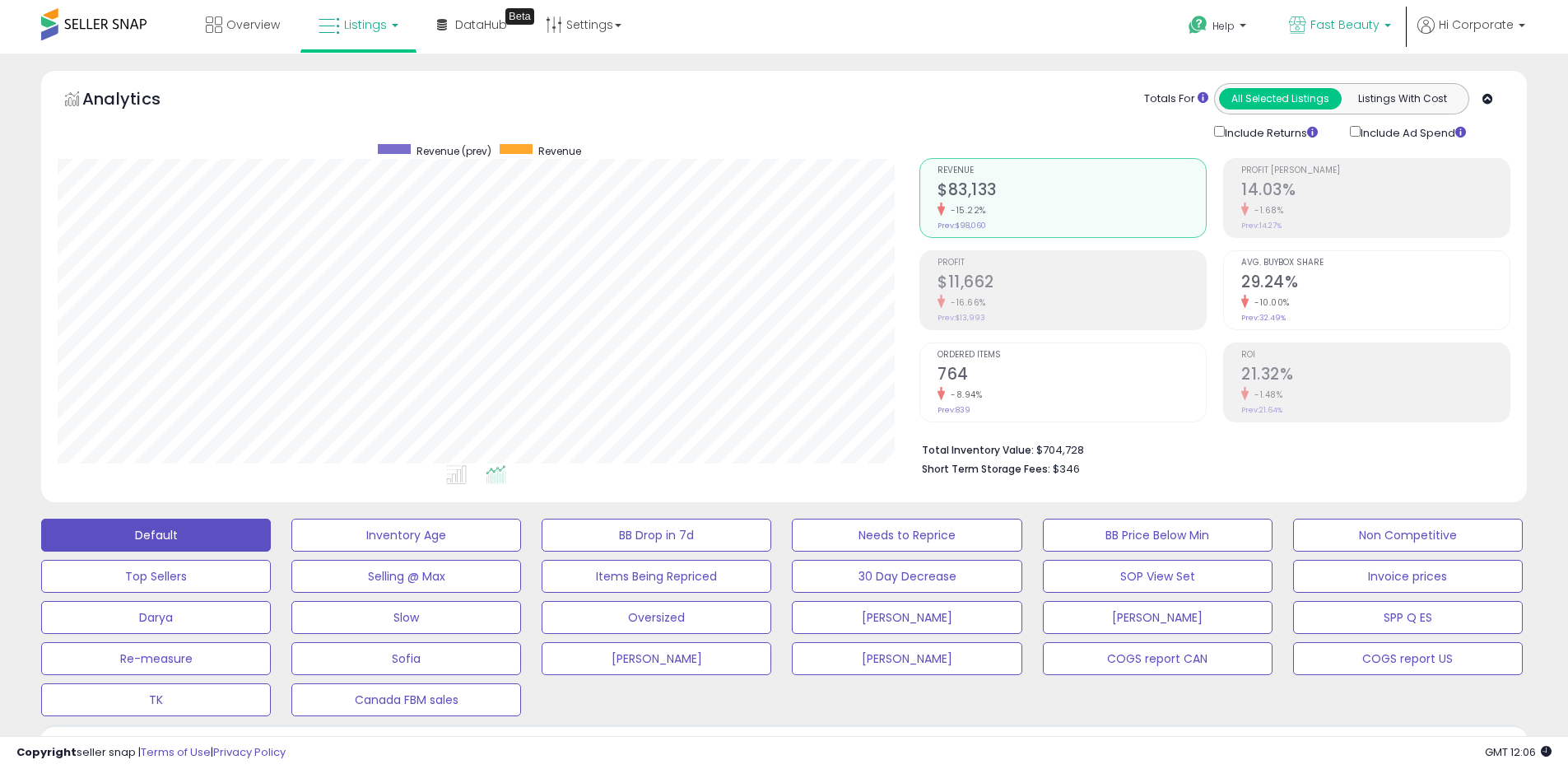
click at [1348, 11] on link "Fast Beauty" at bounding box center [1339, 27] width 127 height 54
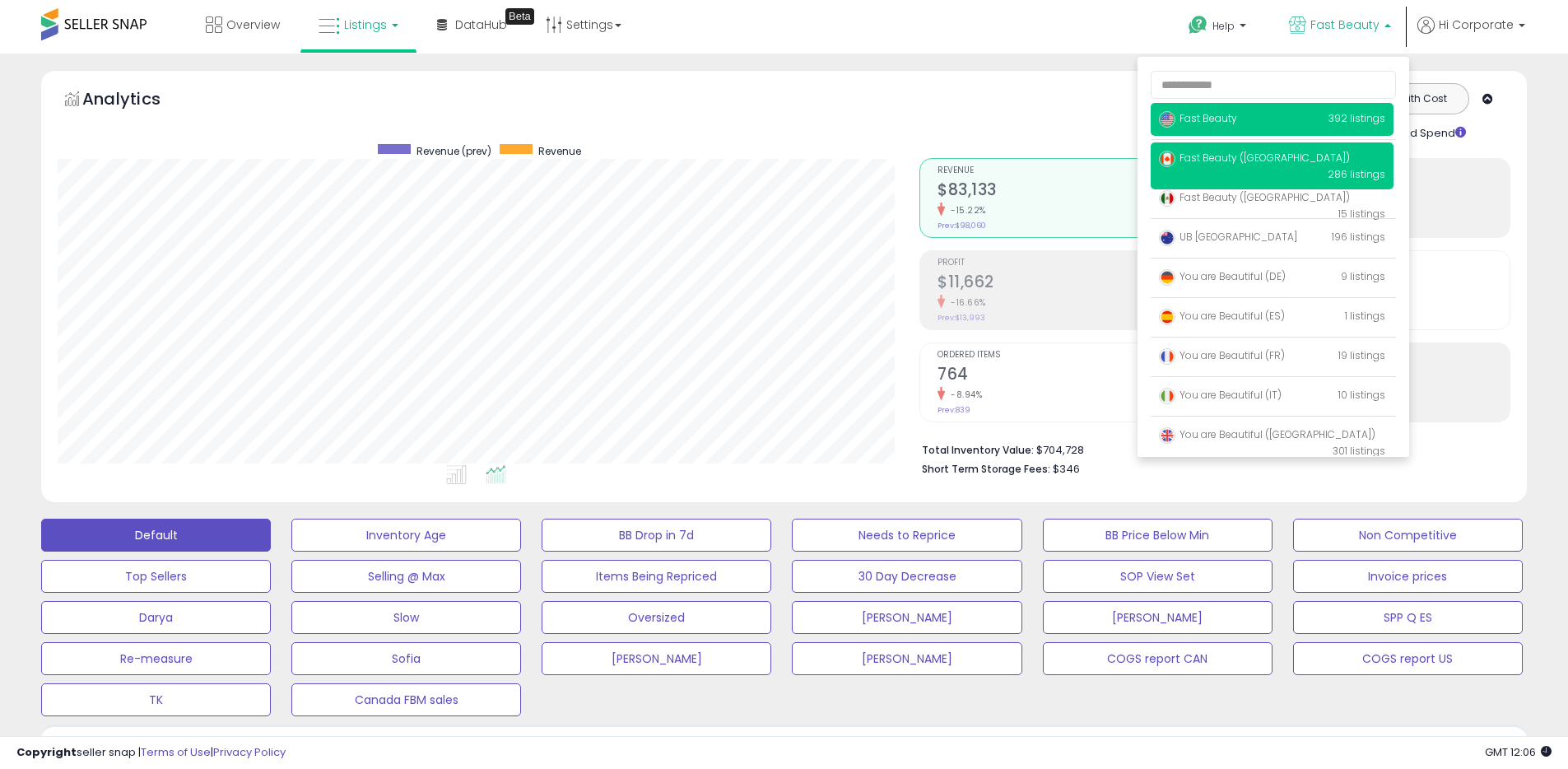
click at [1199, 153] on span "Fast Beauty ([GEOGRAPHIC_DATA])" at bounding box center [1254, 157] width 191 height 14
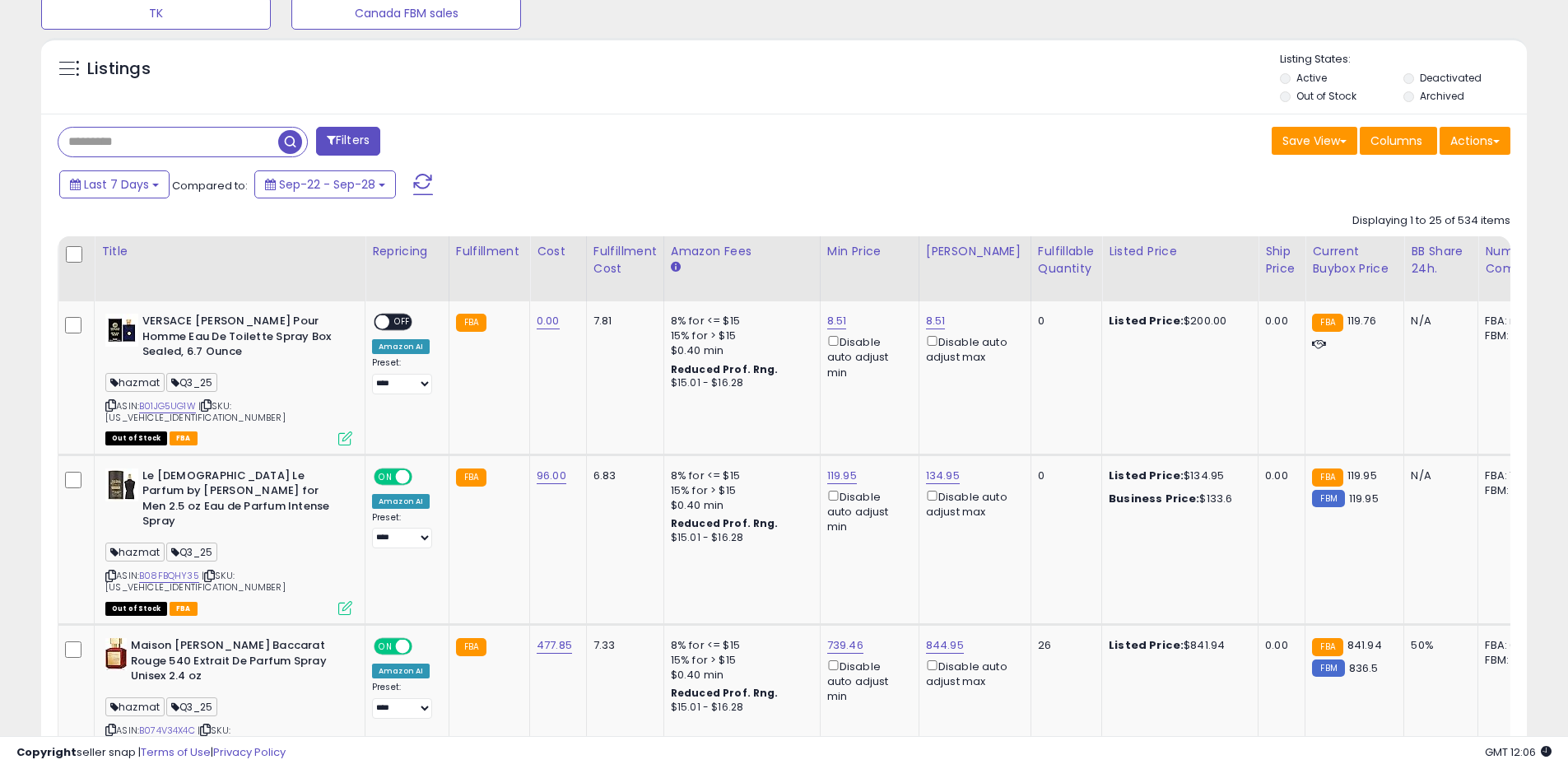
scroll to position [366, 0]
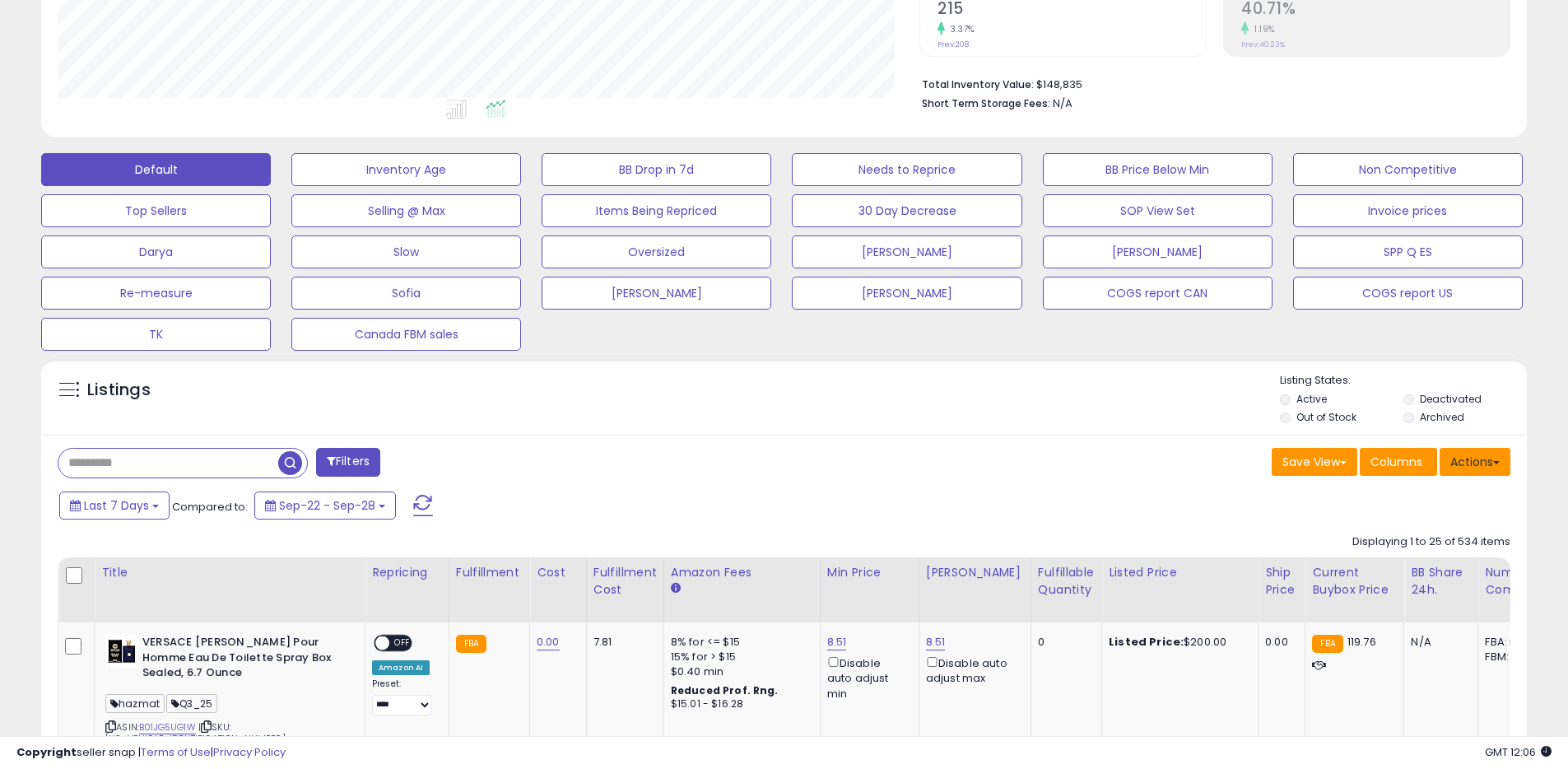
click at [1453, 467] on button "Actions" at bounding box center [1474, 461] width 71 height 28
click at [1362, 567] on link "Export All Columns" at bounding box center [1408, 567] width 180 height 26
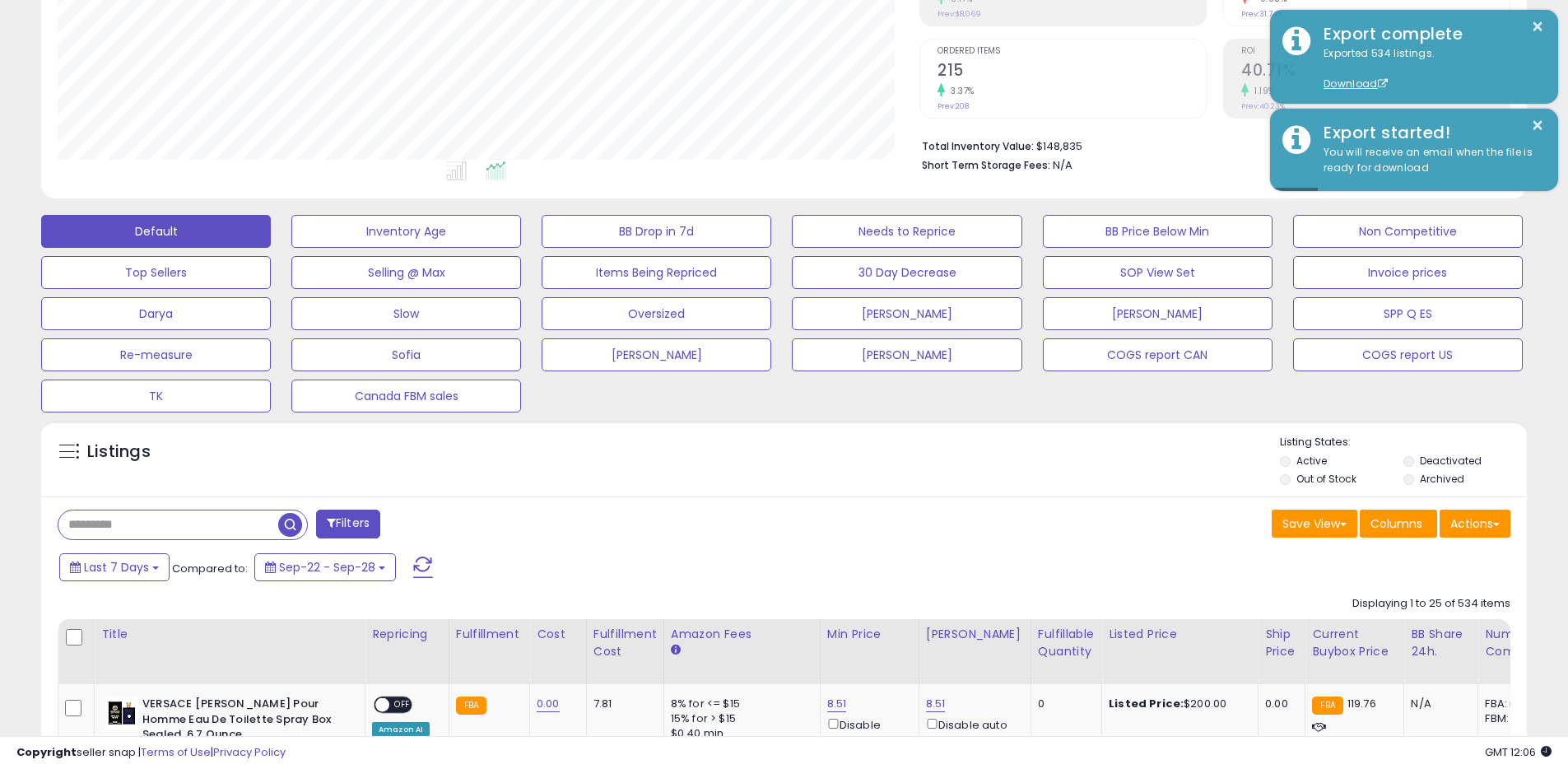
scroll to position [0, 0]
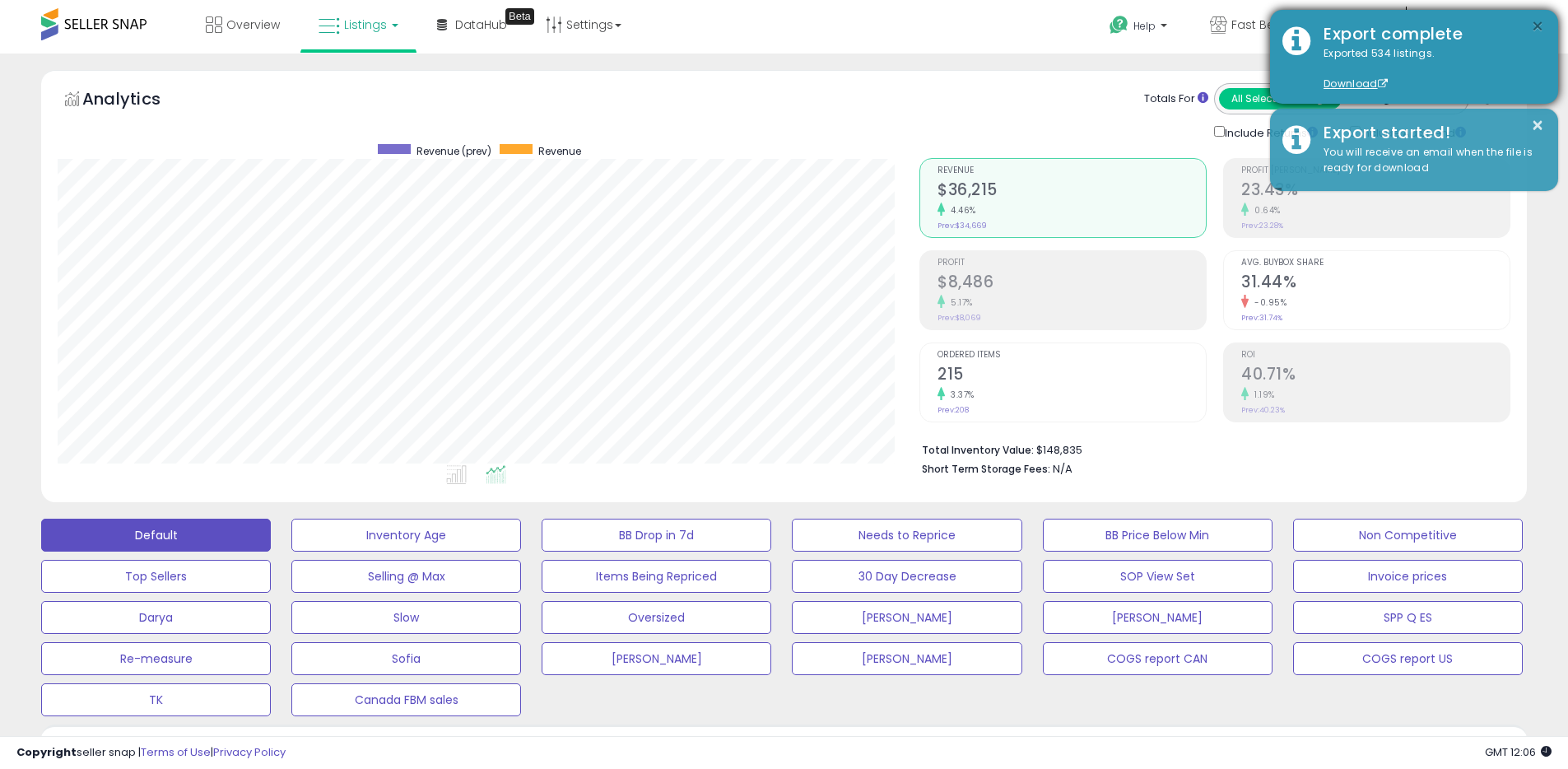
click at [1537, 29] on button "×" at bounding box center [1537, 27] width 13 height 21
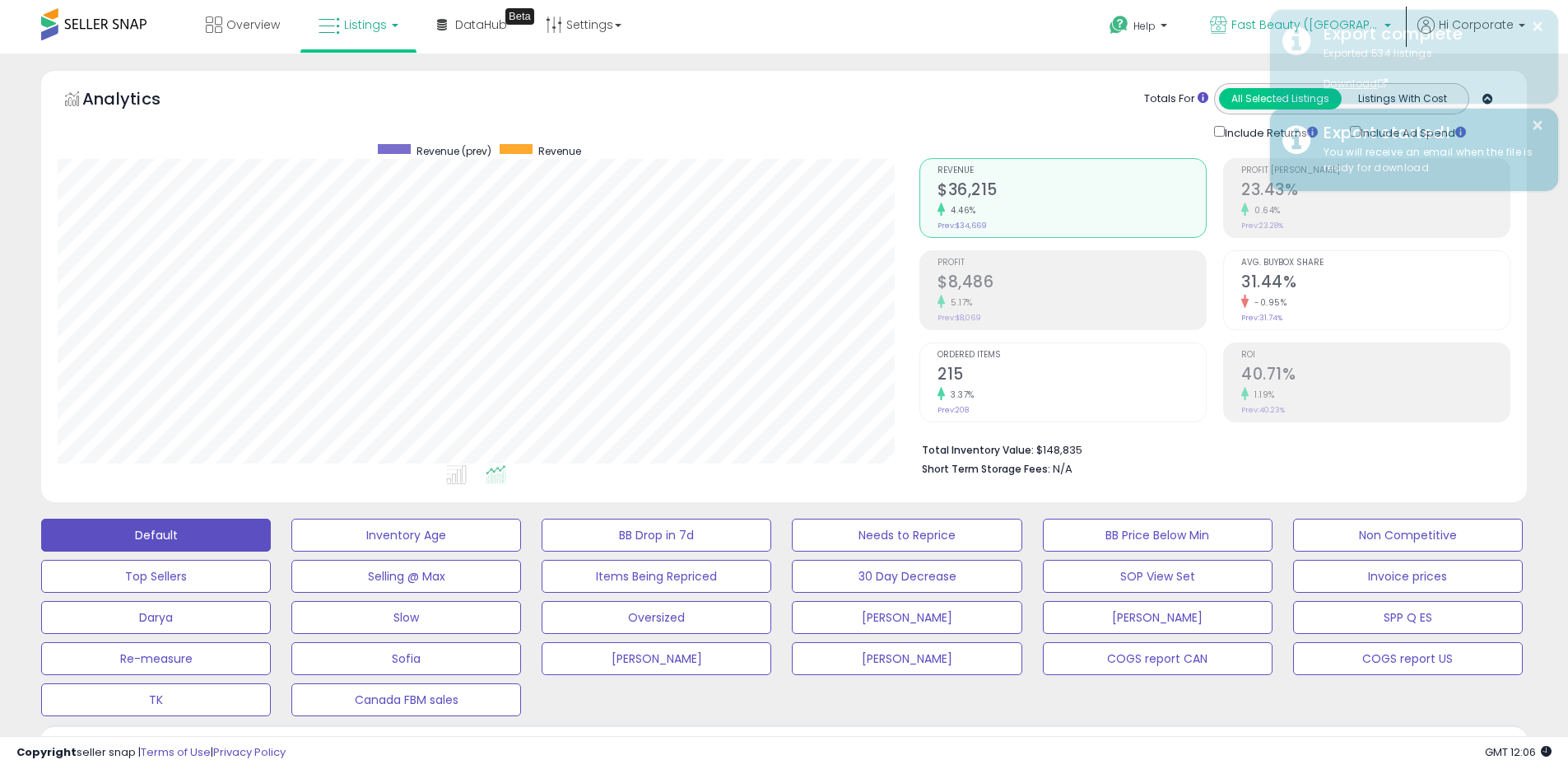
click at [1227, 31] on icon at bounding box center [1217, 25] width 17 height 17
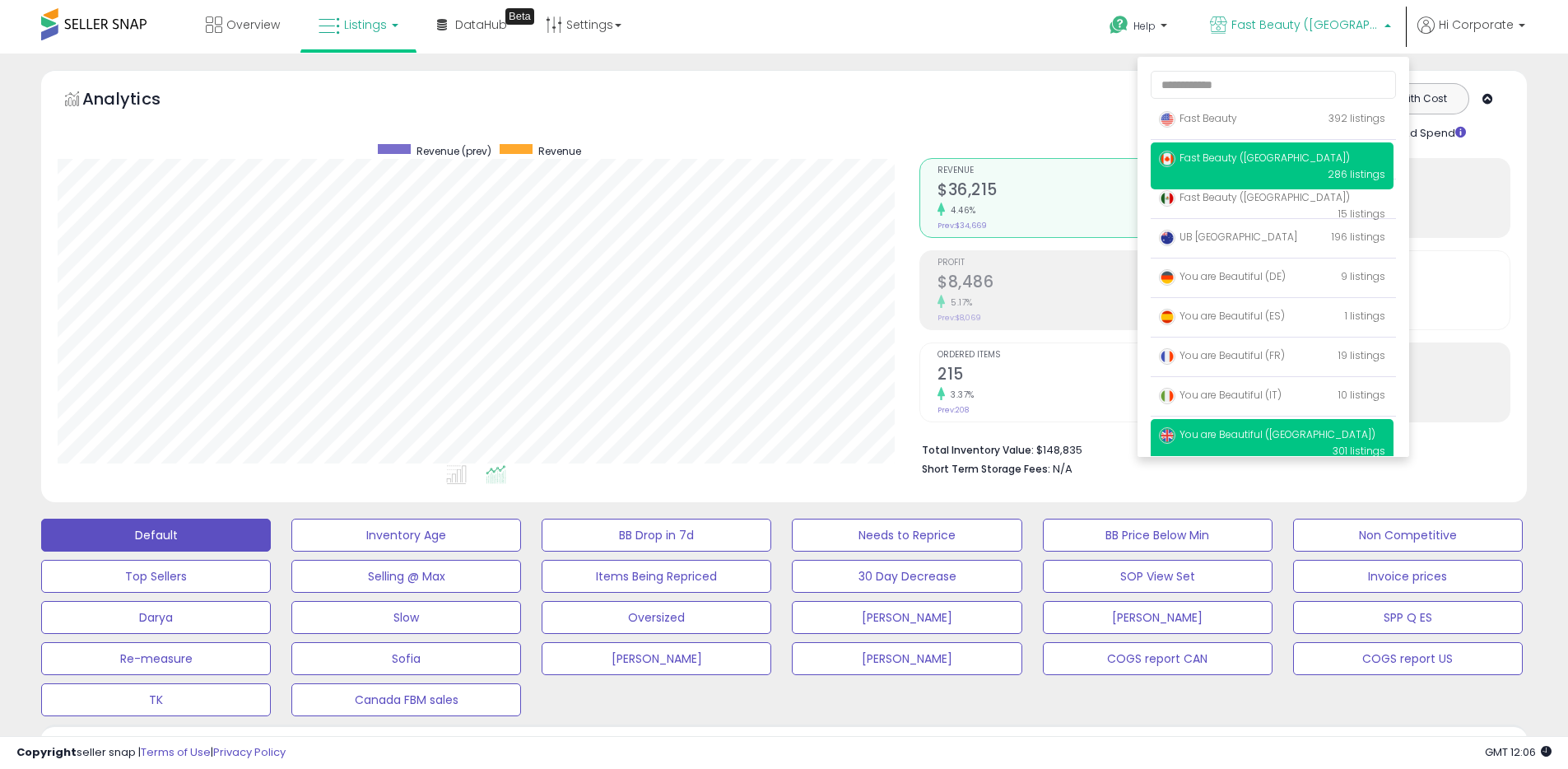
click at [1204, 430] on span "You are Beautiful ([GEOGRAPHIC_DATA])" at bounding box center [1266, 434] width 216 height 14
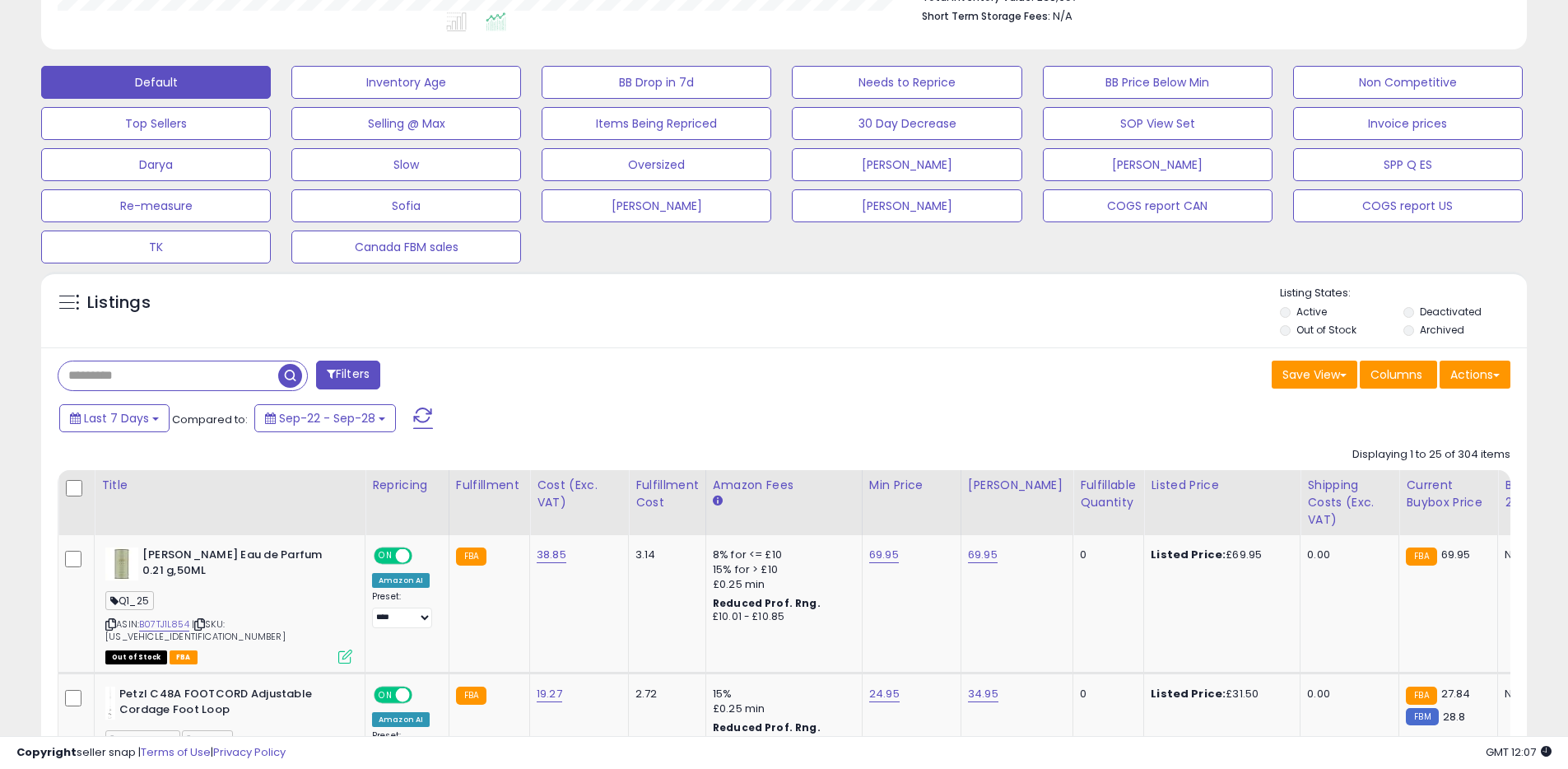
scroll to position [675, 0]
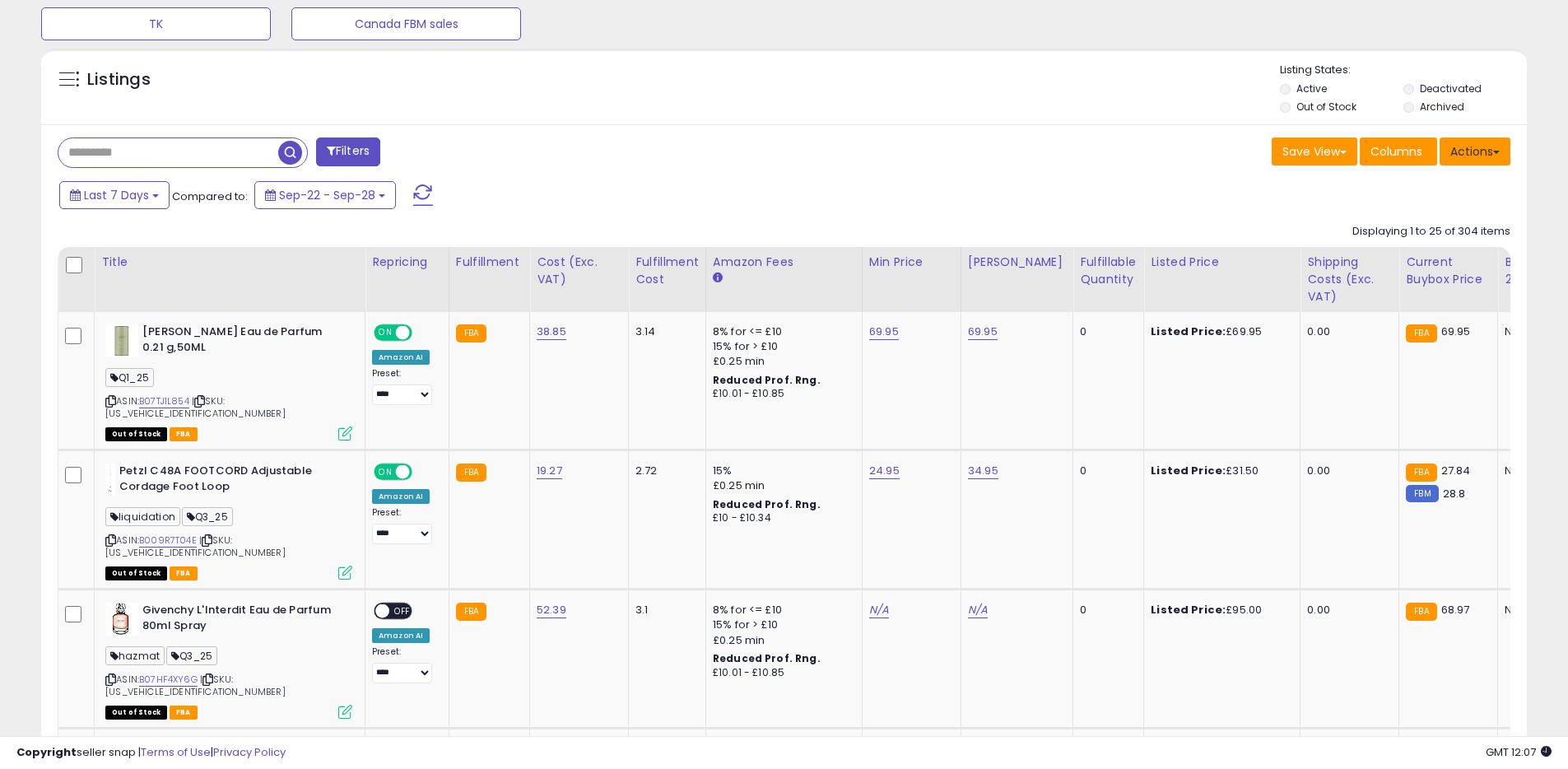
click at [1482, 151] on button "Actions" at bounding box center [1474, 151] width 71 height 28
click at [1371, 255] on link "Export All Columns" at bounding box center [1408, 257] width 180 height 26
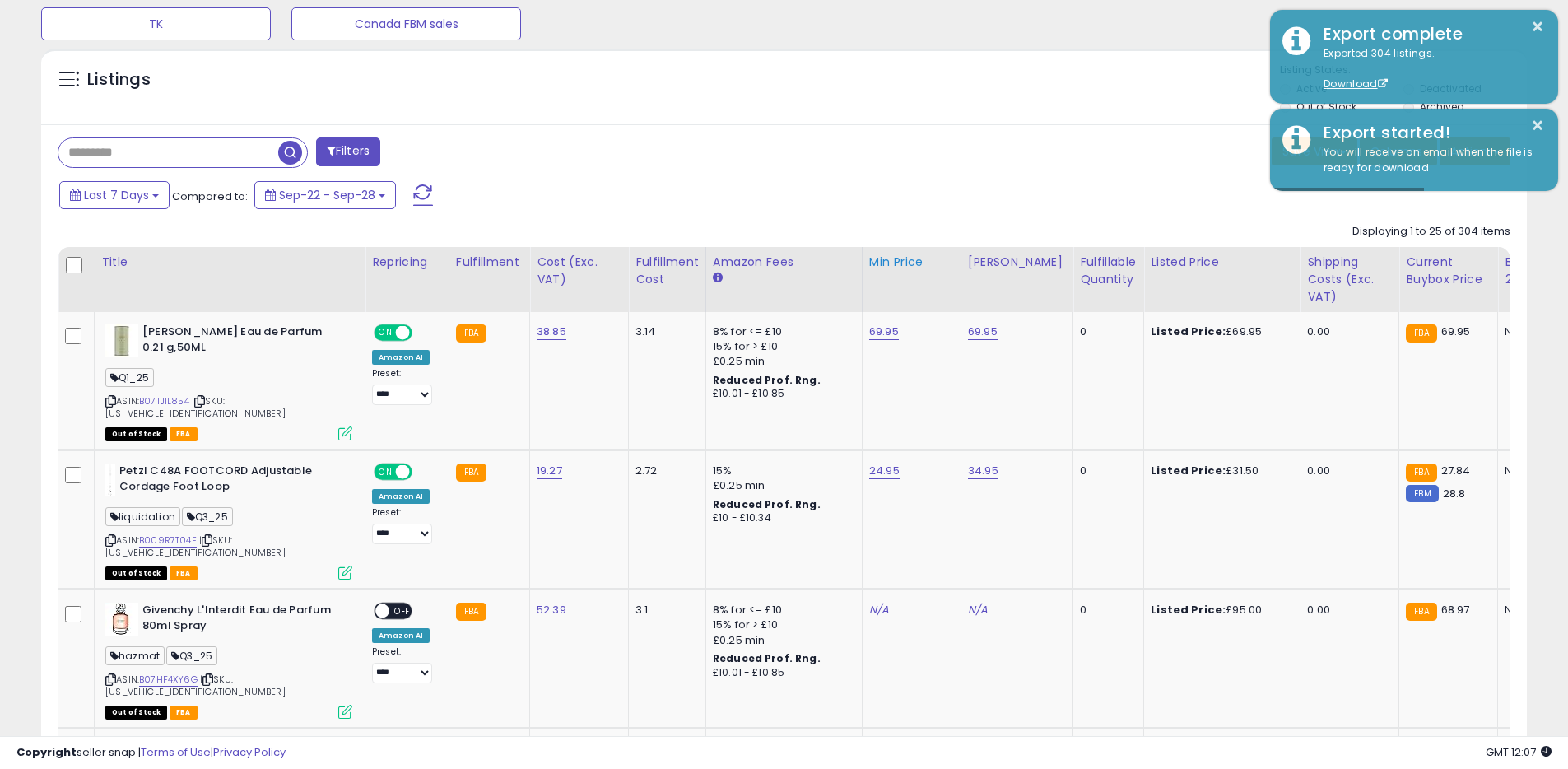
scroll to position [0, 0]
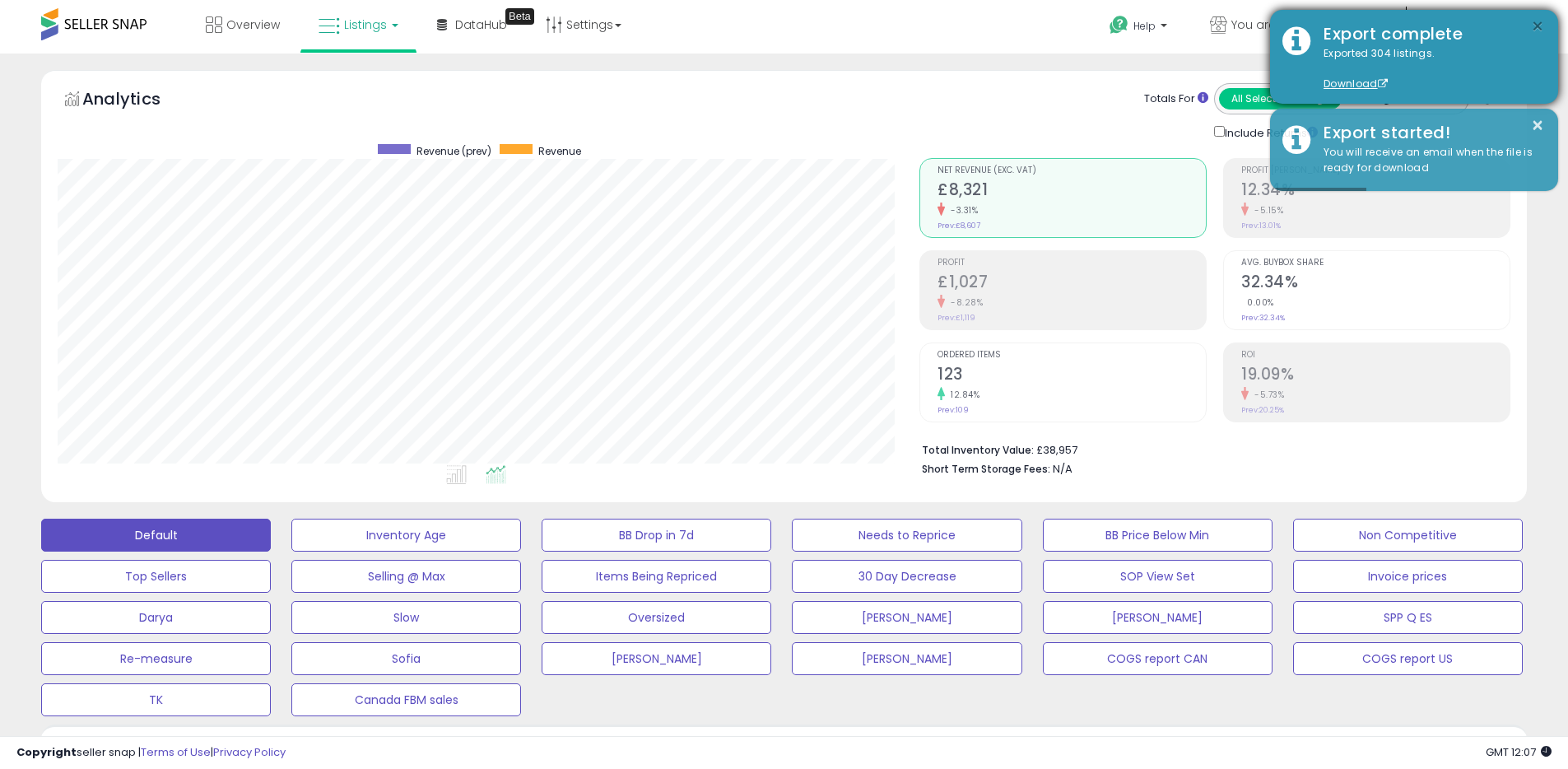
click at [1542, 21] on button "×" at bounding box center [1537, 27] width 13 height 21
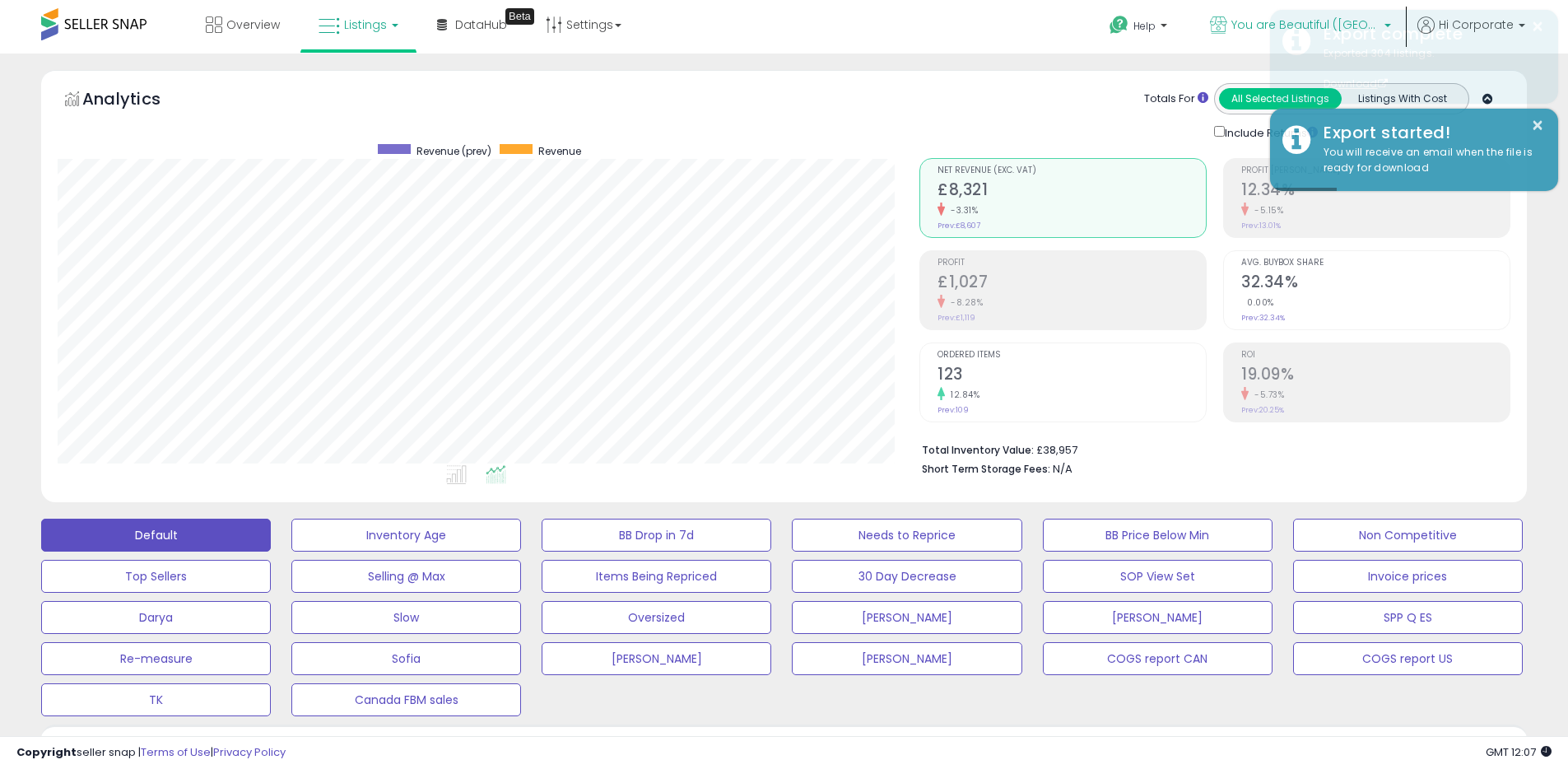
click at [1227, 28] on icon at bounding box center [1217, 25] width 17 height 17
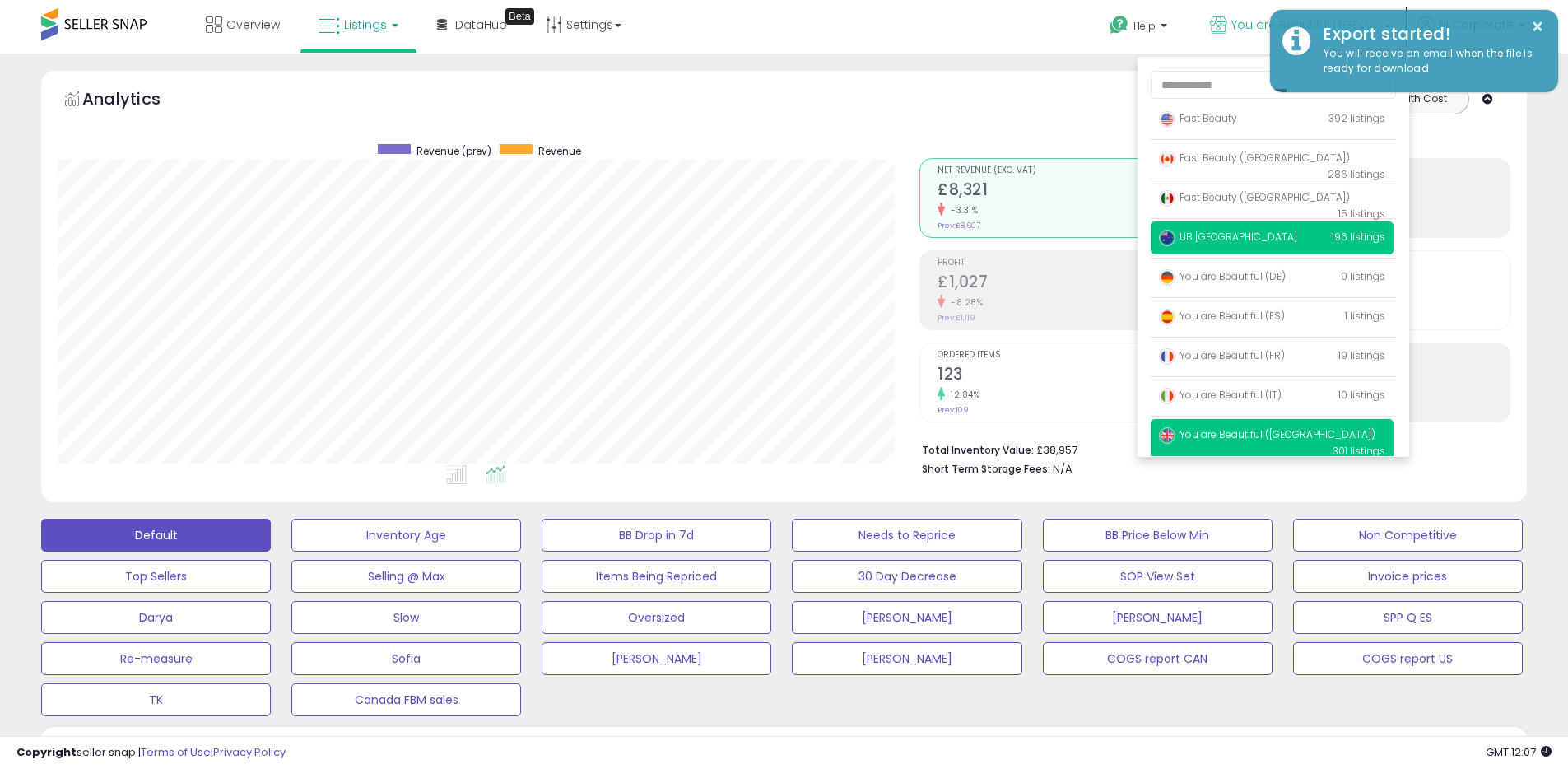
click at [1192, 240] on span "UB [GEOGRAPHIC_DATA]" at bounding box center [1227, 237] width 138 height 14
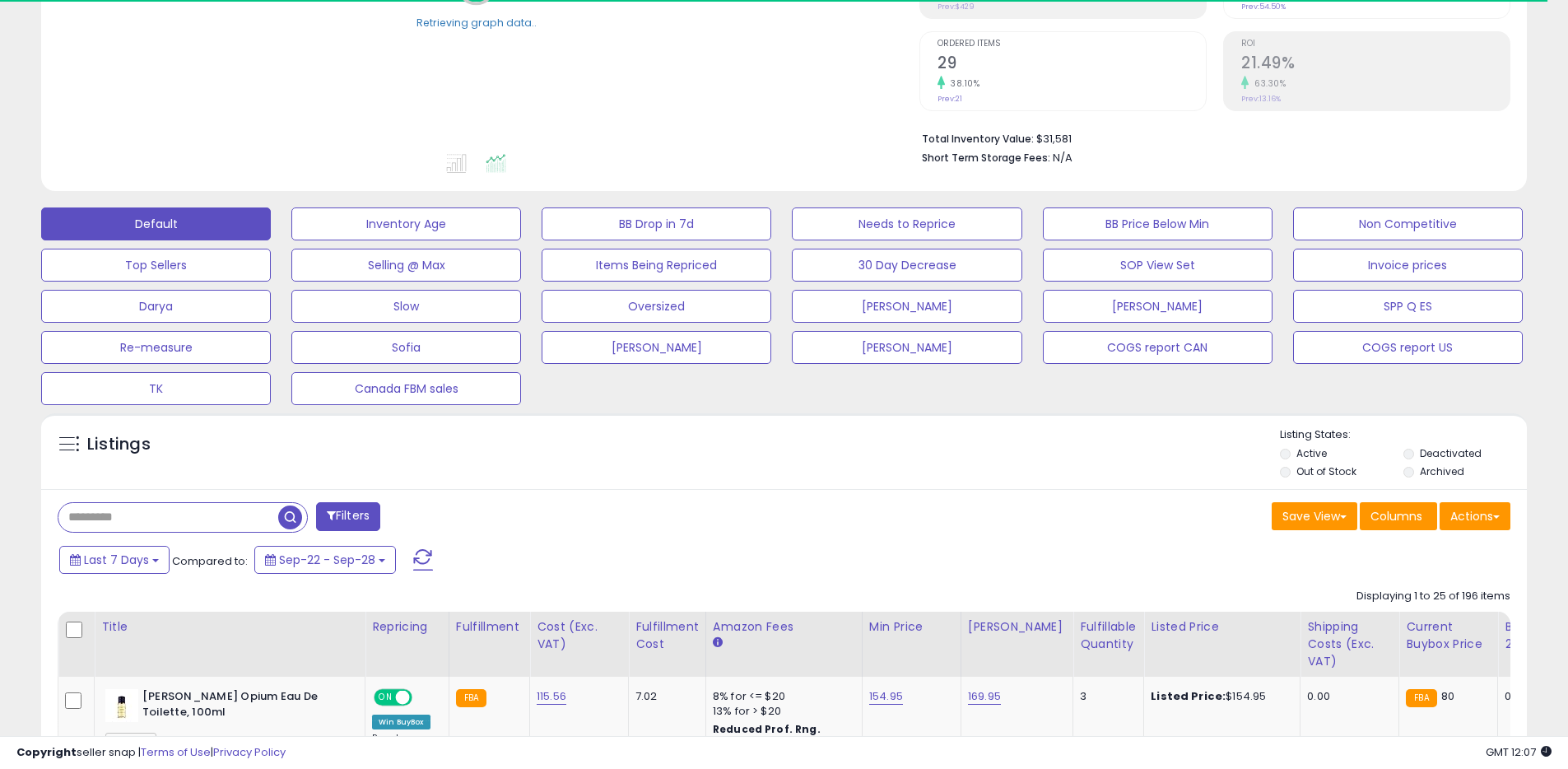
scroll to position [328, 0]
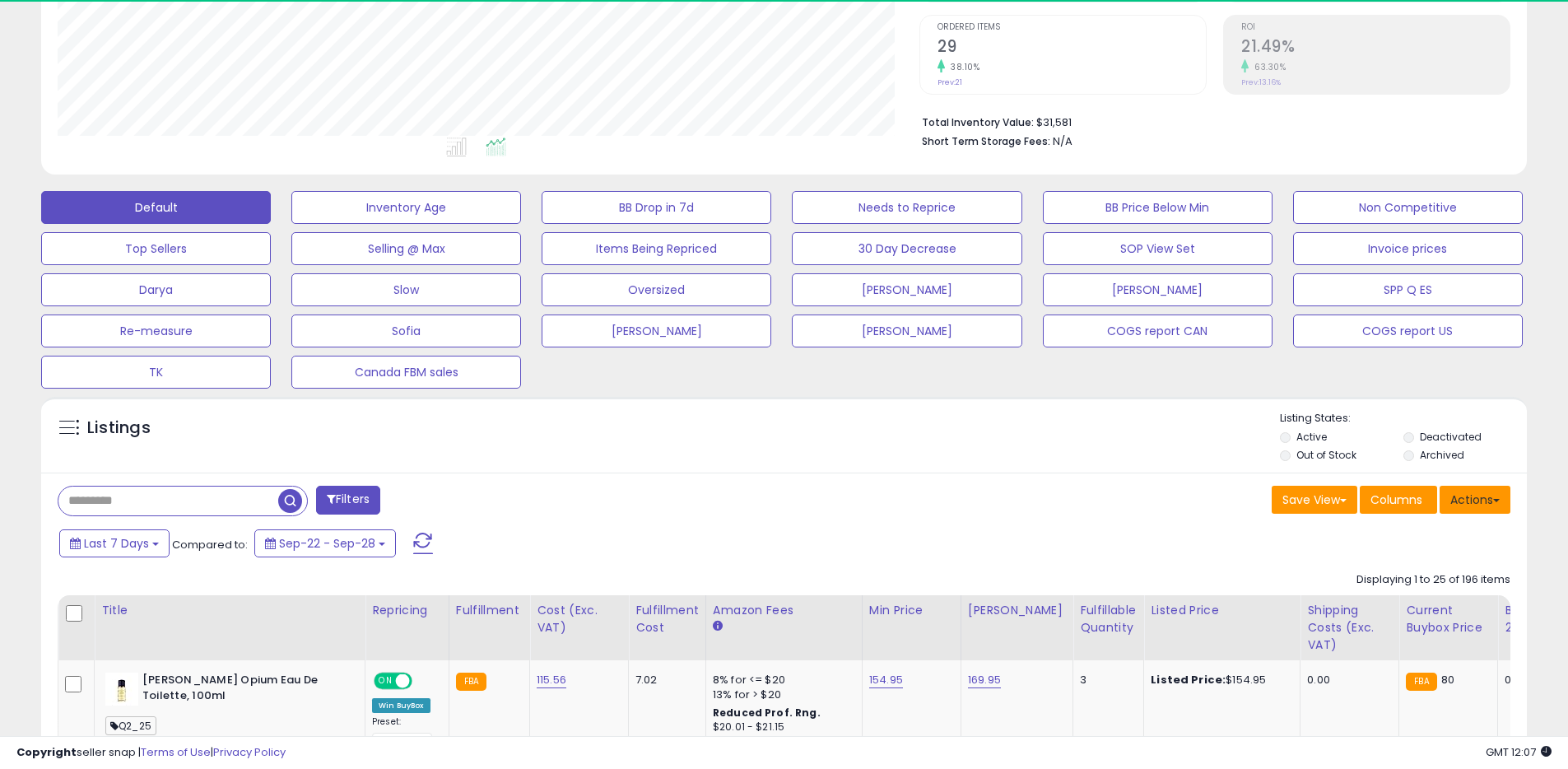
click at [1484, 511] on button "Actions" at bounding box center [1474, 499] width 71 height 28
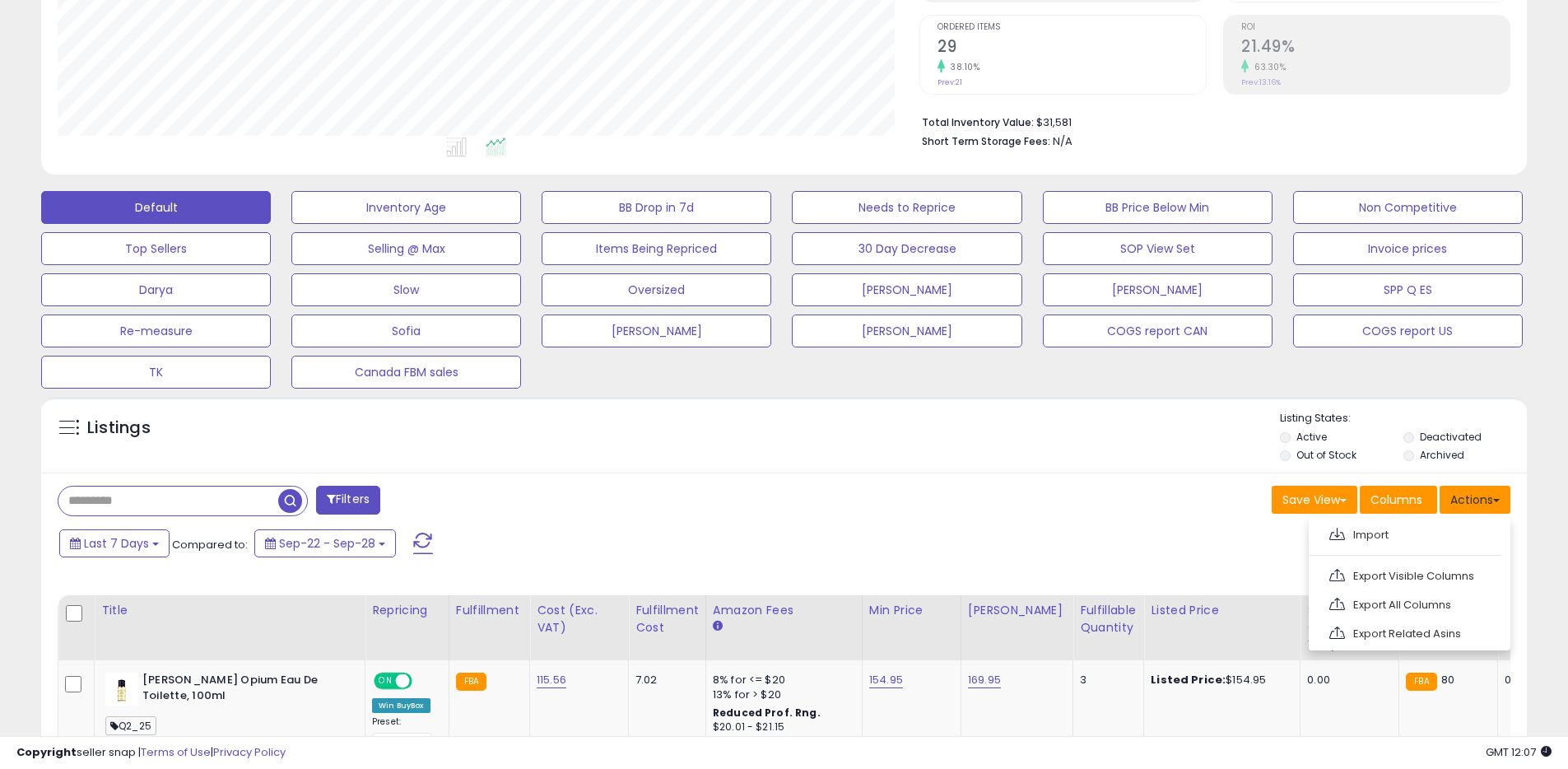
scroll to position [338, 862]
click at [1420, 594] on link "Export All Columns" at bounding box center [1408, 605] width 180 height 26
